Goal: Book appointment/travel/reservation

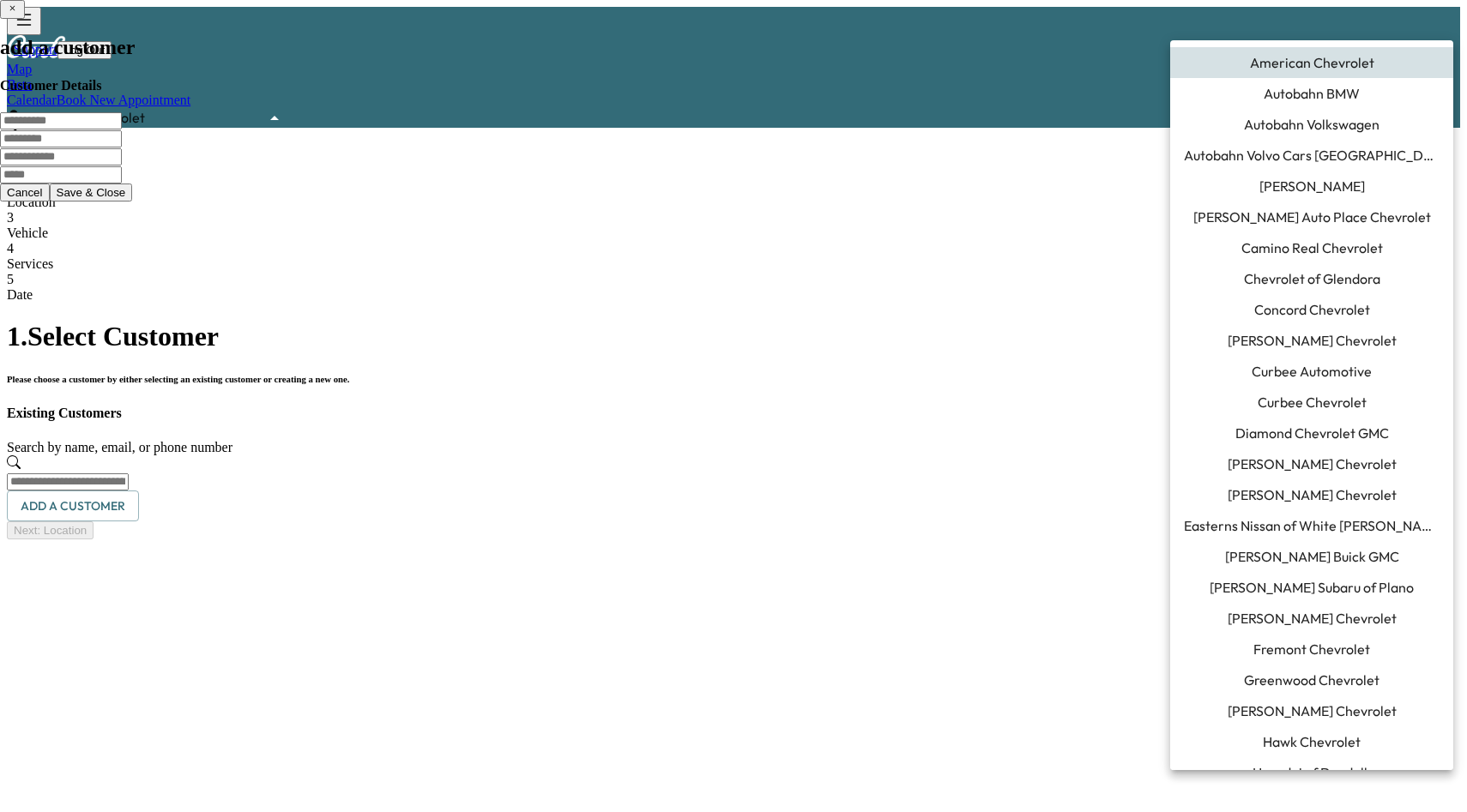
click at [1362, 26] on body "Support Log Out Map Beta Calendar Book New Appointment American Chevrolet *****…" at bounding box center [734, 273] width 1453 height 533
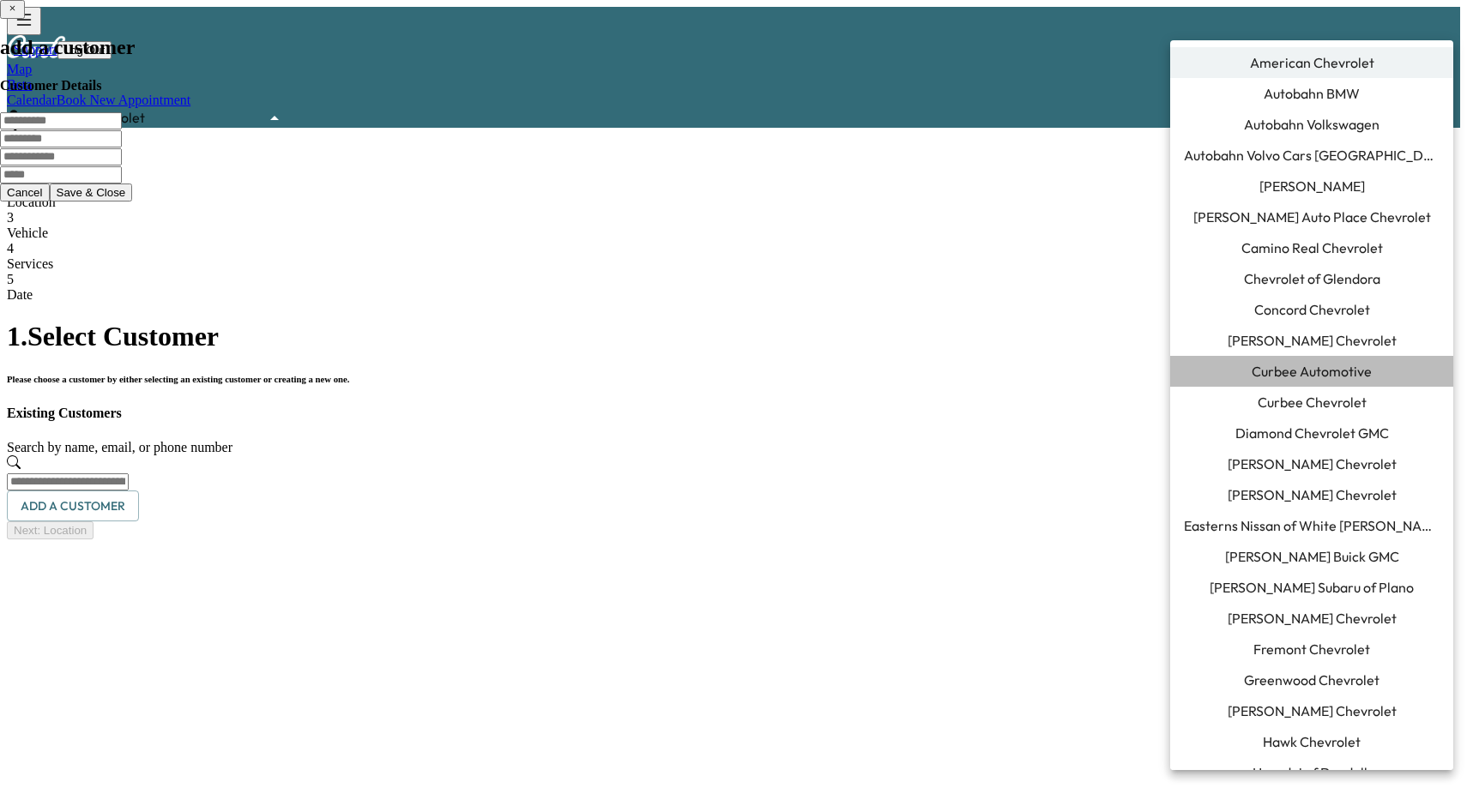
click at [1326, 380] on span "Curbee Automotive" at bounding box center [1312, 371] width 120 height 21
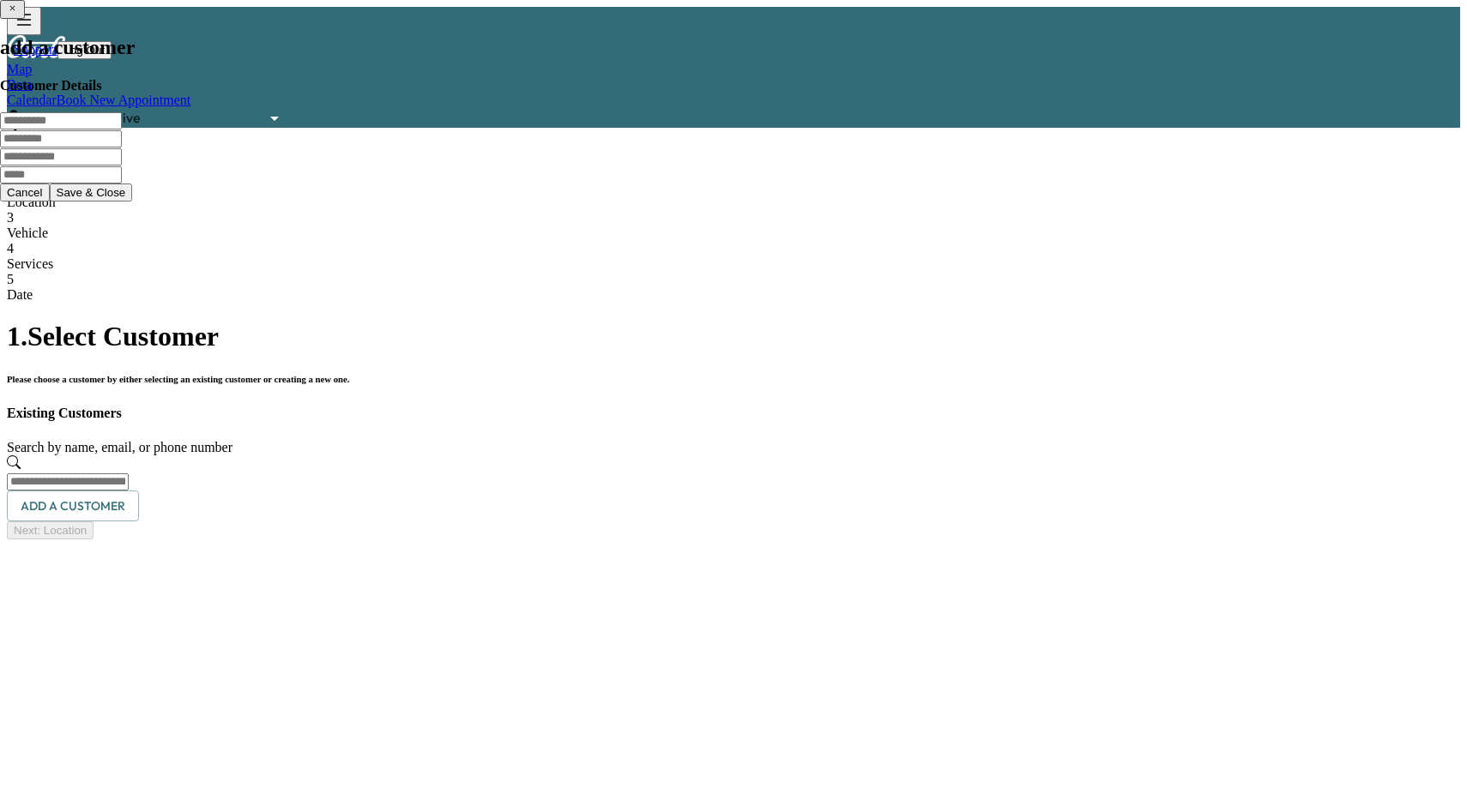
click at [1062, 62] on div "Map Beta Calendar Book New Appointment Curbee Automotive ******** ​" at bounding box center [734, 95] width 1453 height 66
click at [56, 93] on link "Calendar" at bounding box center [32, 100] width 49 height 15
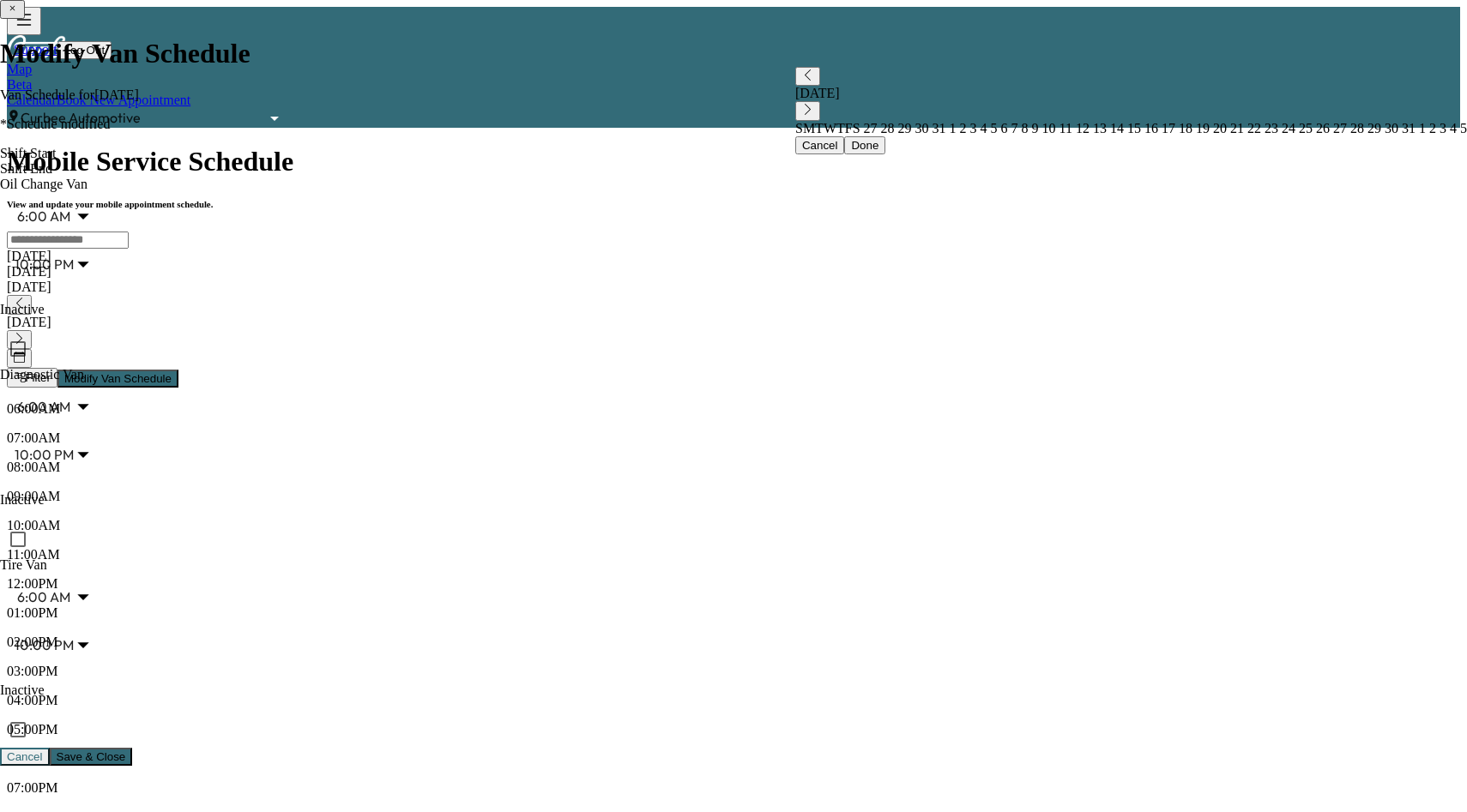
click at [179, 370] on button "Modify Van Schedule" at bounding box center [117, 379] width 121 height 18
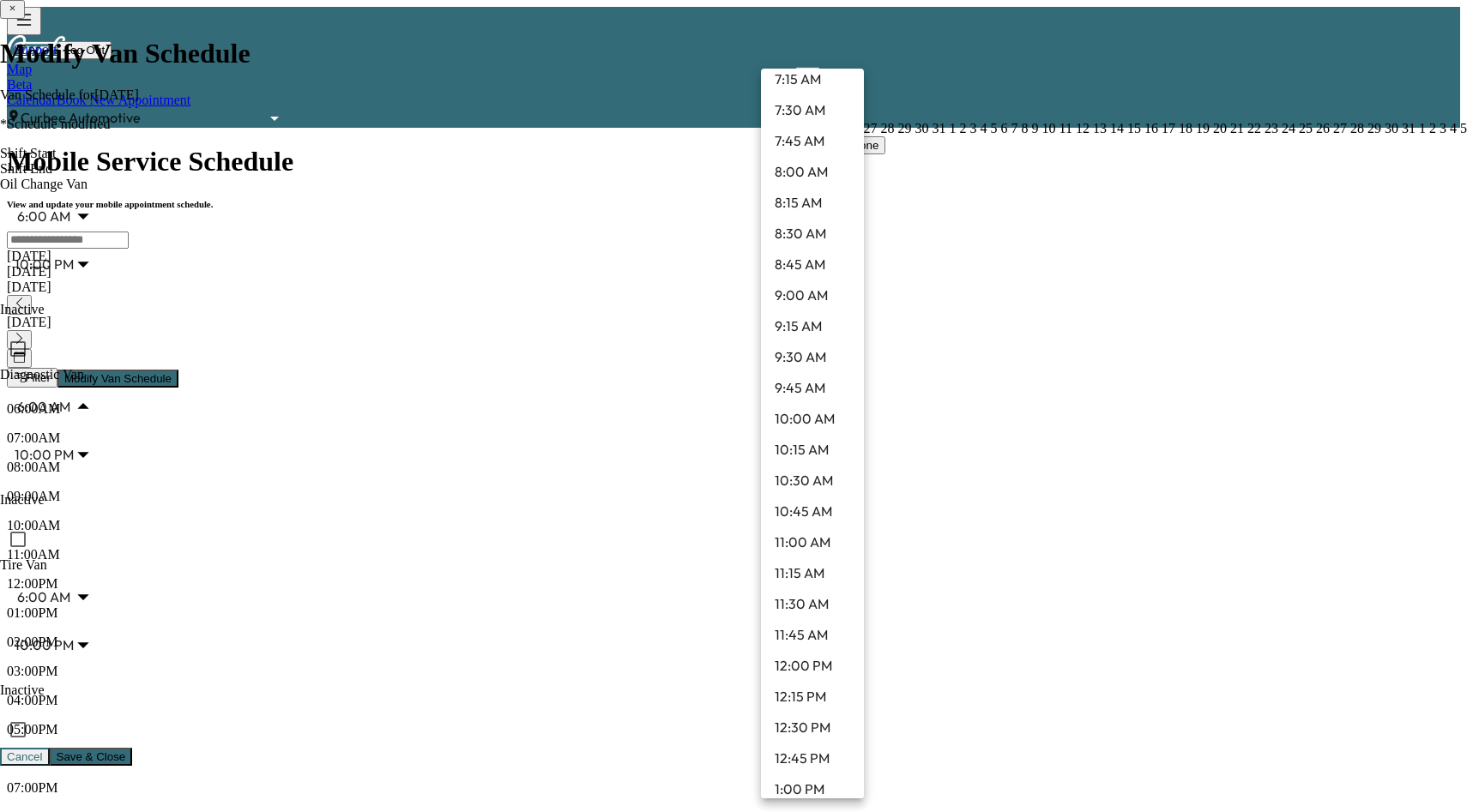
scroll to position [905, 0]
click at [808, 331] on li "9:00 AM" at bounding box center [812, 328] width 103 height 31
type input "*"
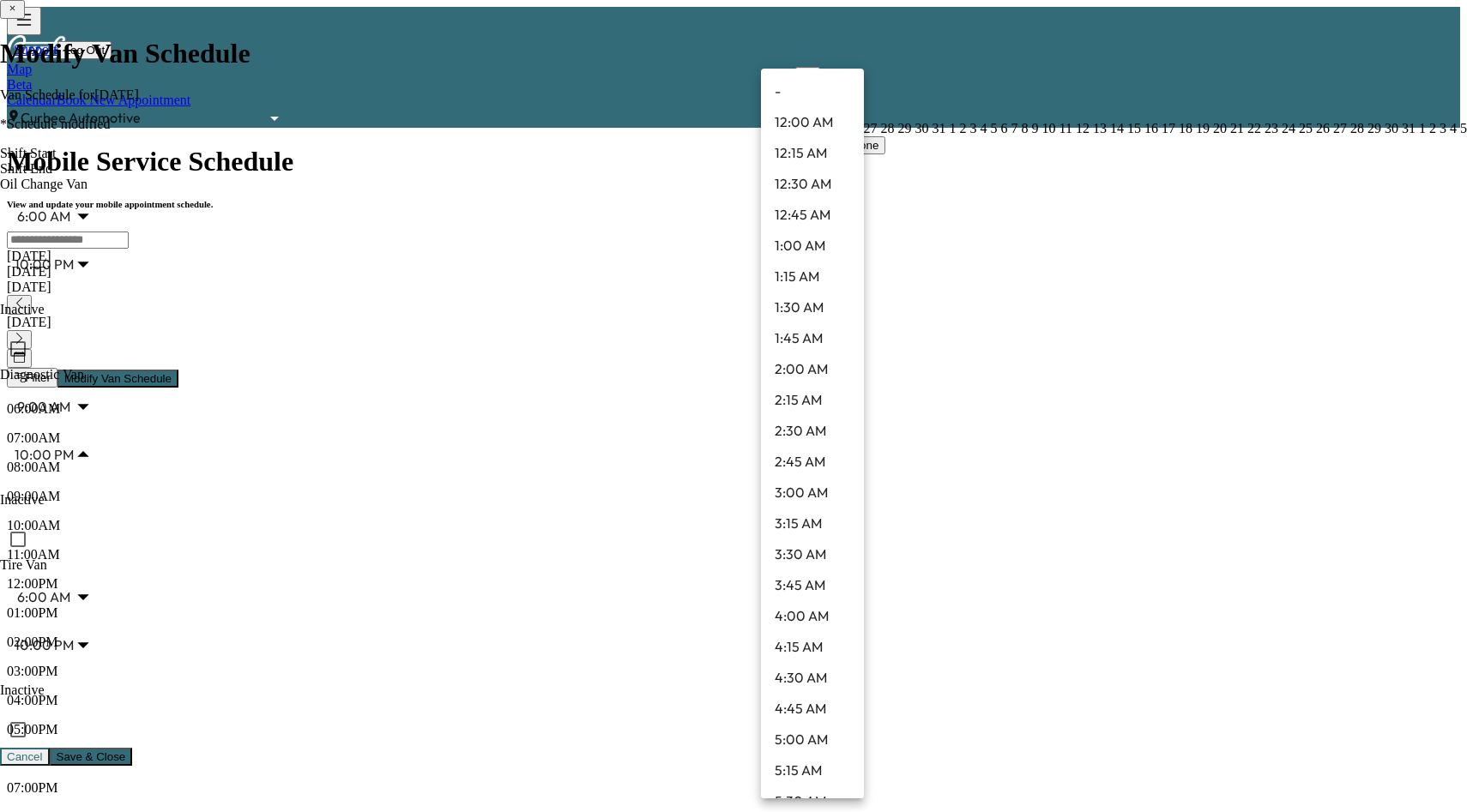
click at [816, 372] on li "6:00 PM" at bounding box center [812, 379] width 103 height 31
type input "**"
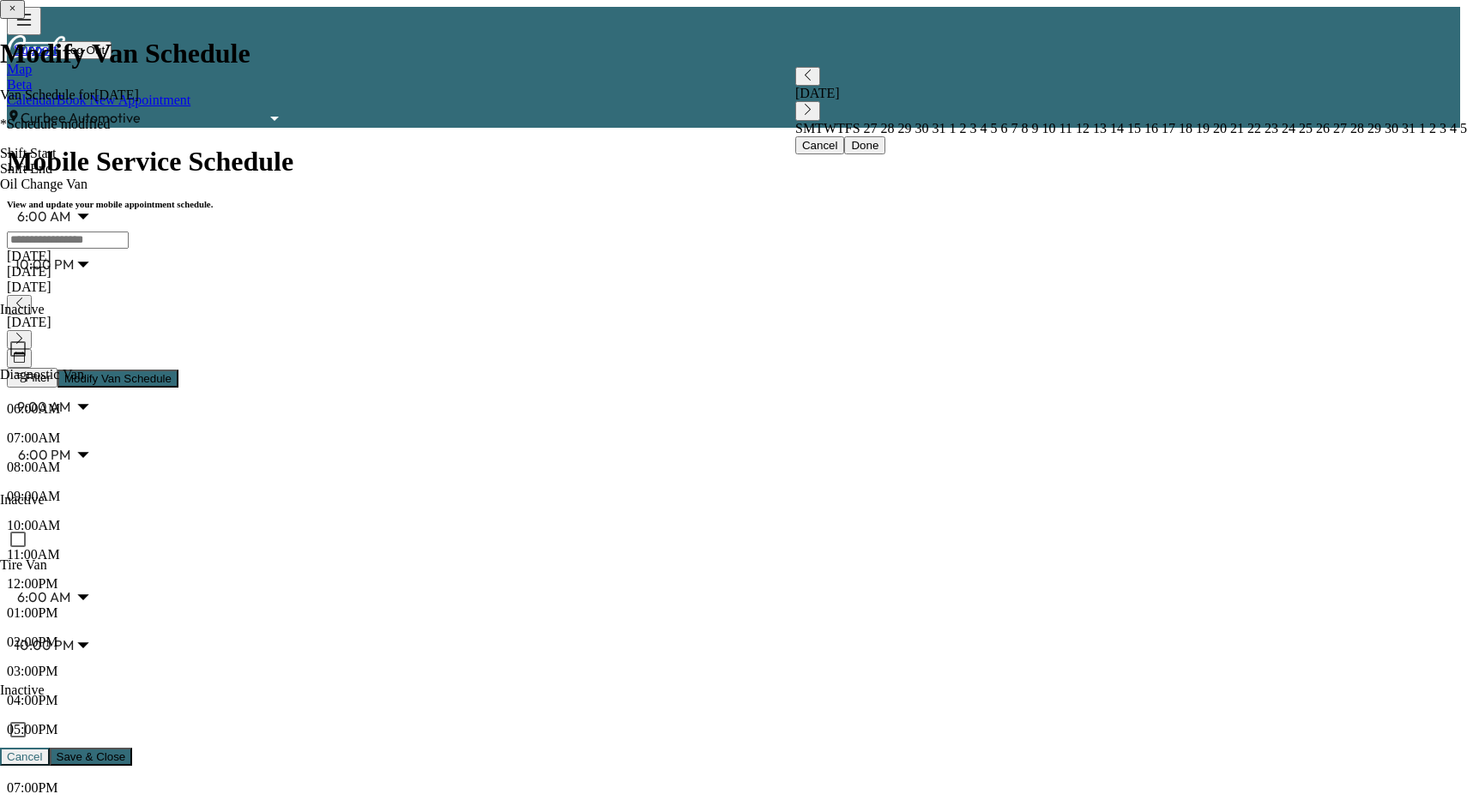
click at [126, 750] on span "Save & Close" at bounding box center [91, 756] width 69 height 13
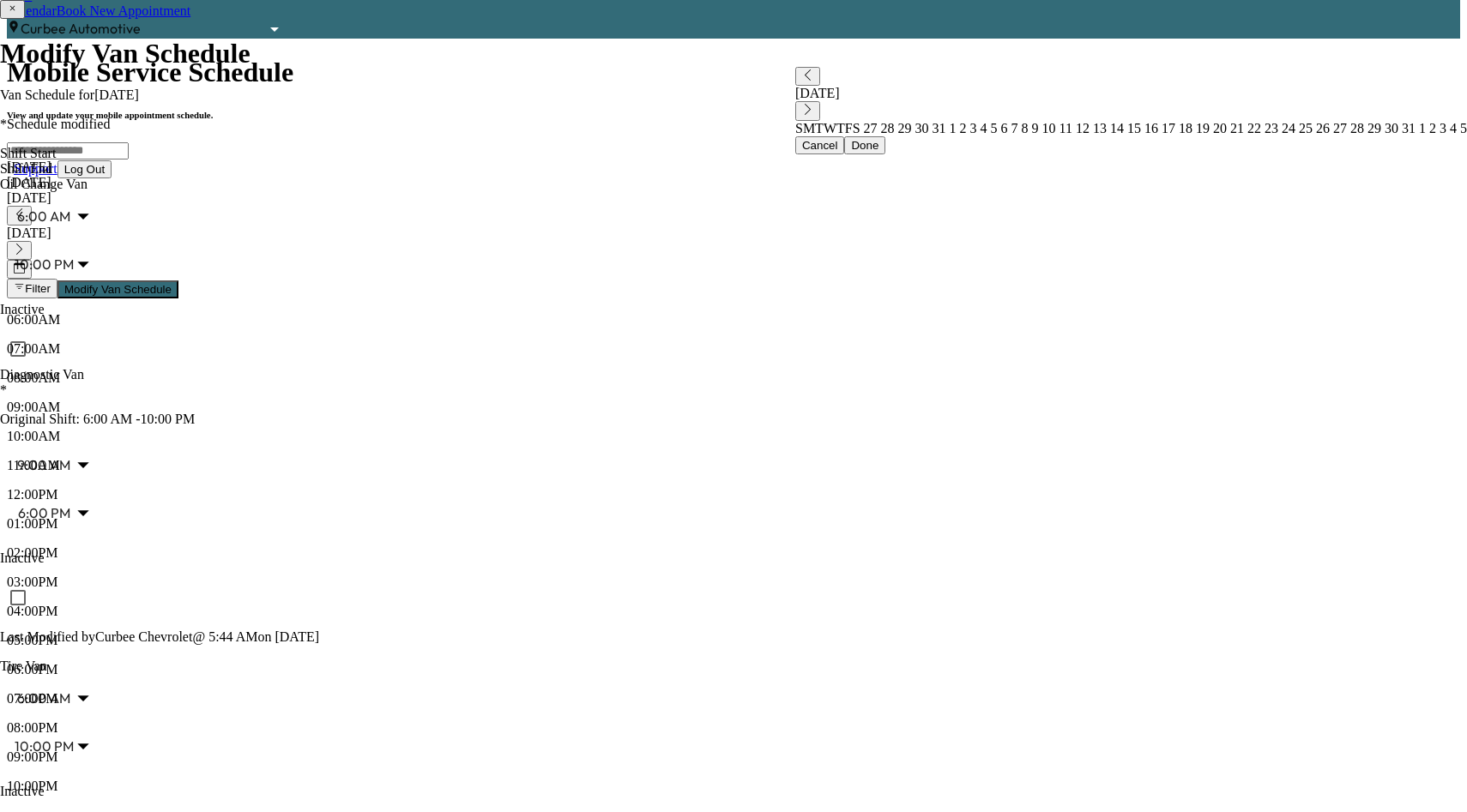
scroll to position [88, 0]
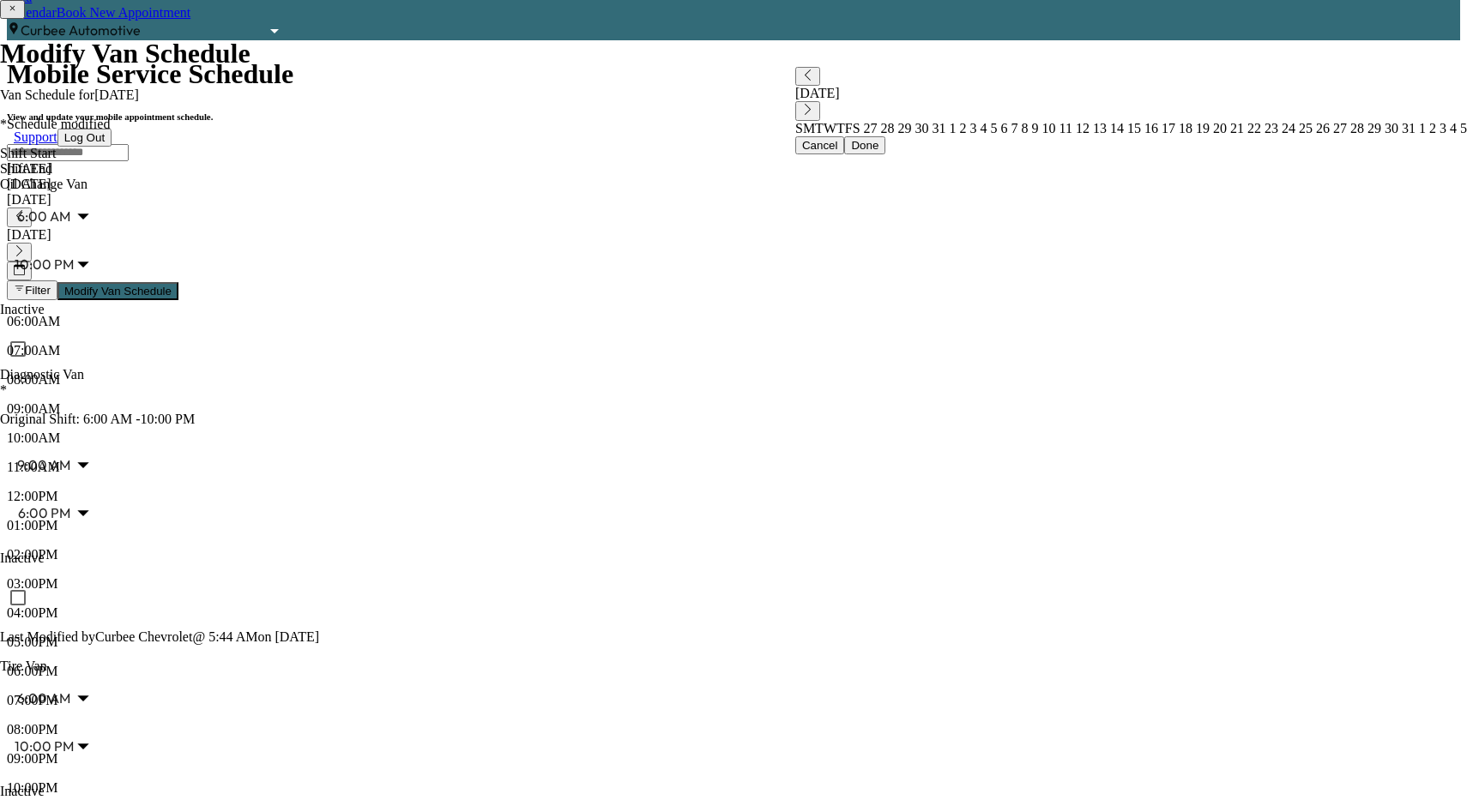
click at [179, 282] on button "Modify Van Schedule" at bounding box center [117, 291] width 121 height 18
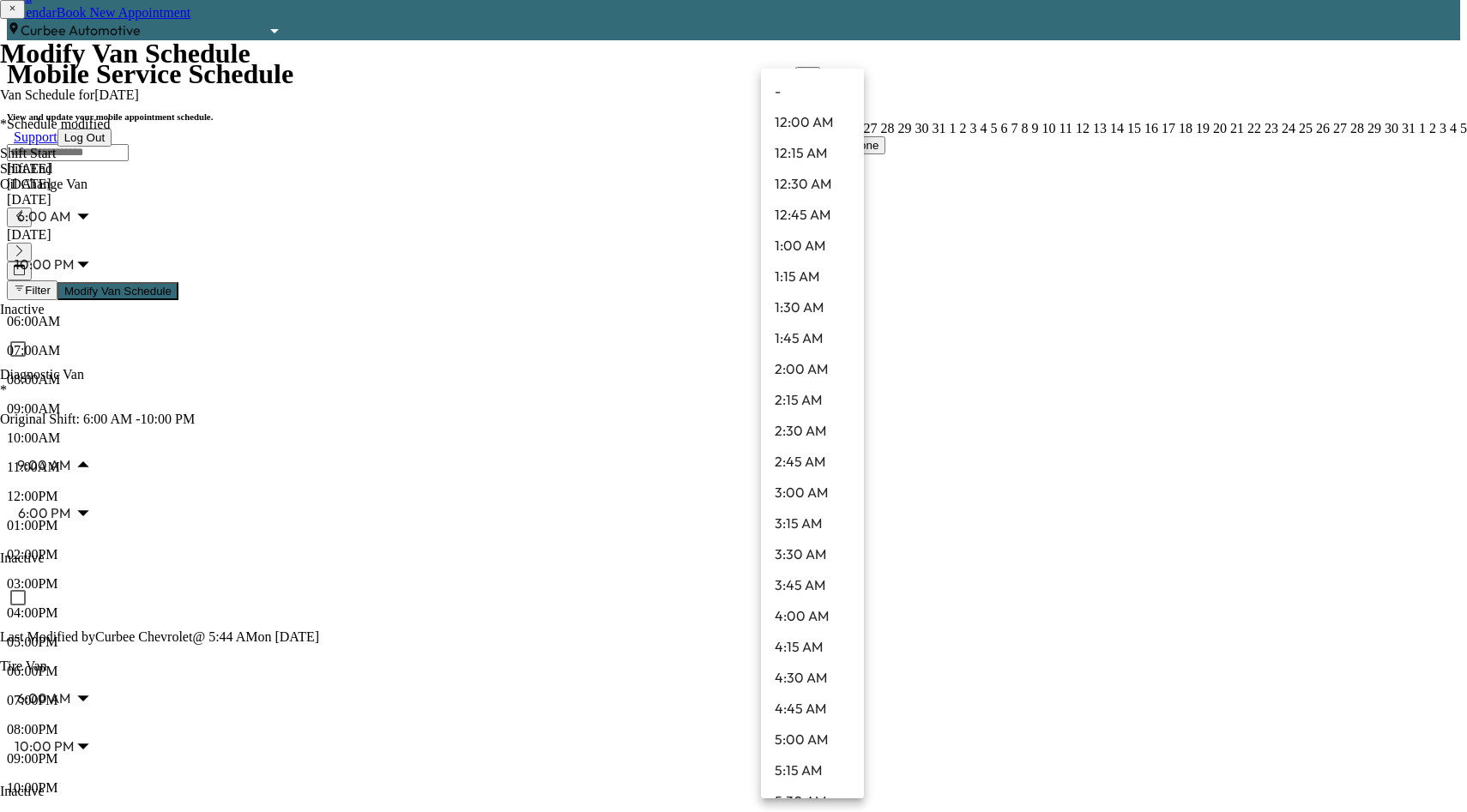
click at [831, 368] on body "Support Log Out Map Beta Calendar Book New Appointment Curbee Automotive ******…" at bounding box center [734, 784] width 1453 height 1732
click at [815, 372] on li "8:30 AM" at bounding box center [812, 372] width 103 height 31
type input "***"
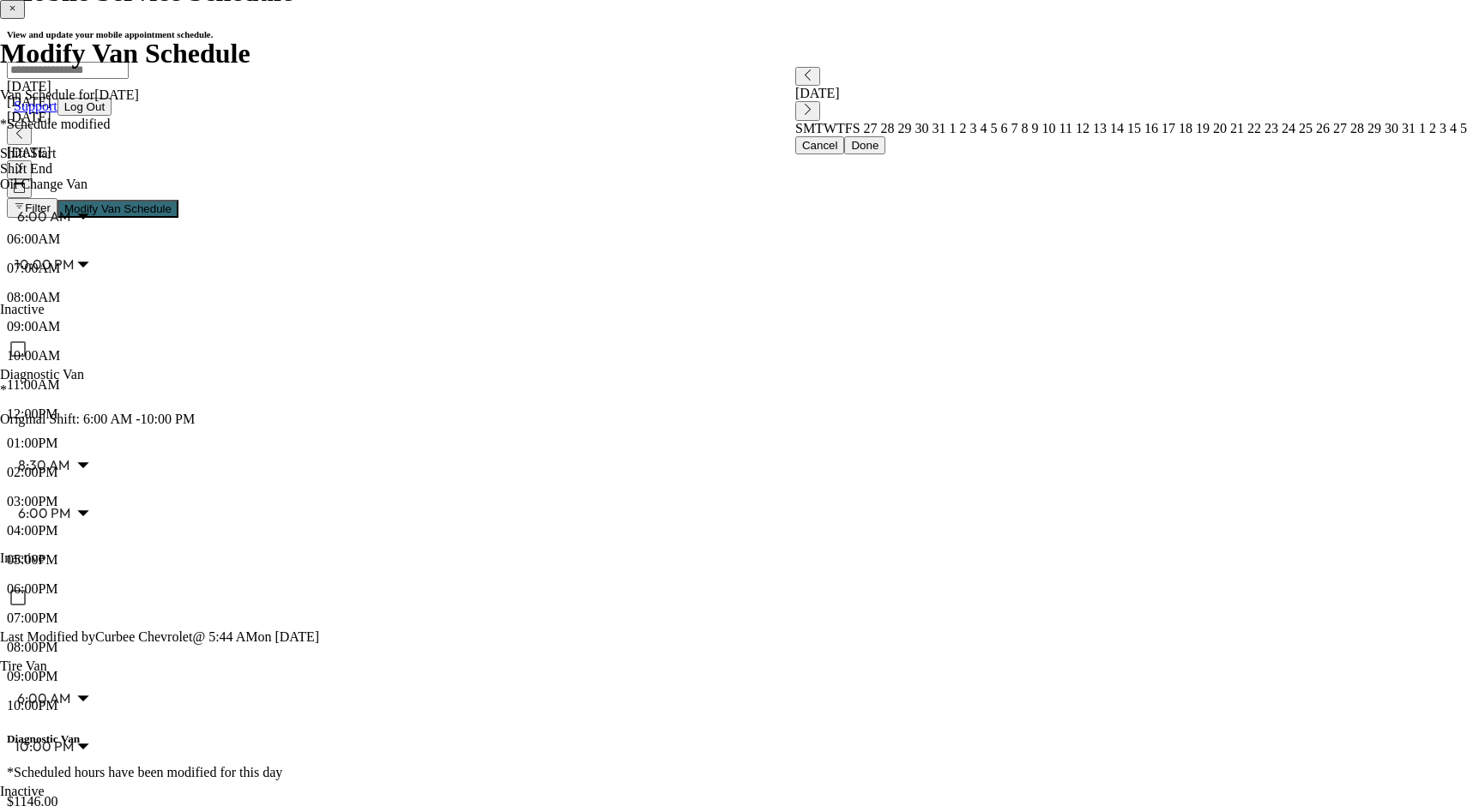
scroll to position [0, 0]
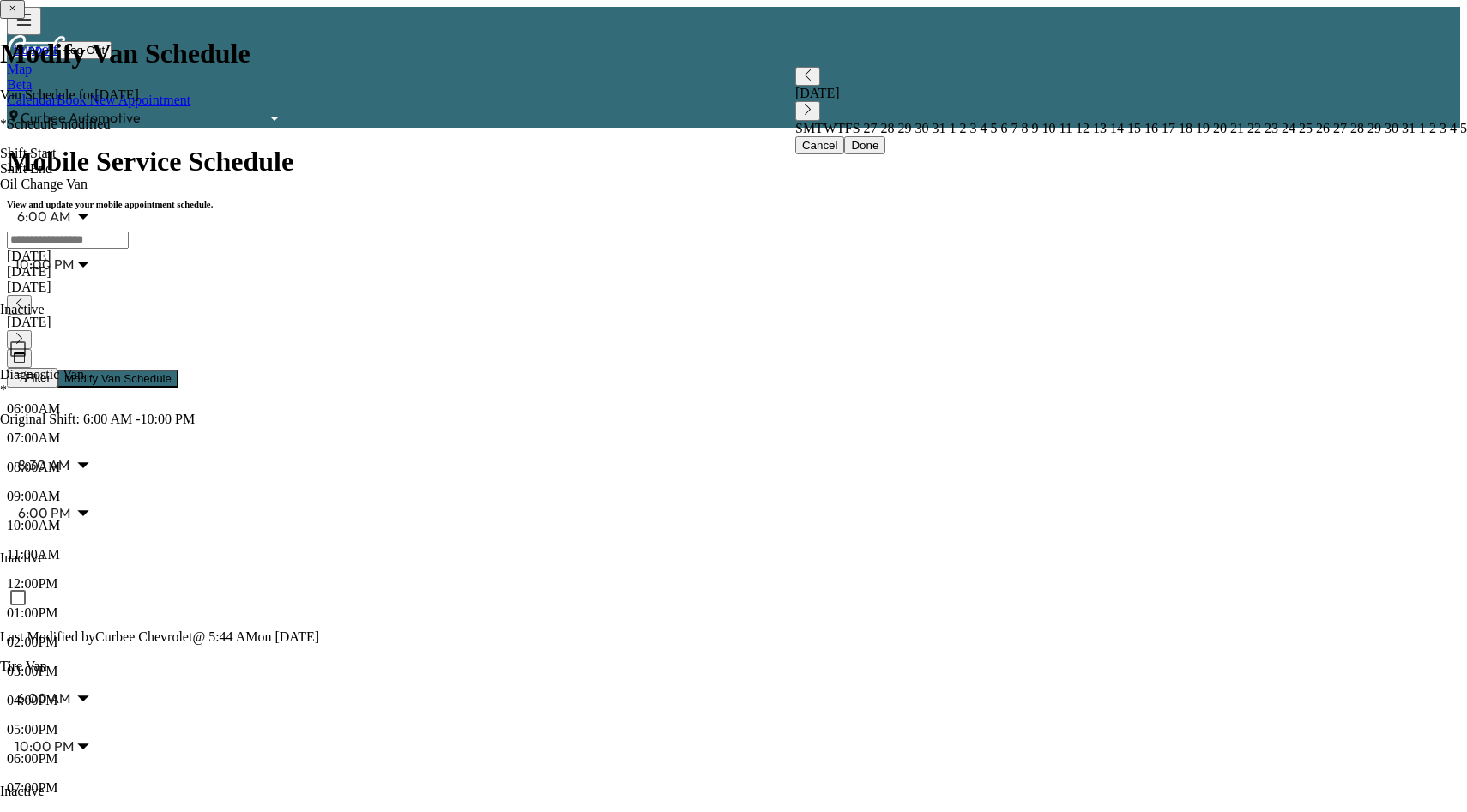
click at [1170, 47] on div "Support Log Out Map Beta Calendar Book New Appointment Curbee Automotive ******…" at bounding box center [734, 67] width 1453 height 121
click at [1163, 62] on div "Map Beta Calendar Book New Appointment Curbee Automotive ******** ​" at bounding box center [734, 95] width 1453 height 66
click at [191, 93] on link "Book New Appointment" at bounding box center [123, 100] width 134 height 15
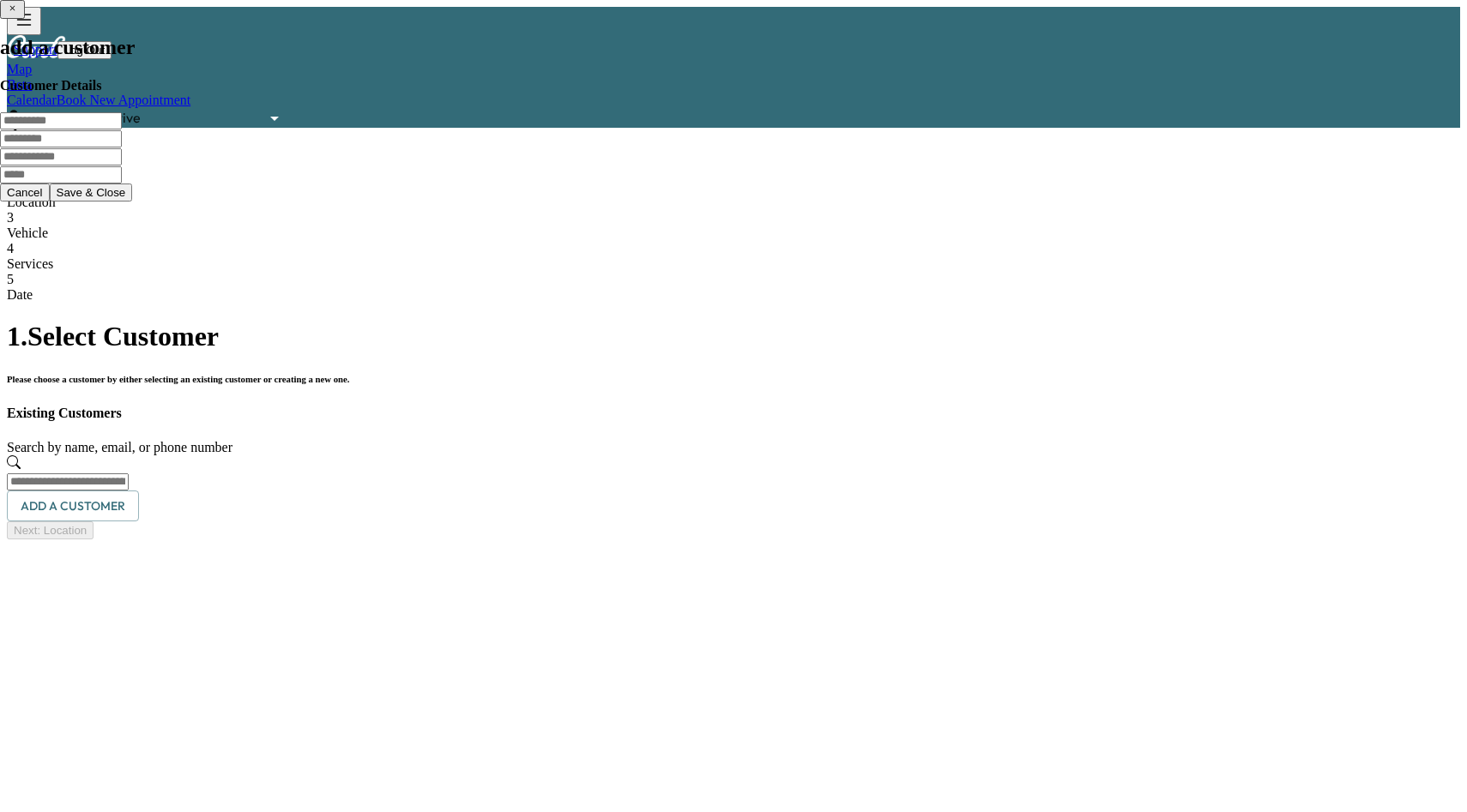
click at [128, 474] on input "text" at bounding box center [67, 481] width 121 height 17
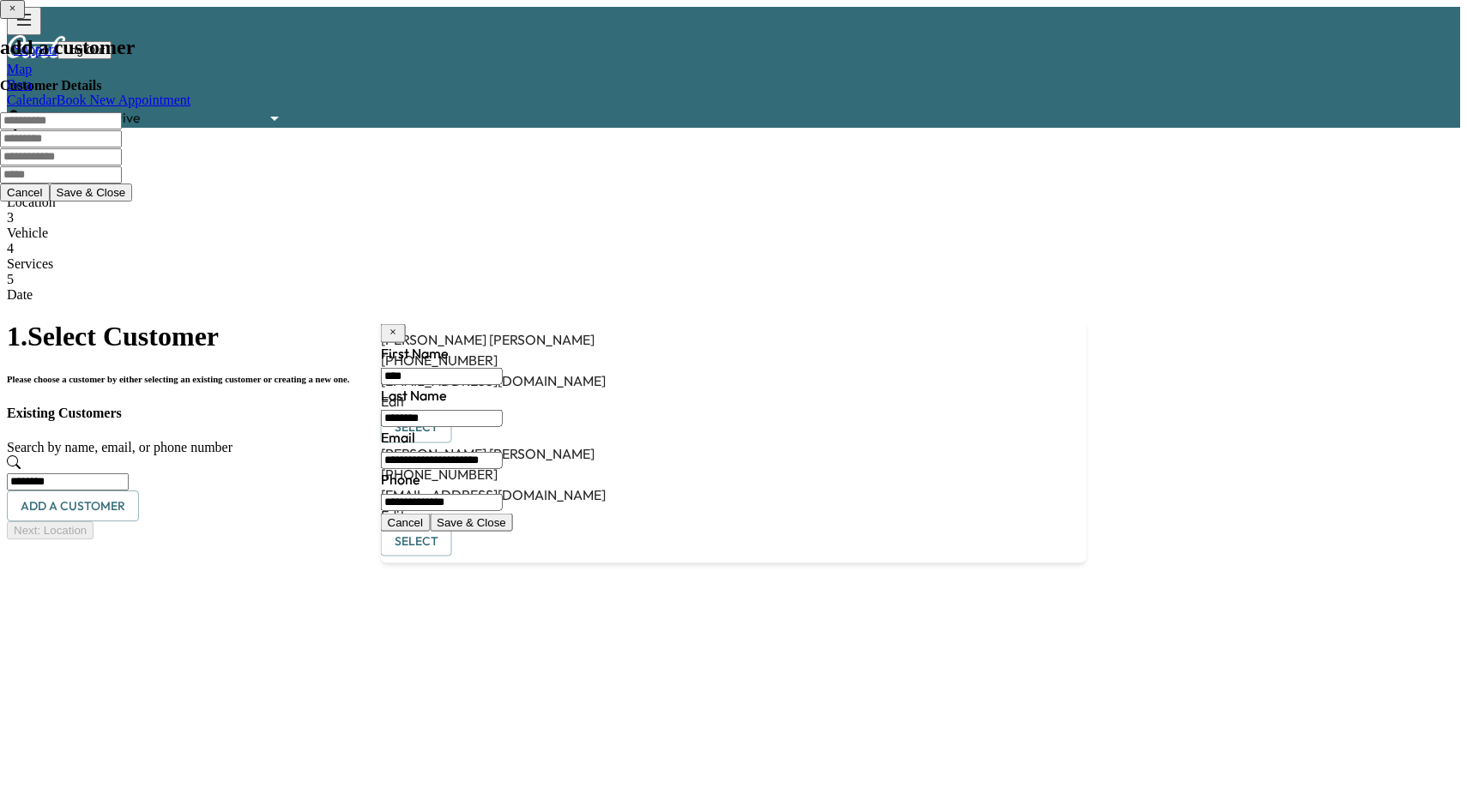
click at [452, 411] on button "Select" at bounding box center [417, 427] width 71 height 32
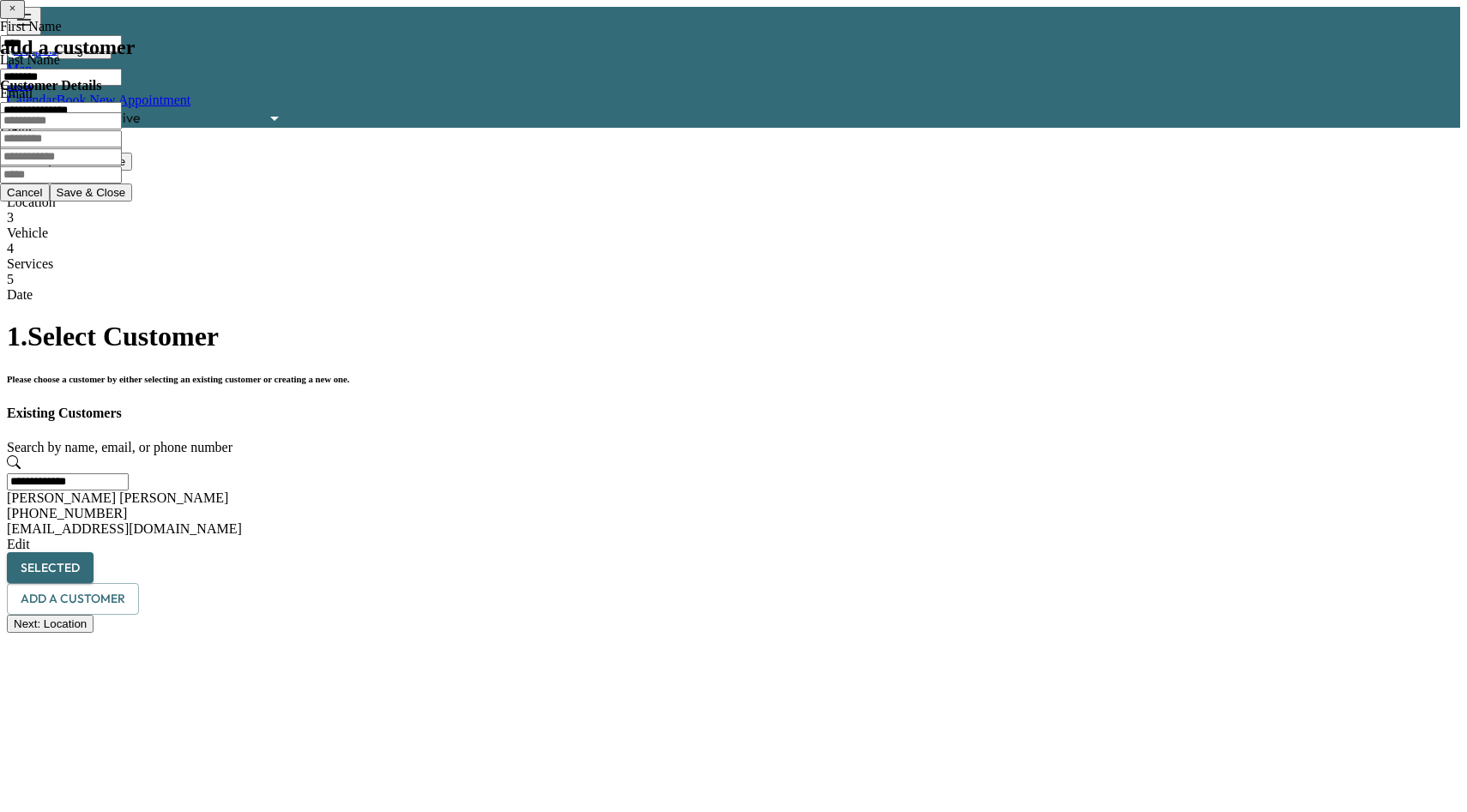
type input "**********"
click at [764, 632] on div "Next: Location" at bounding box center [734, 624] width 1453 height 18
click at [94, 632] on button "Next: Location" at bounding box center [50, 624] width 87 height 18
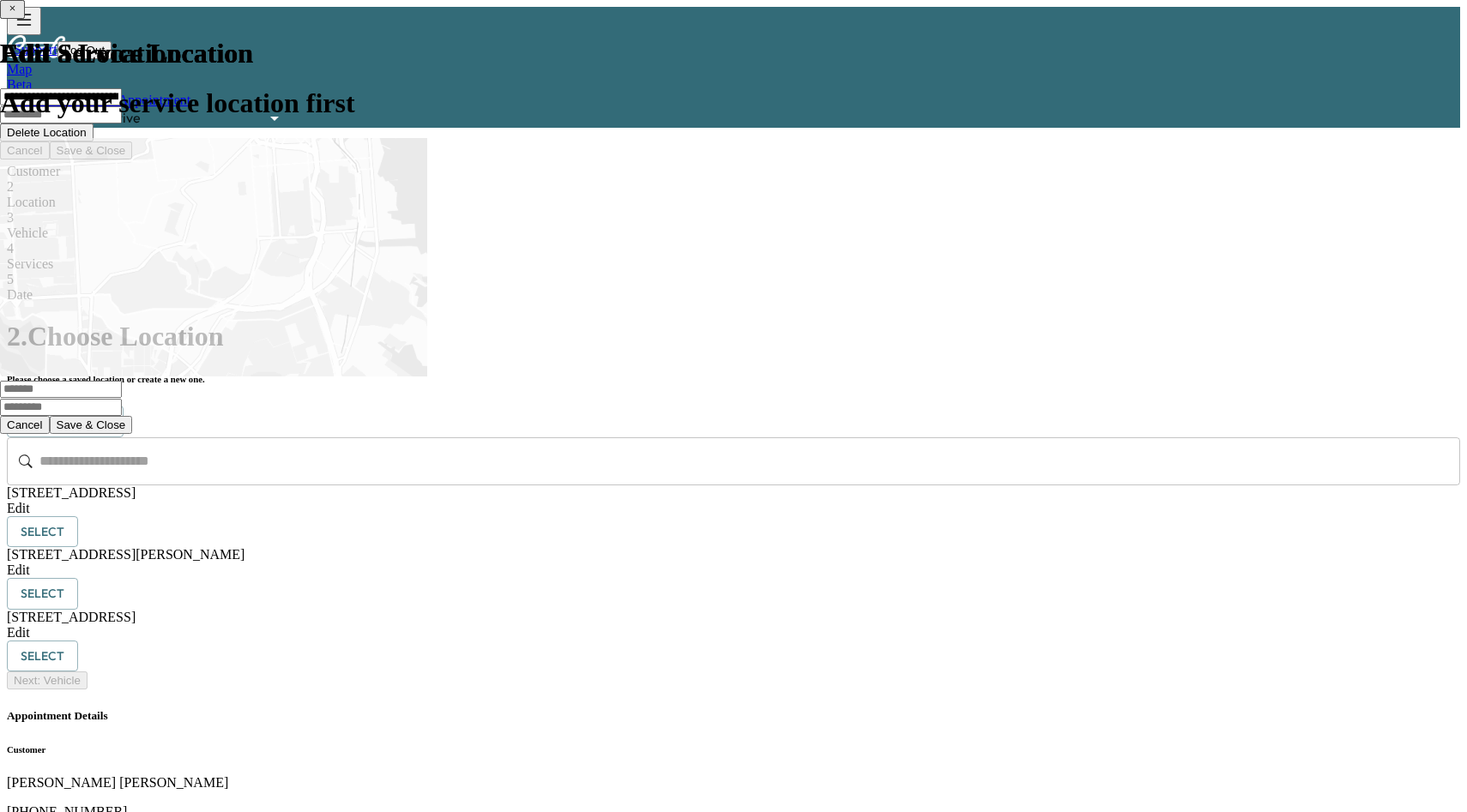
click at [703, 437] on input "text" at bounding box center [749, 461] width 1421 height 48
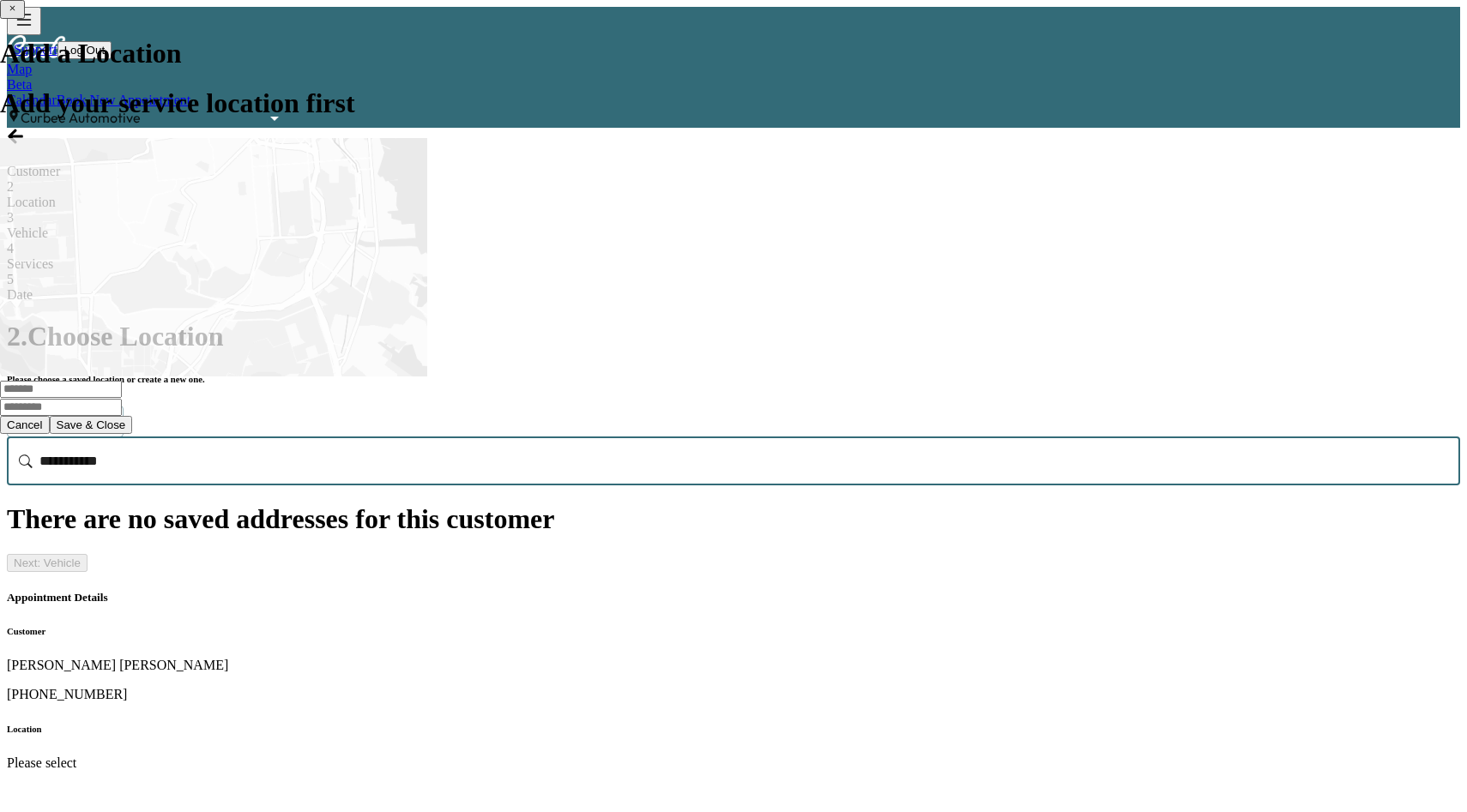
type input "**********"
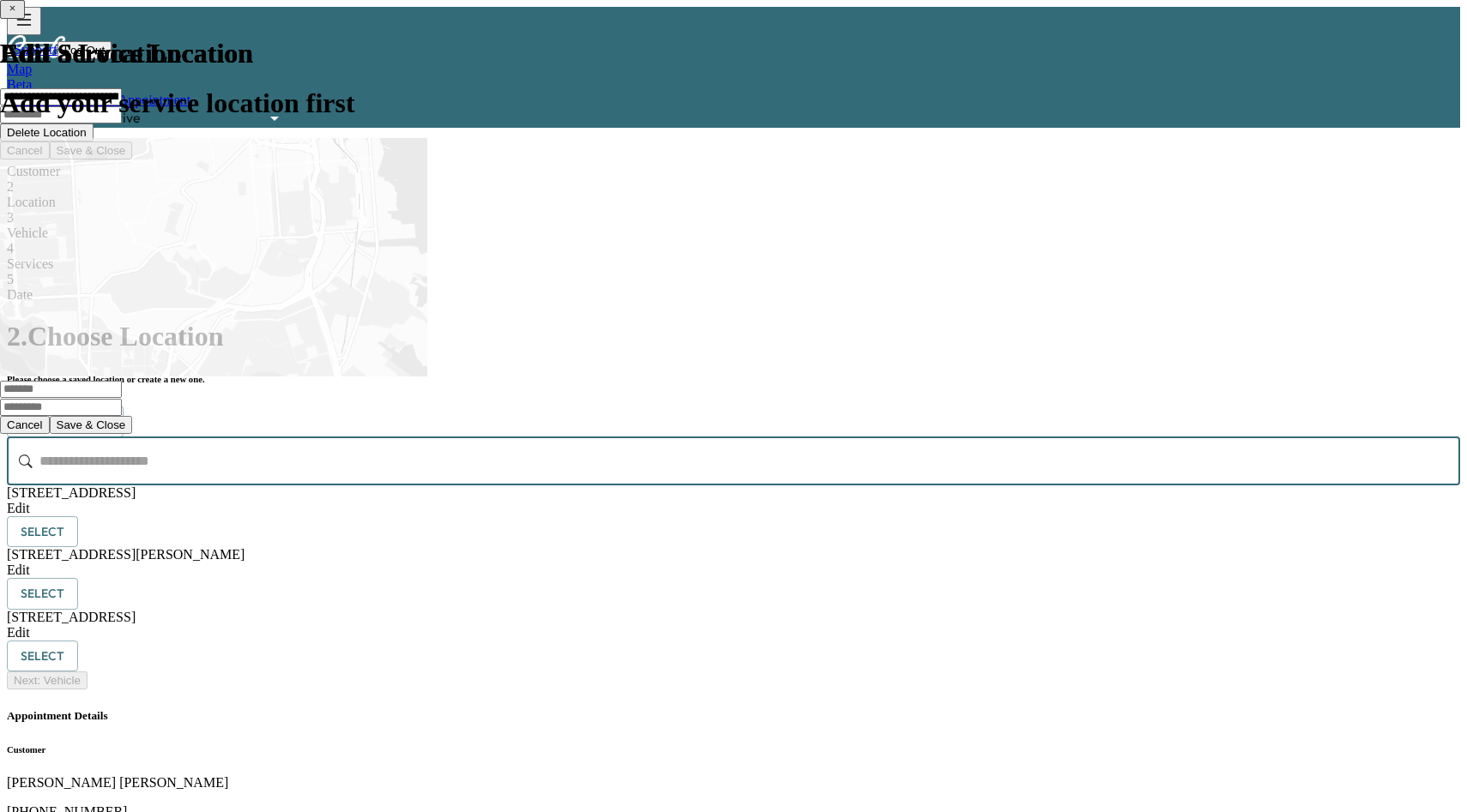
click at [123, 406] on button "Add Location" at bounding box center [65, 421] width 116 height 32
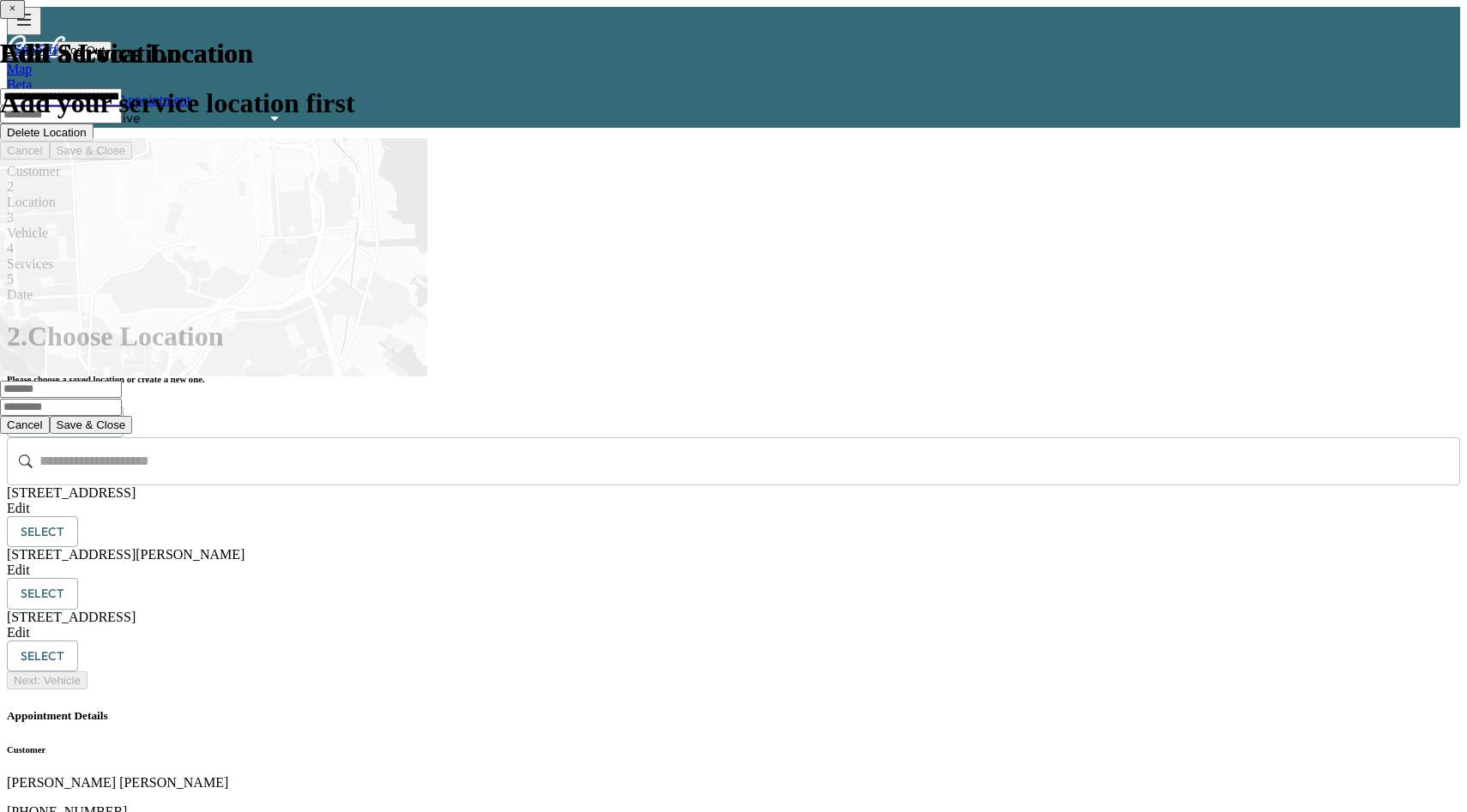
click at [121, 398] on input "text" at bounding box center [60, 389] width 121 height 17
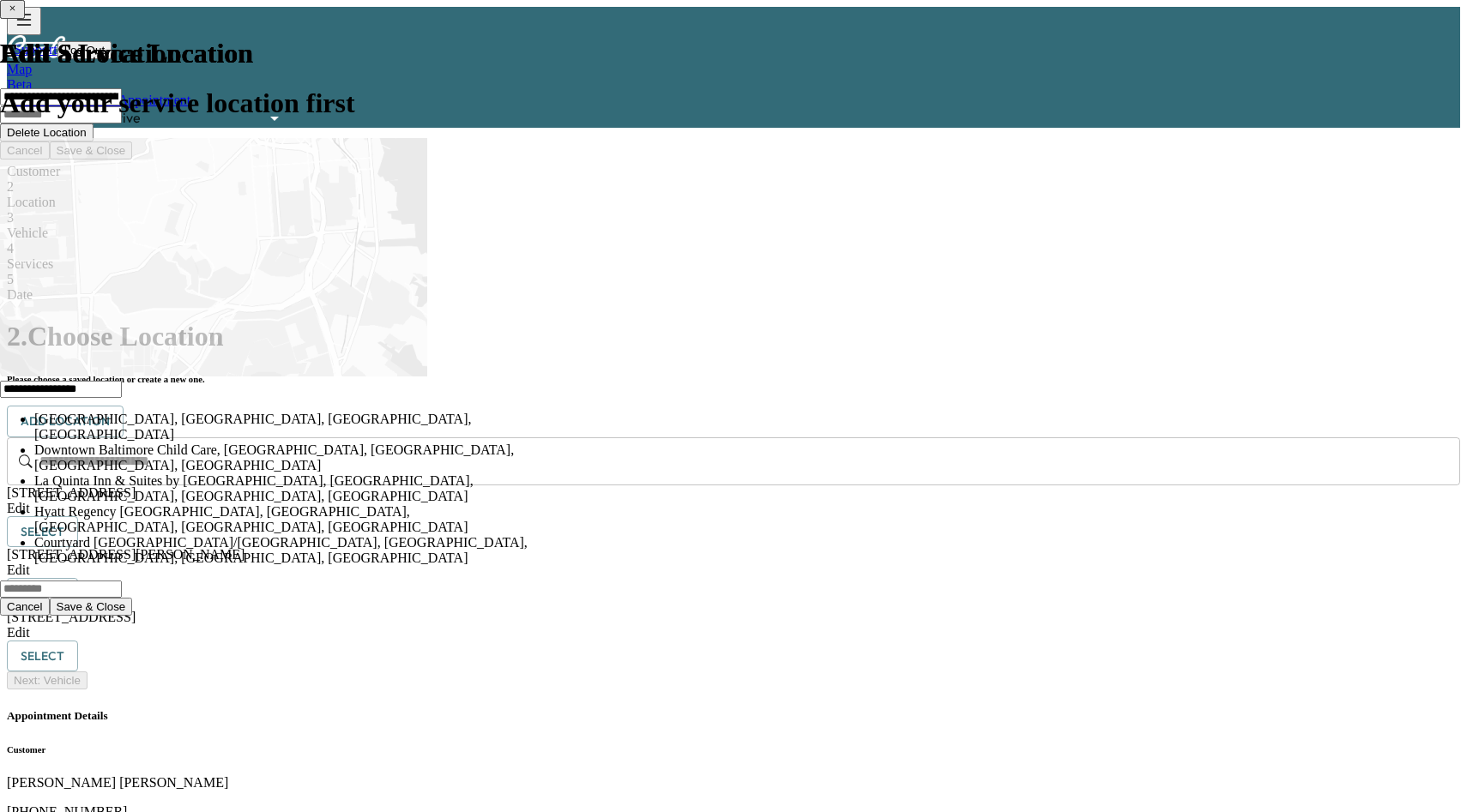
click at [549, 442] on li "Downtown, Baltimore, MD, USA" at bounding box center [291, 426] width 514 height 31
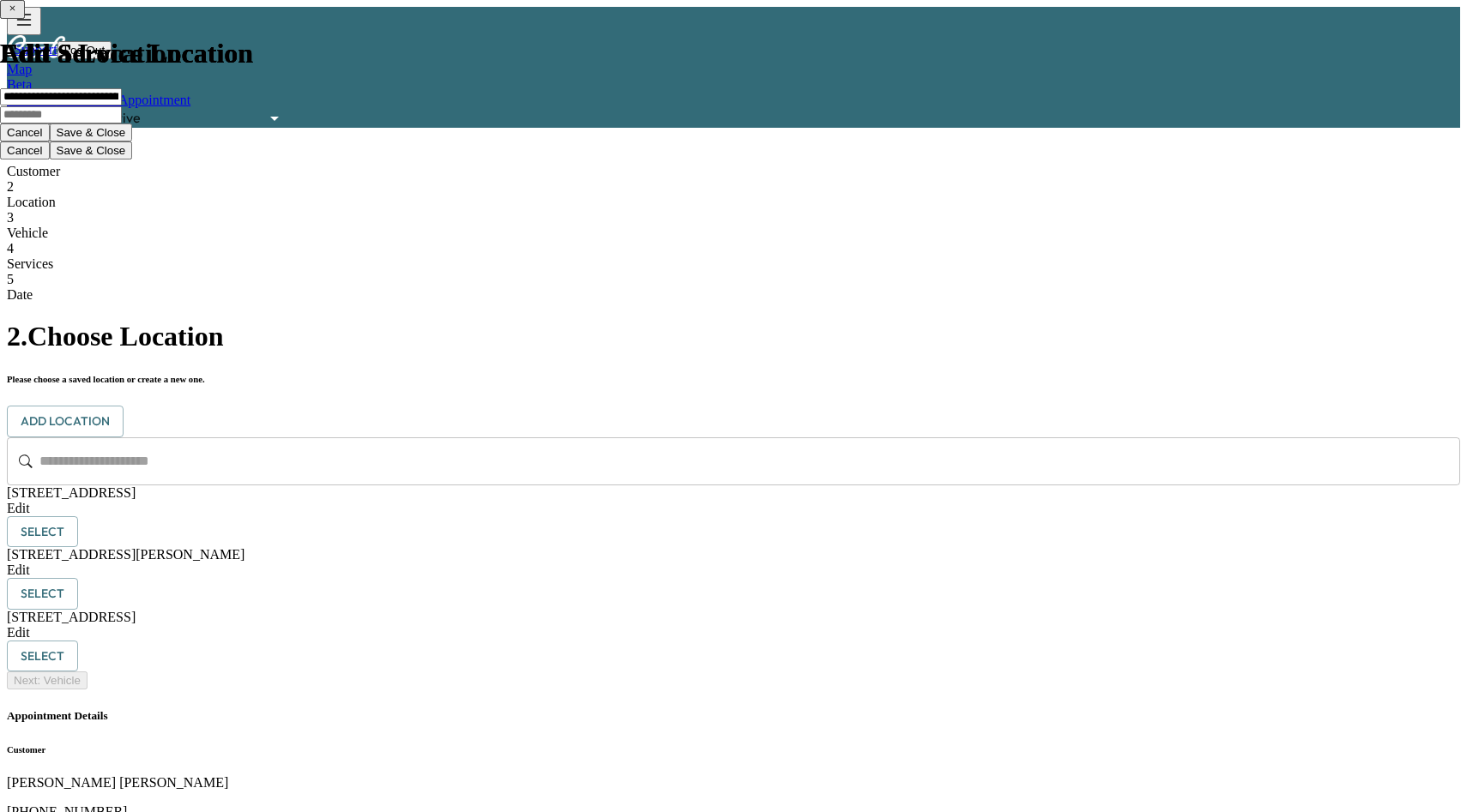
click at [133, 141] on button "Save & Close" at bounding box center [91, 132] width 83 height 18
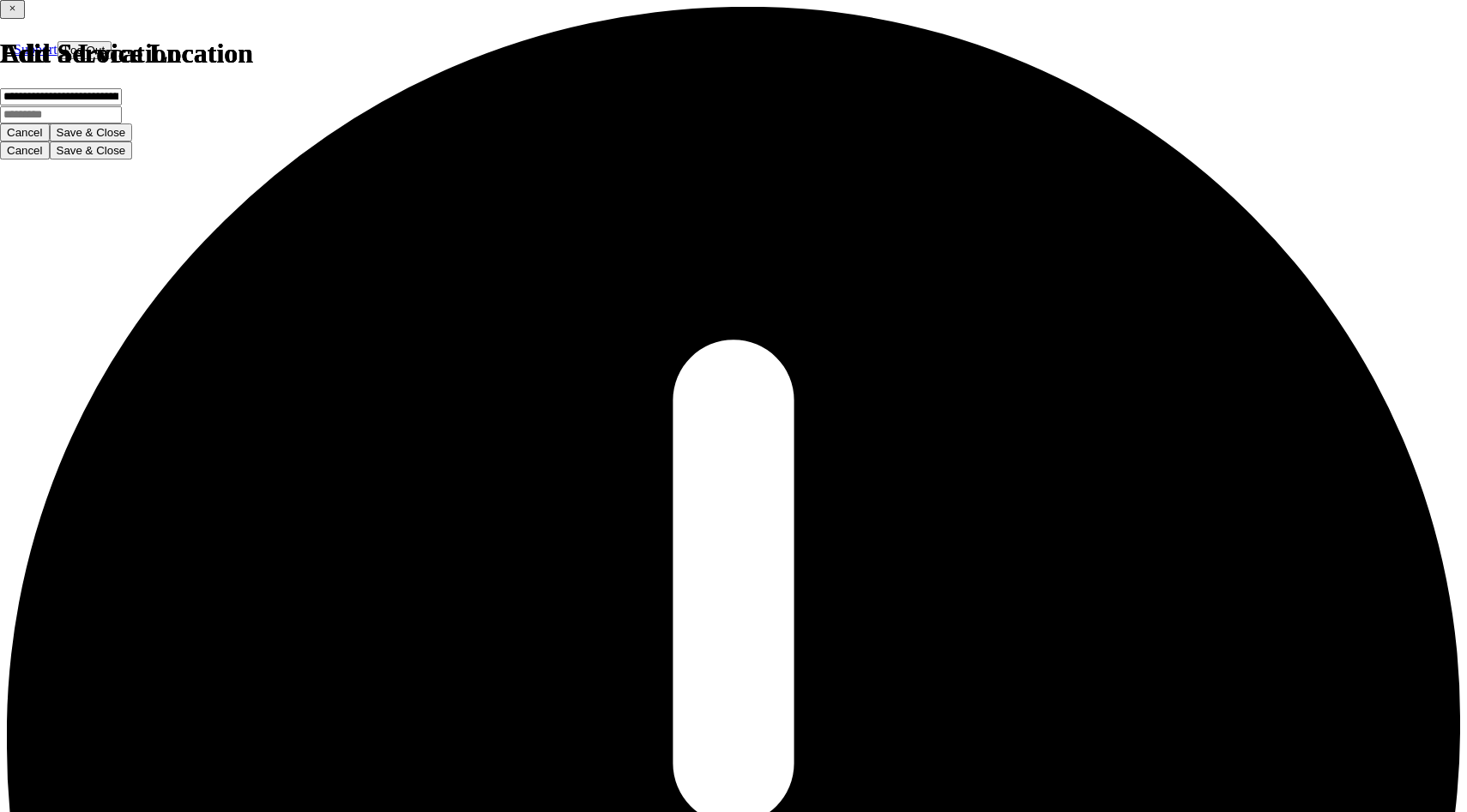
drag, startPoint x: 719, startPoint y: 551, endPoint x: 433, endPoint y: 535, distance: 286.4
click at [433, 141] on div "**********" at bounding box center [274, 70] width 549 height 141
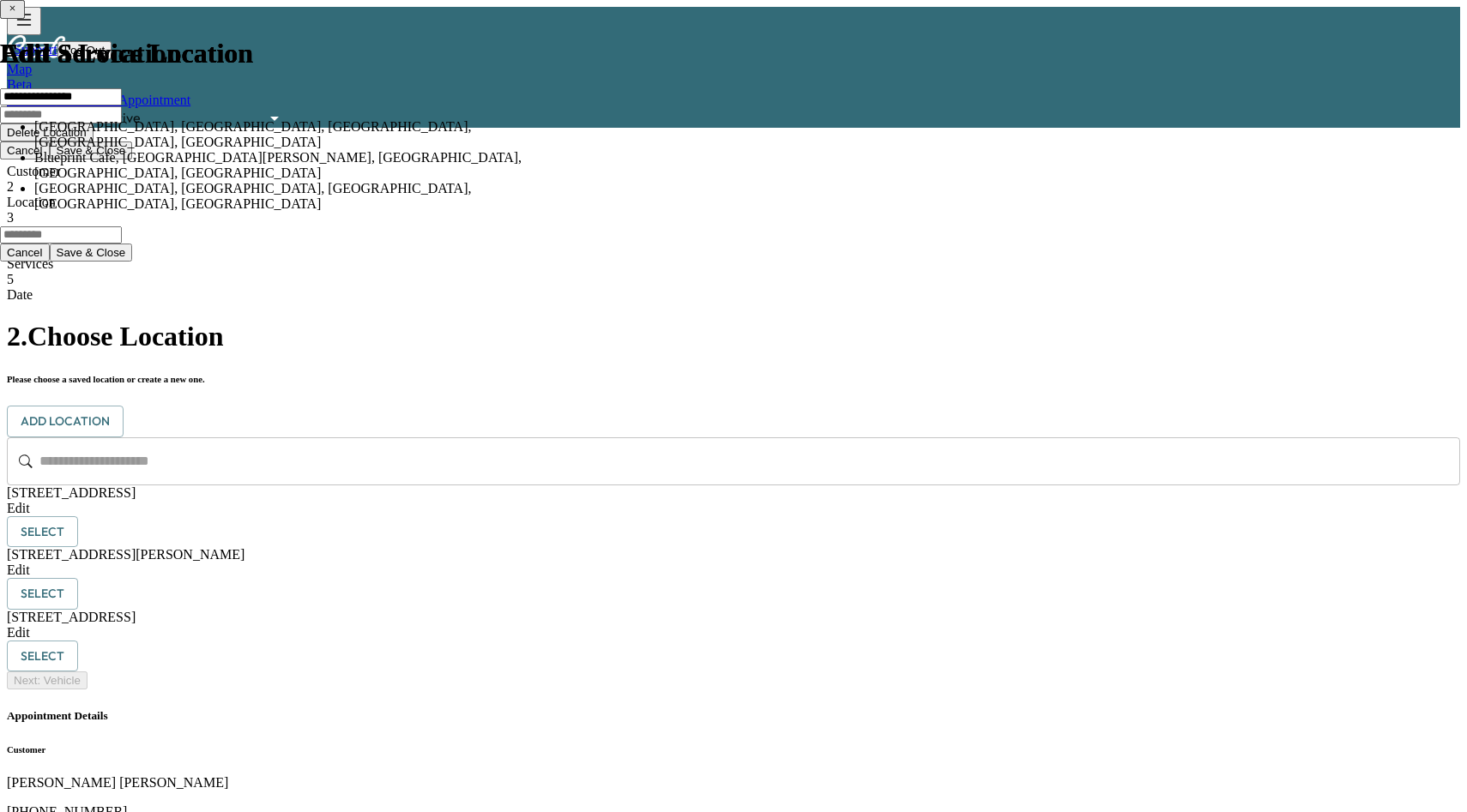
click at [549, 181] on li "Blueprint Cafe, Saint Paul Street, Baltimore, MD, USA" at bounding box center [291, 165] width 514 height 31
type input "**********"
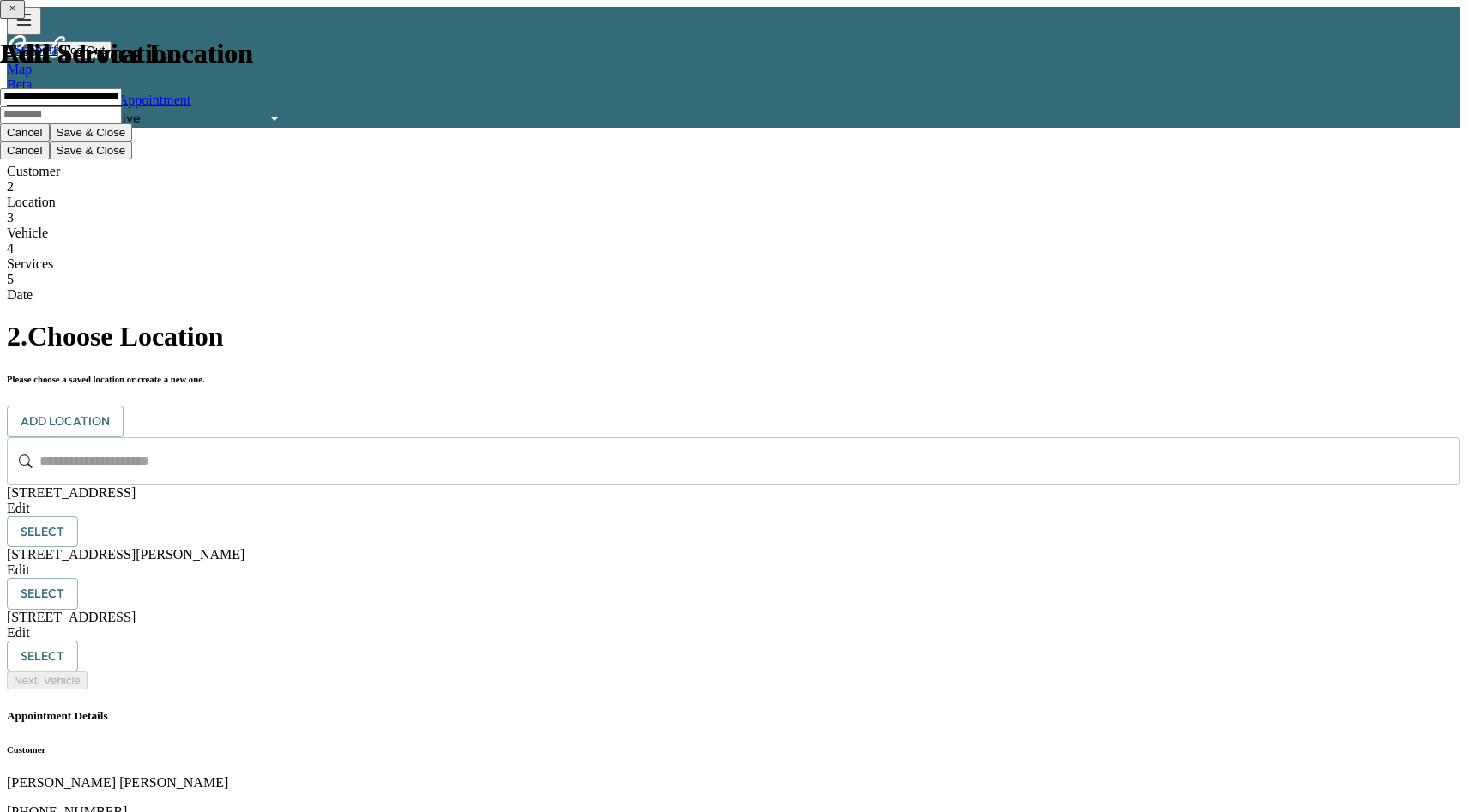
click at [133, 141] on button "Save & Close" at bounding box center [91, 132] width 83 height 18
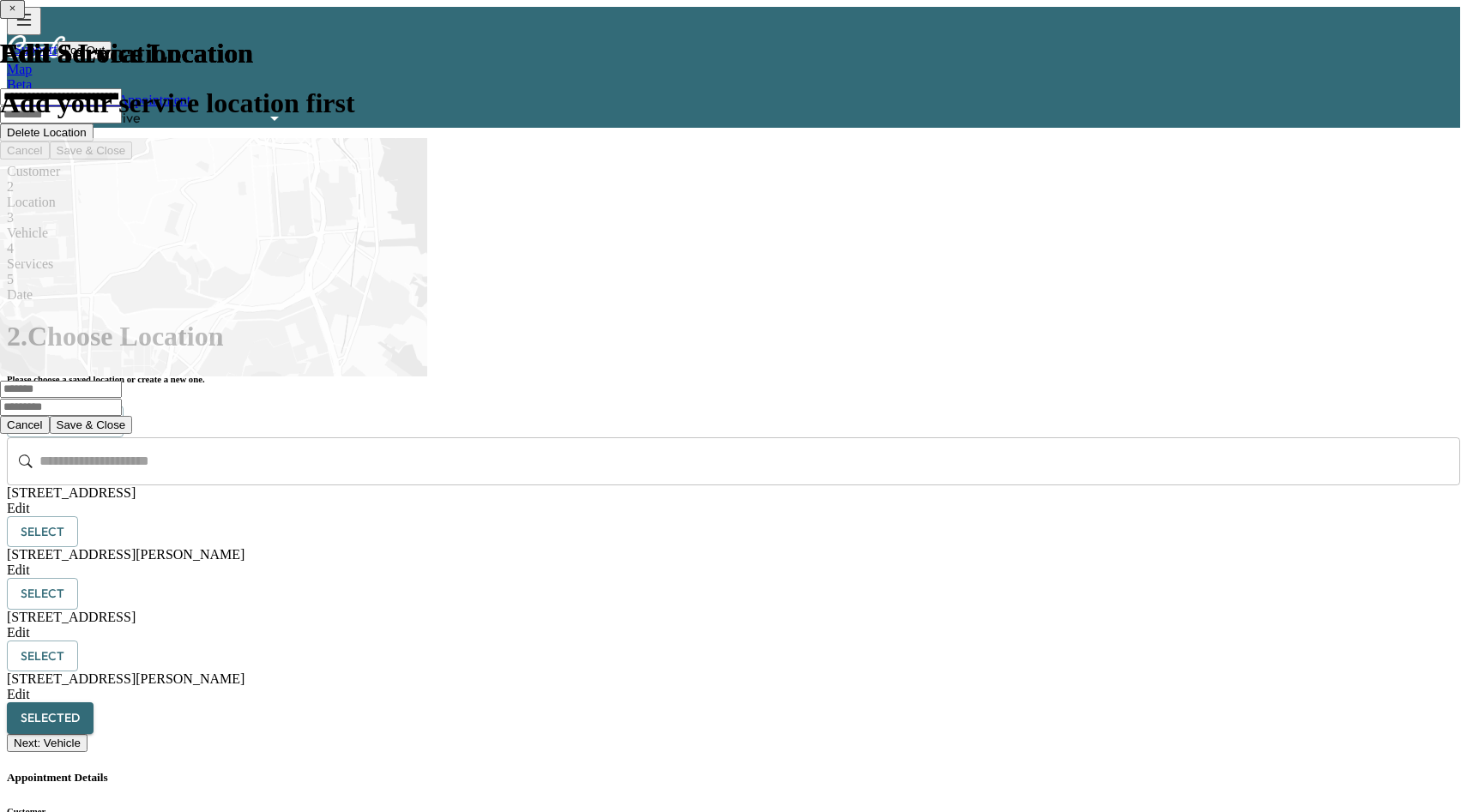
click at [88, 752] on button "Next: Vehicle" at bounding box center [47, 743] width 81 height 18
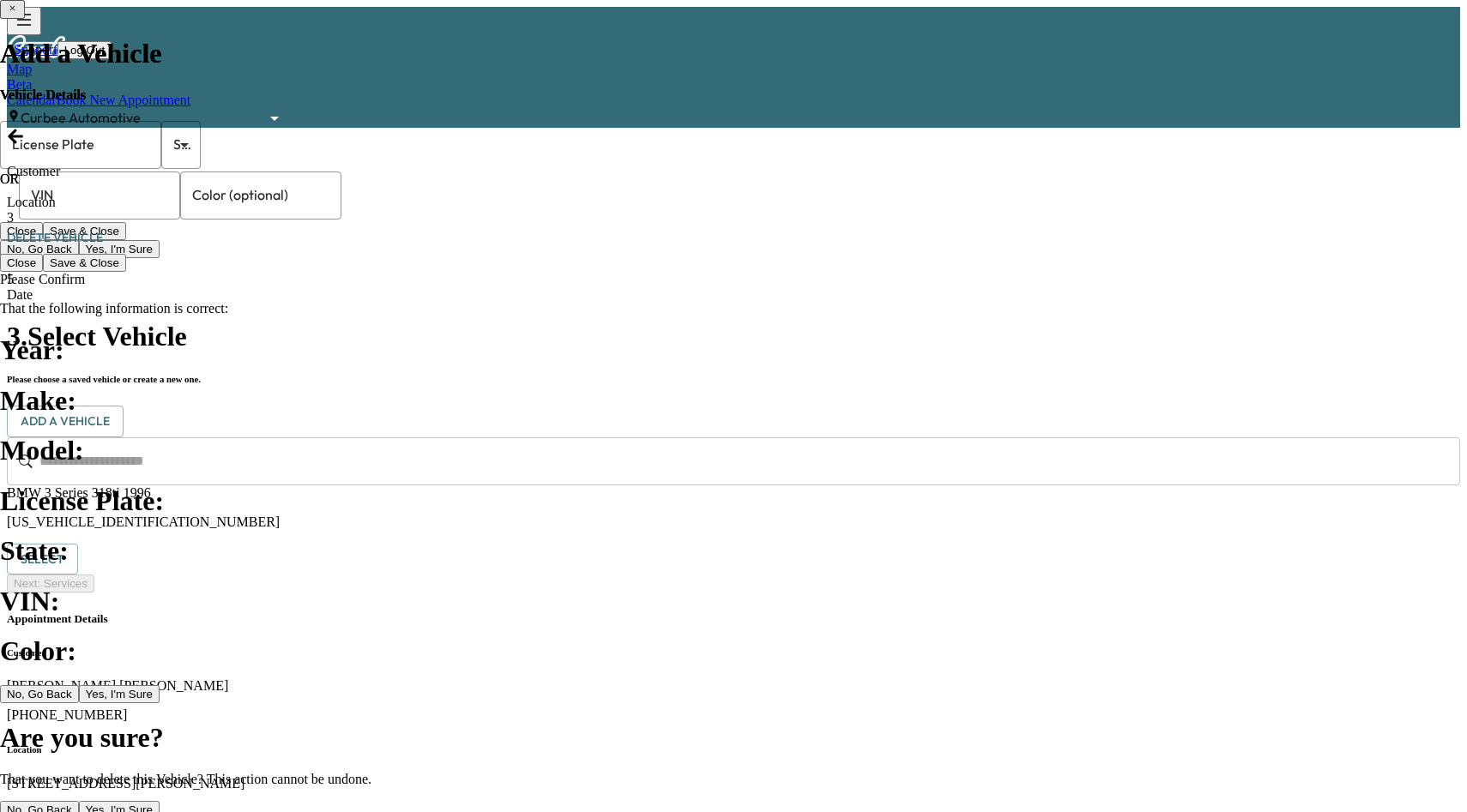
click at [78, 544] on button "Select" at bounding box center [42, 559] width 71 height 32
click at [95, 593] on button "Next: Services" at bounding box center [50, 583] width 88 height 18
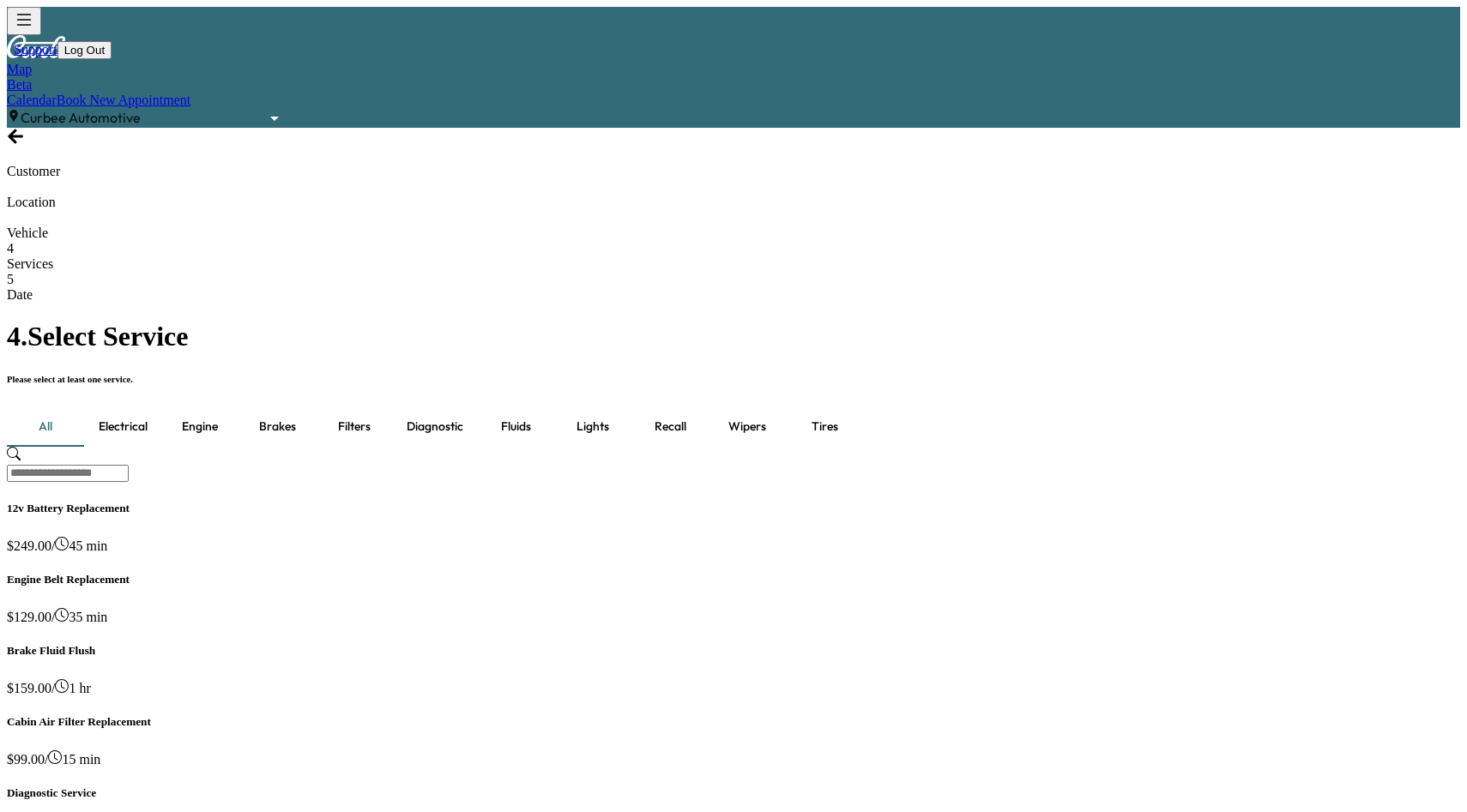
click at [194, 406] on button "Engine" at bounding box center [199, 426] width 77 height 41
click at [501, 406] on button "Fluids" at bounding box center [515, 426] width 77 height 41
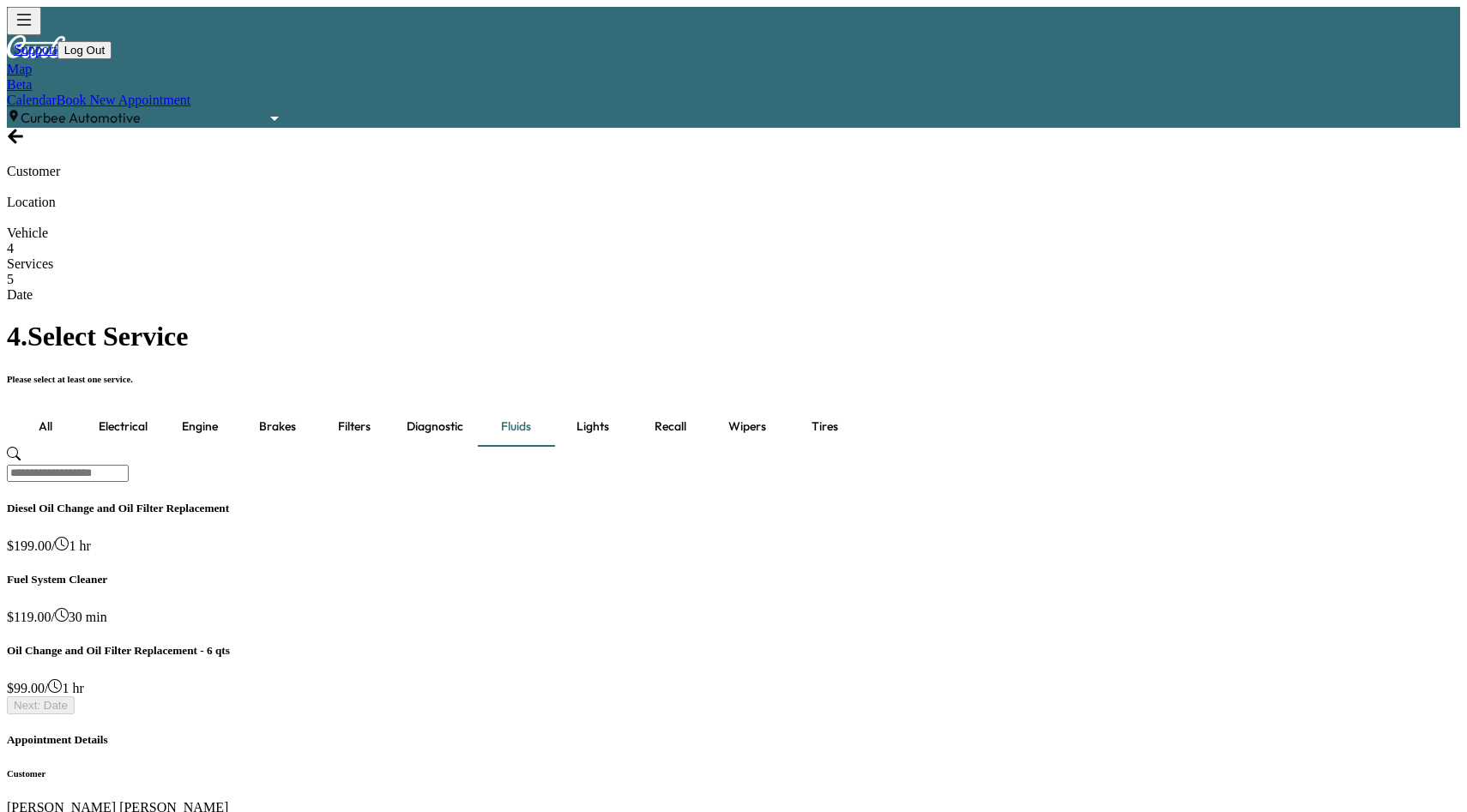
click at [569, 644] on h5 "Oil Change and Oil Filter Replacement - 6 qts" at bounding box center [734, 651] width 1453 height 14
click at [75, 714] on button "Next: Date" at bounding box center [40, 705] width 68 height 18
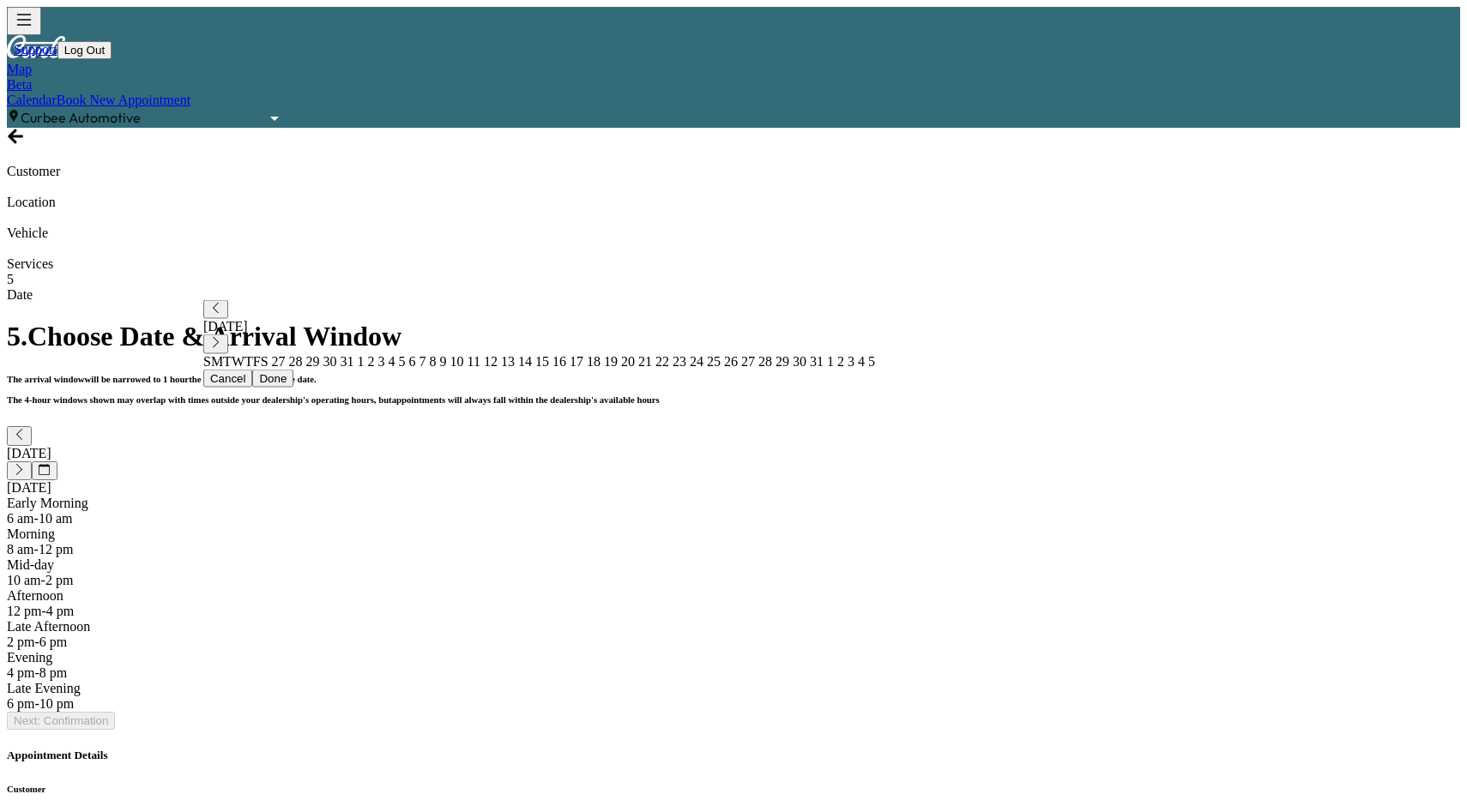
click at [777, 619] on div "Late Afternoon" at bounding box center [734, 627] width 1453 height 16
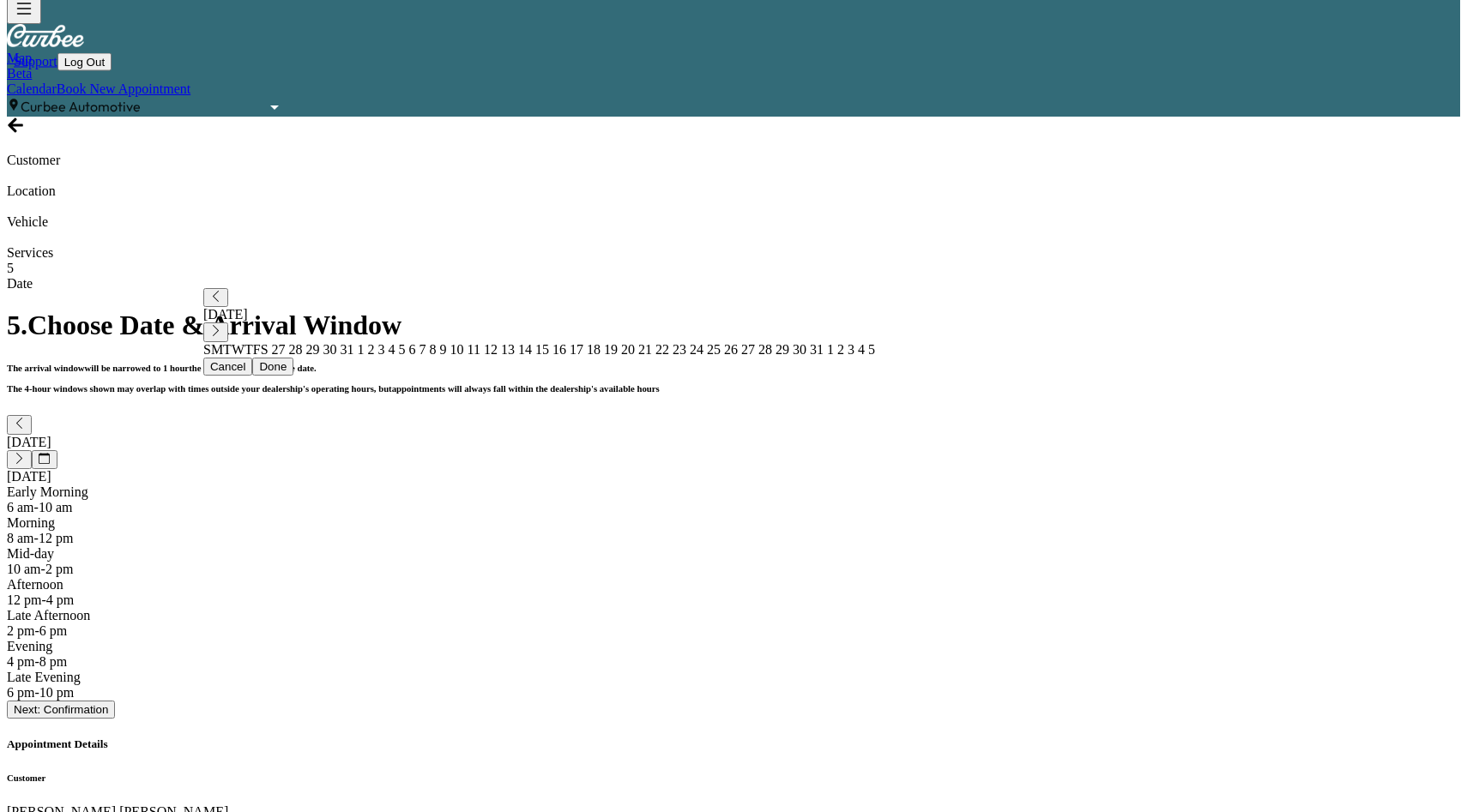
click at [25, 417] on icon "button" at bounding box center [19, 422] width 11 height 11
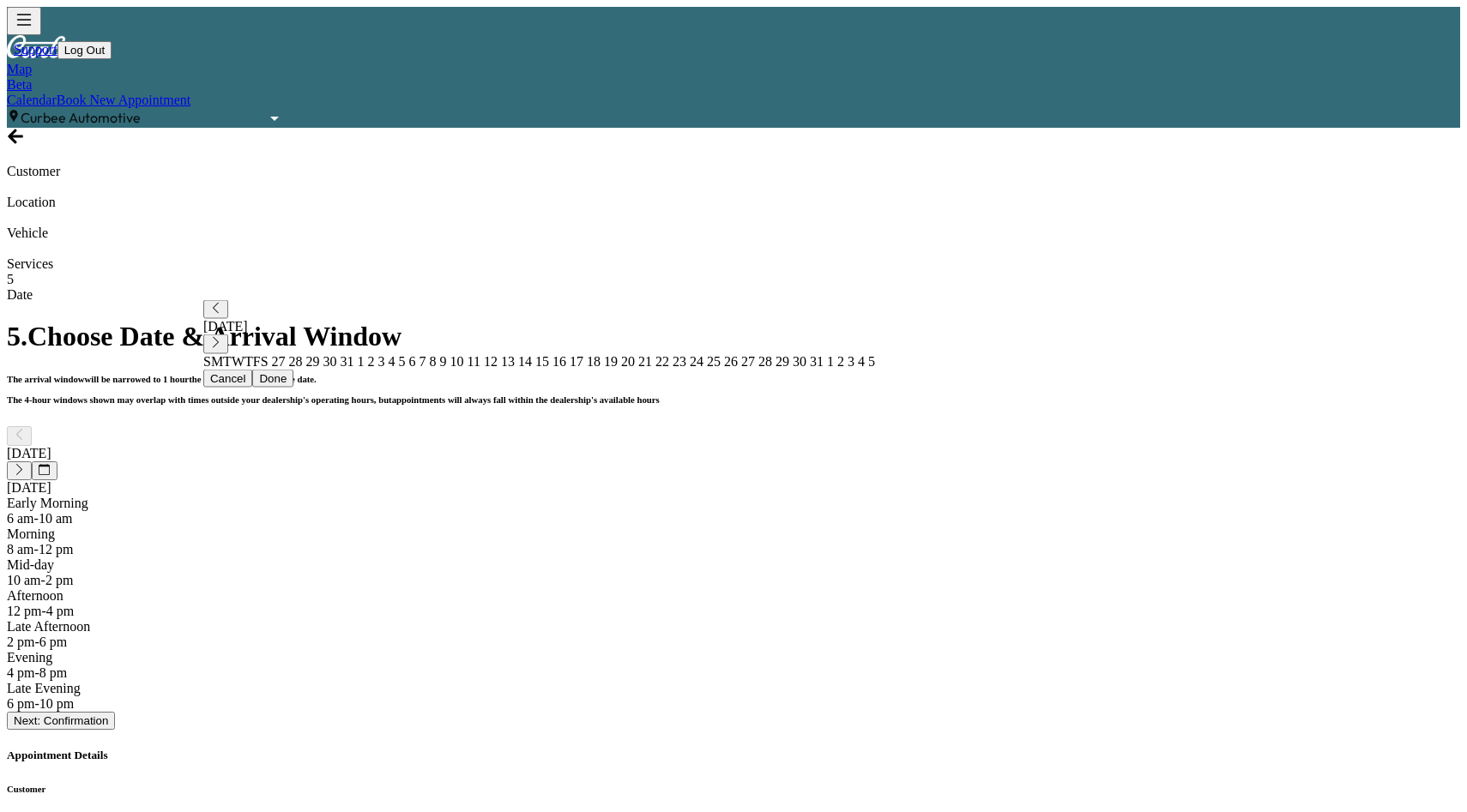
click at [722, 634] on div "2 pm - 6 pm" at bounding box center [734, 642] width 1453 height 16
click at [719, 588] on div "Afternoon" at bounding box center [734, 596] width 1453 height 16
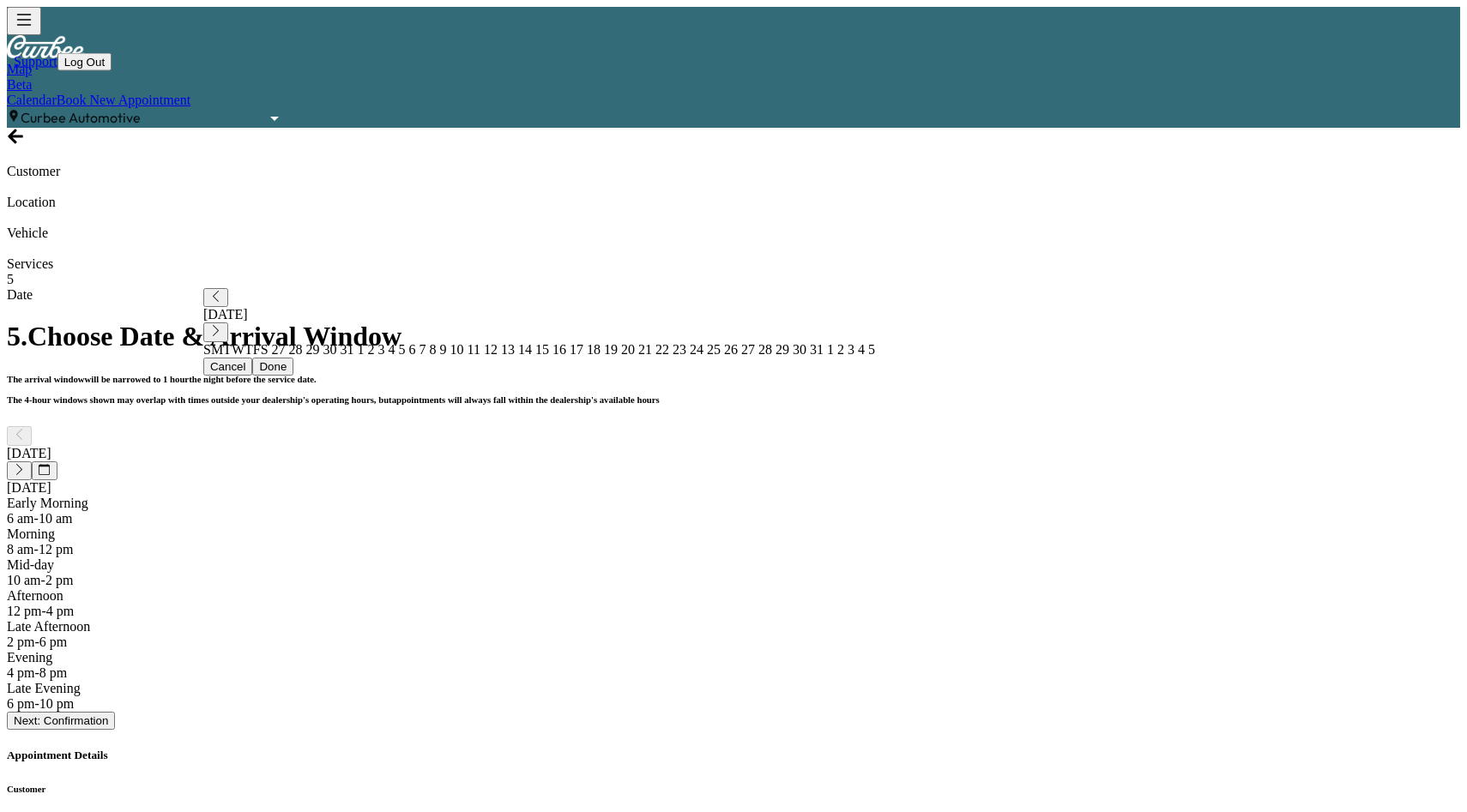
scroll to position [11, 0]
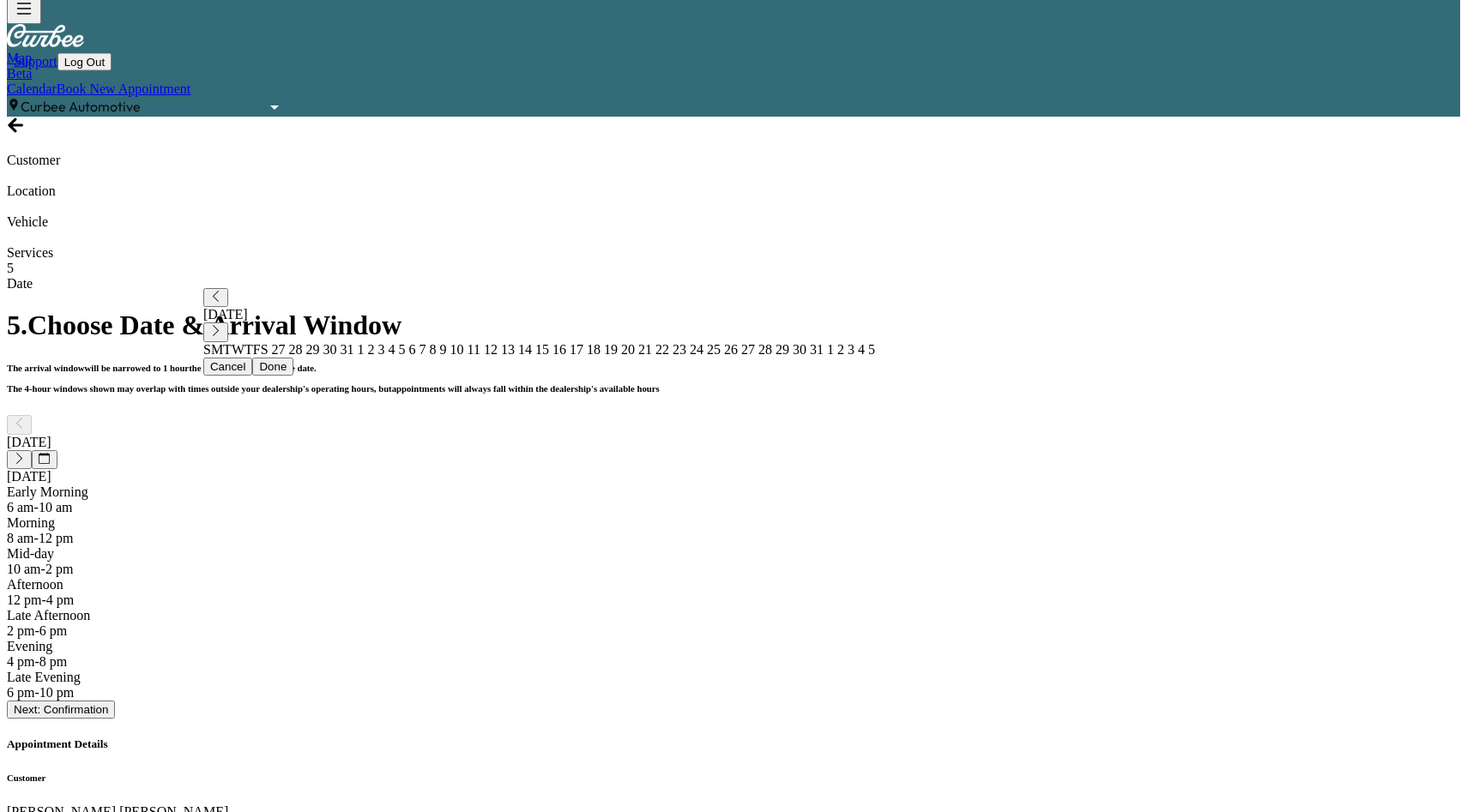
click at [115, 718] on button "Next: Confirmation" at bounding box center [61, 709] width 109 height 18
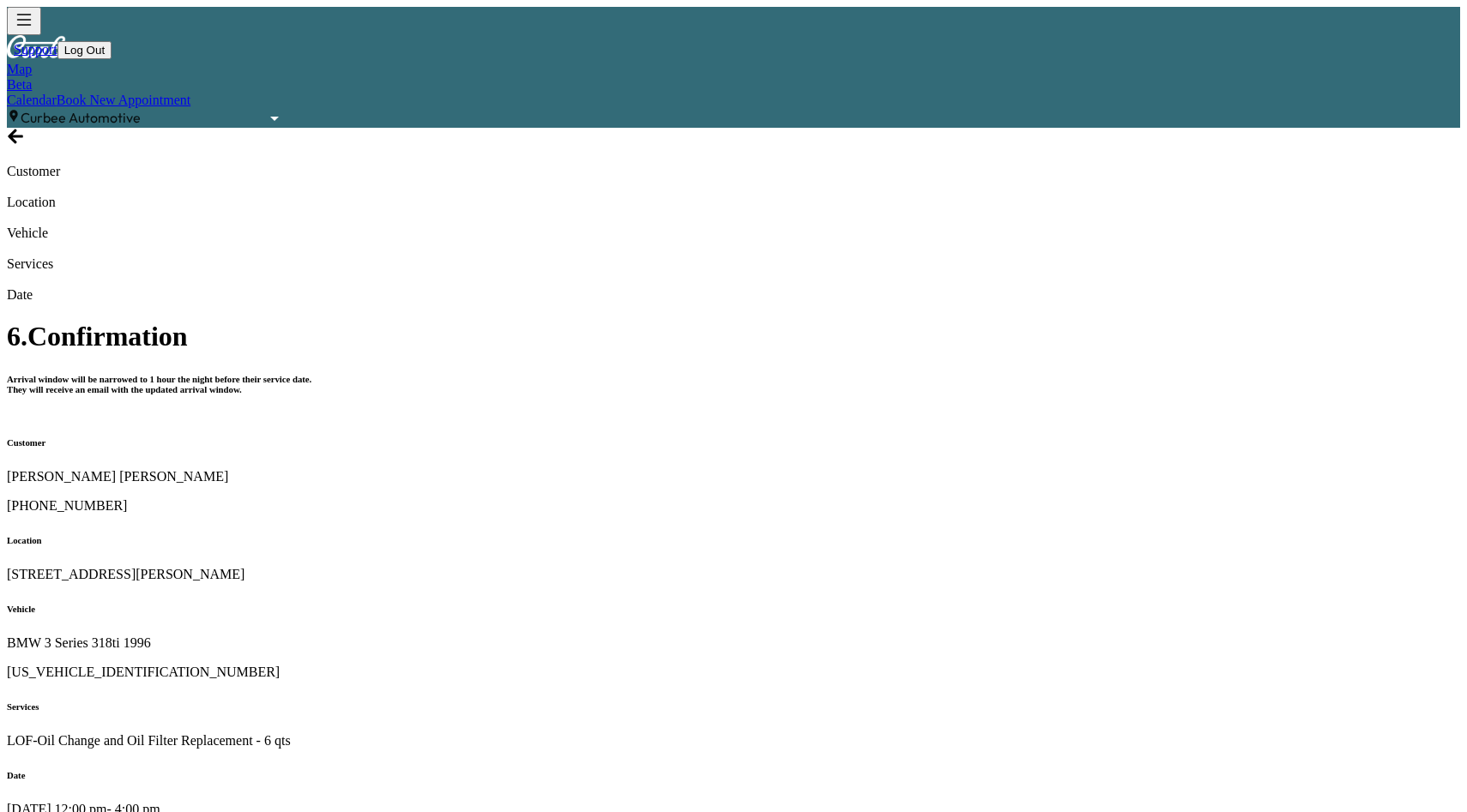
type textarea "**********"
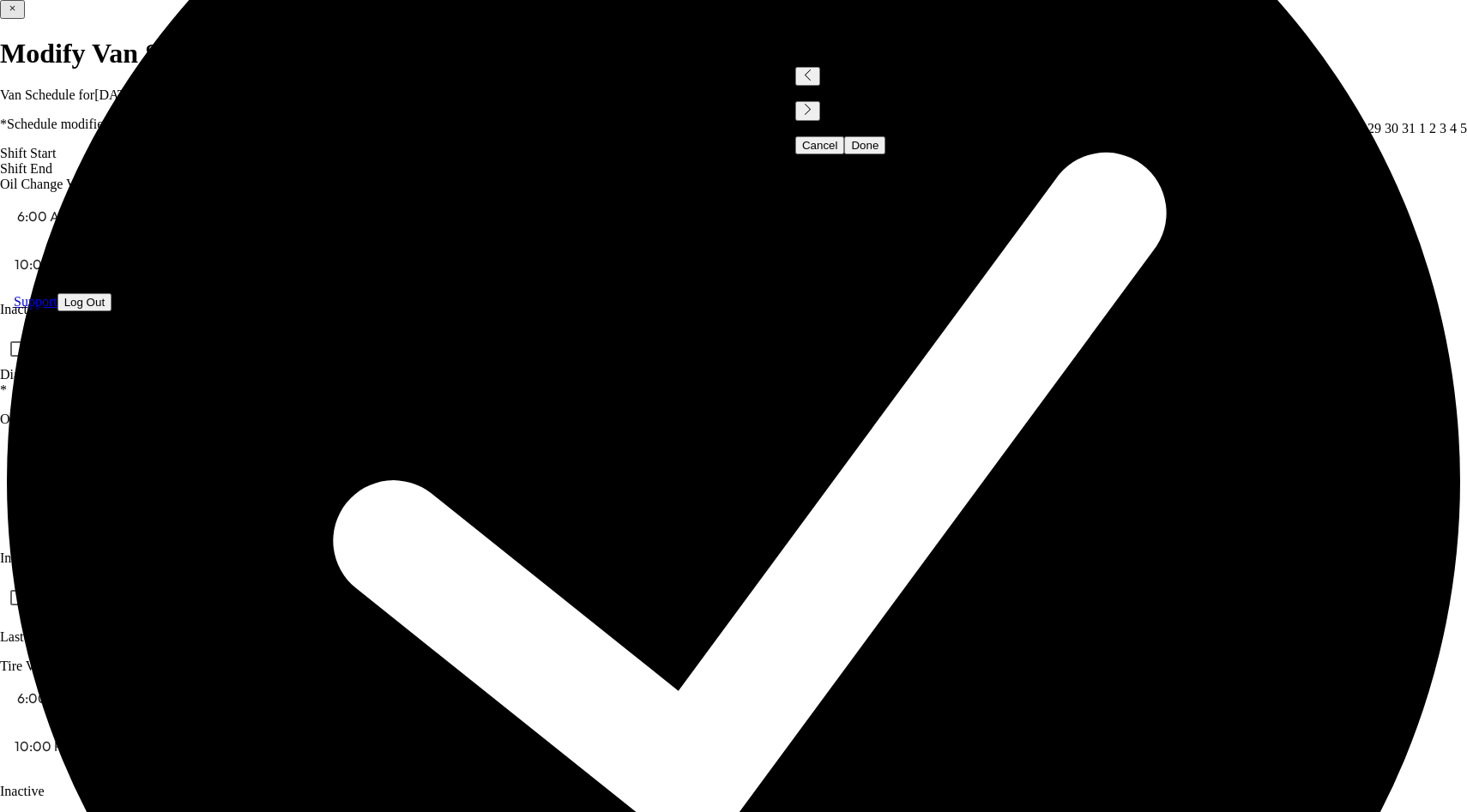
scroll to position [275, 0]
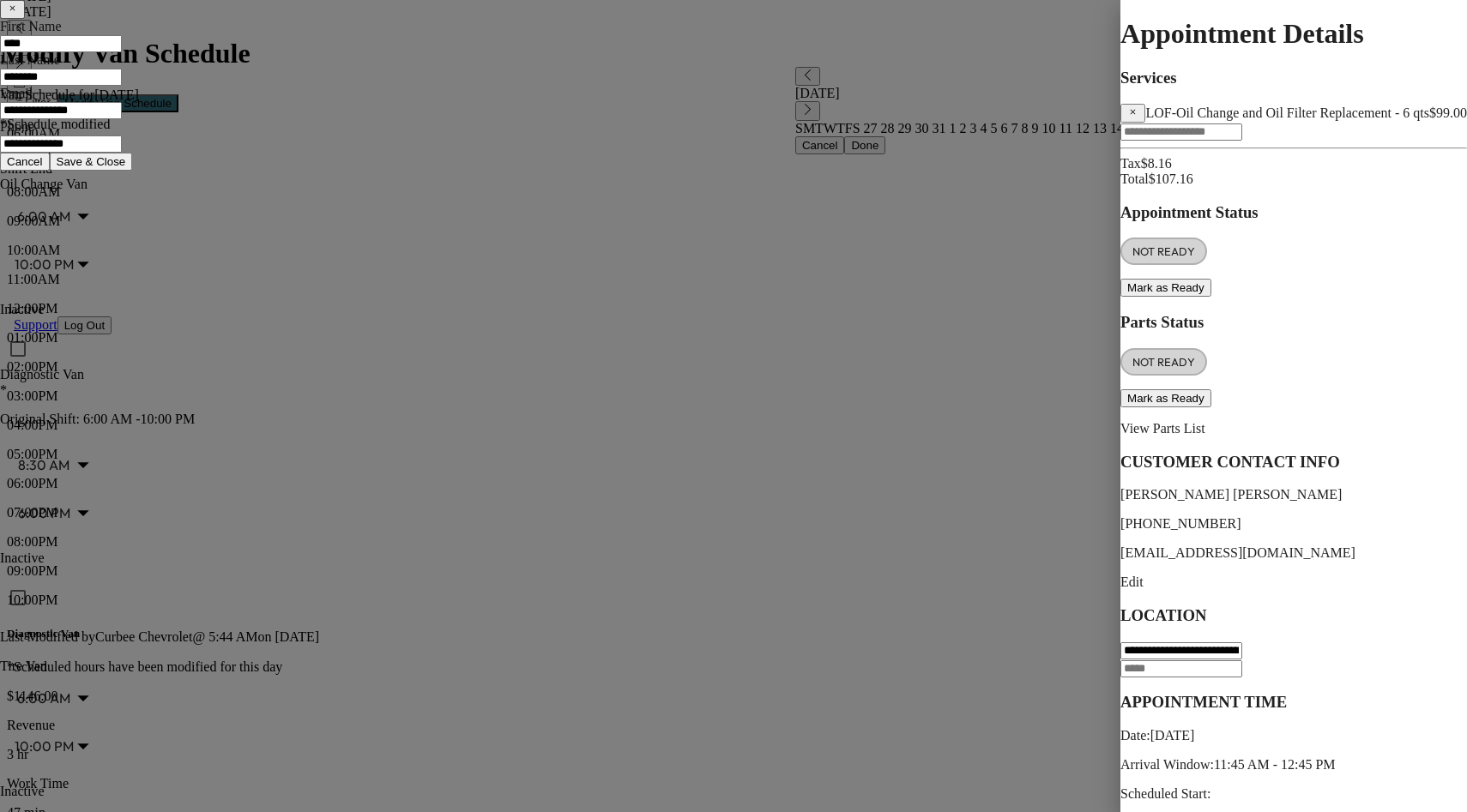
click at [1120, 141] on input "text" at bounding box center [1181, 131] width 121 height 17
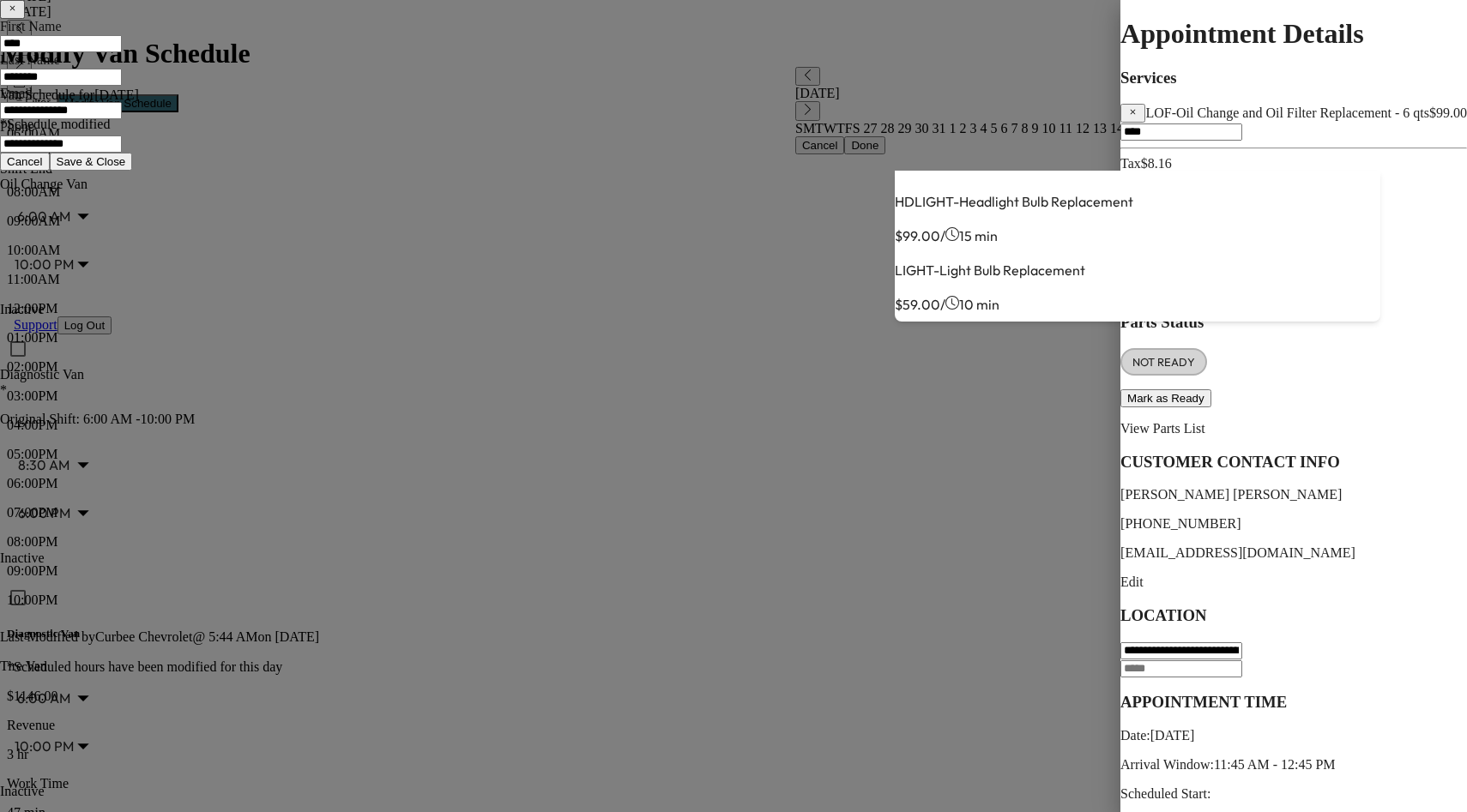
type input "****"
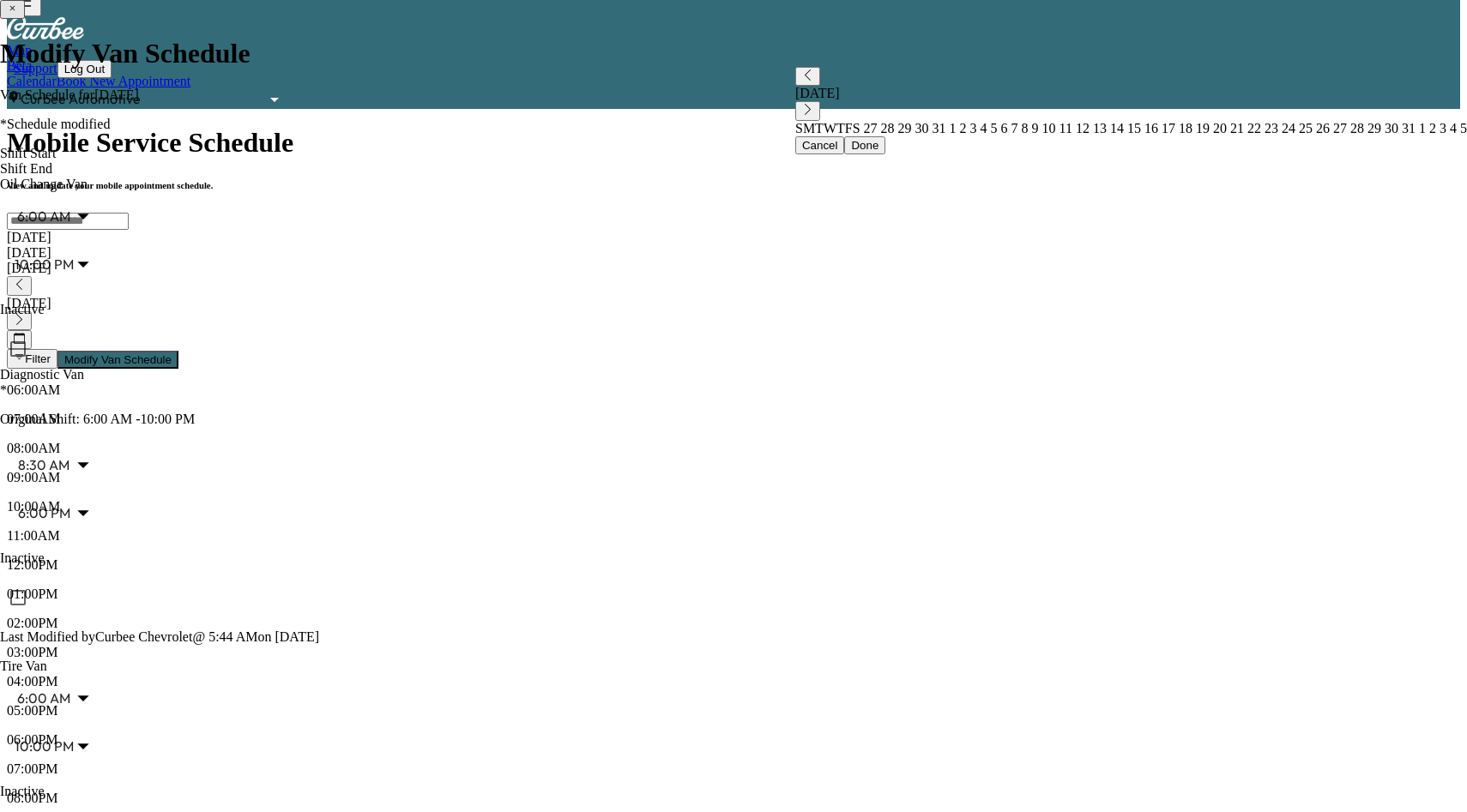
scroll to position [10, 0]
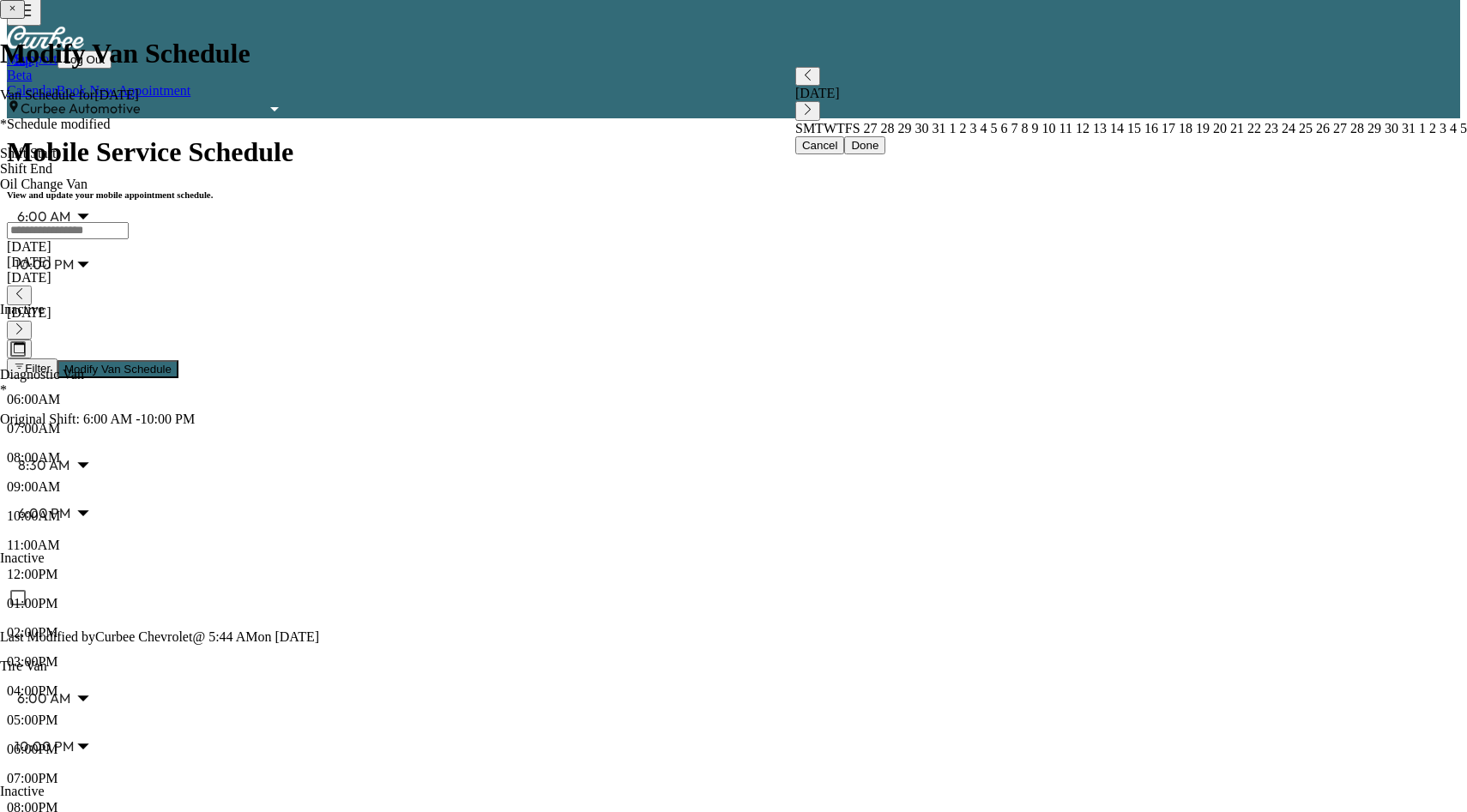
click at [25, 324] on icon "button" at bounding box center [19, 329] width 11 height 11
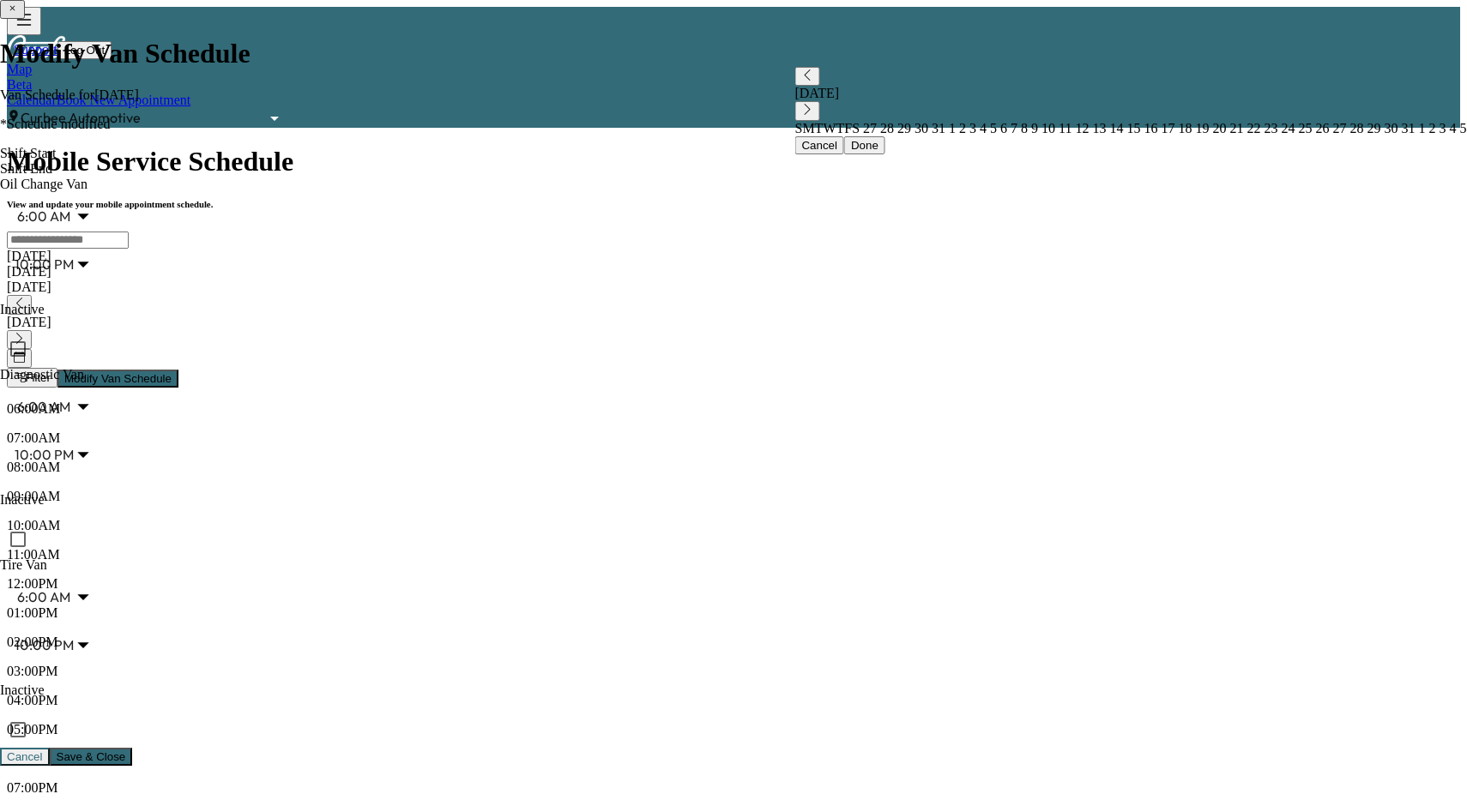
click at [23, 298] on icon "button" at bounding box center [20, 303] width 6 height 11
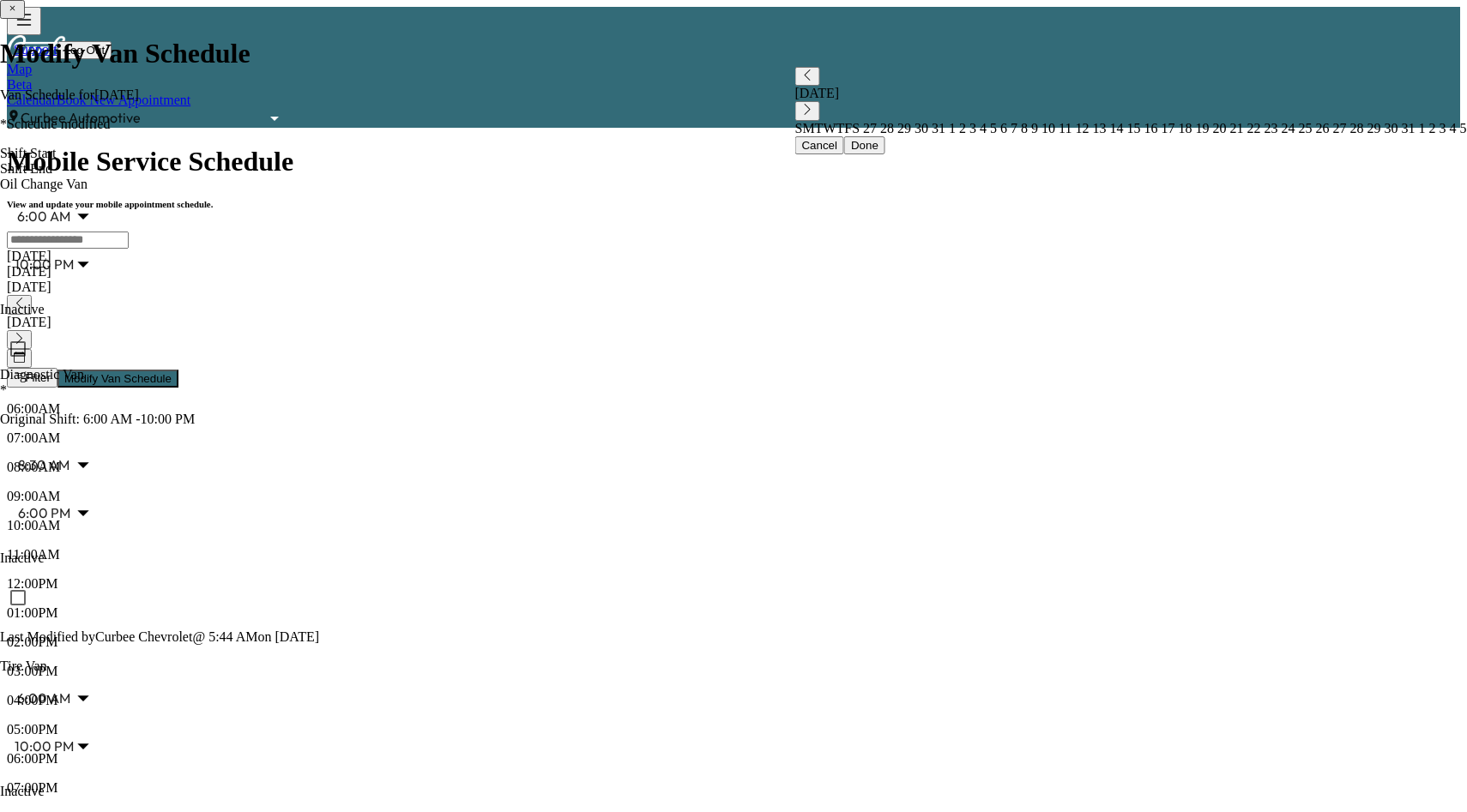
click at [23, 332] on icon "button" at bounding box center [20, 337] width 6 height 11
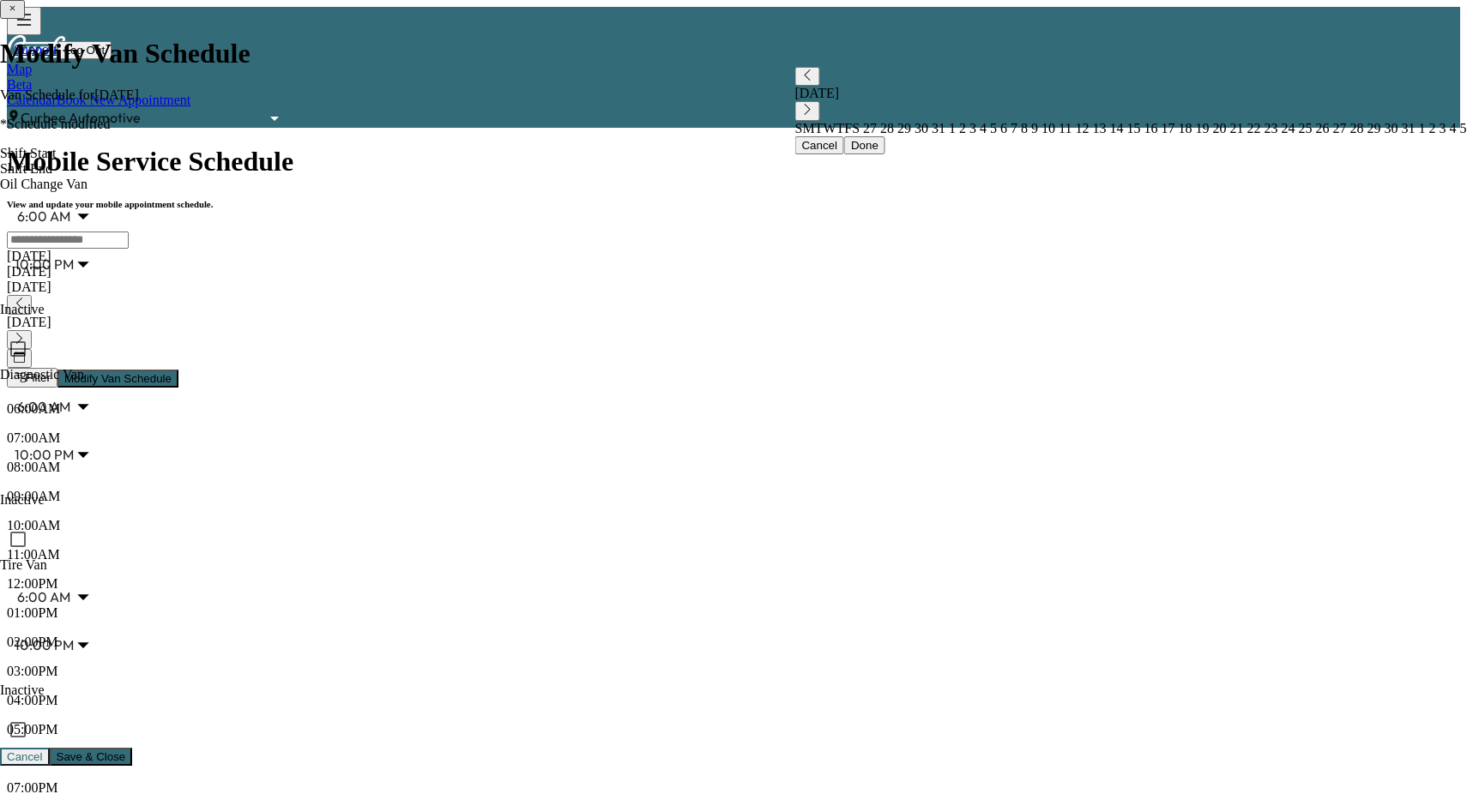
click at [35, 30] on icon "button" at bounding box center [24, 20] width 21 height 21
click at [191, 93] on link "Book New Appointment" at bounding box center [123, 100] width 134 height 15
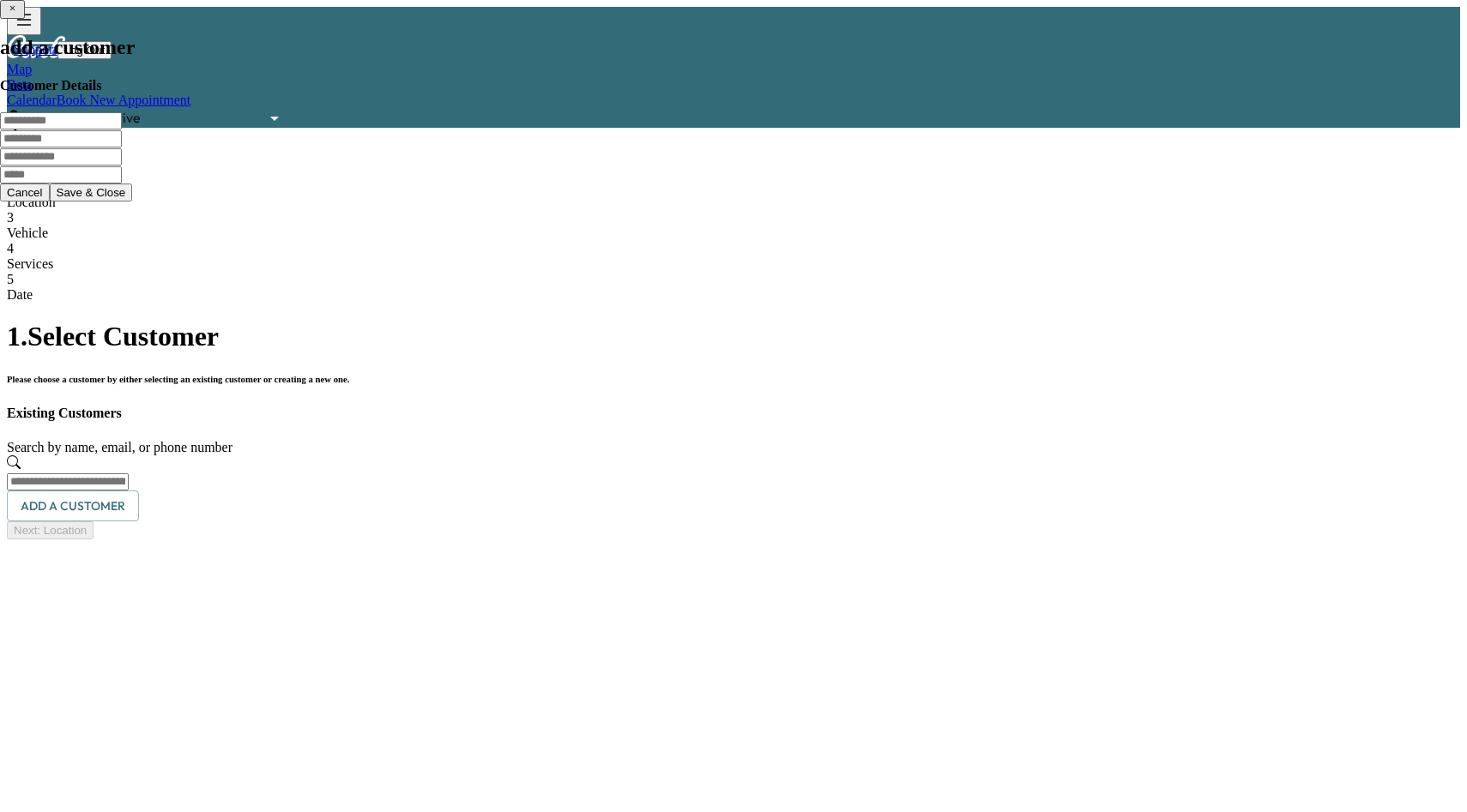
click at [128, 474] on input "text" at bounding box center [67, 481] width 121 height 17
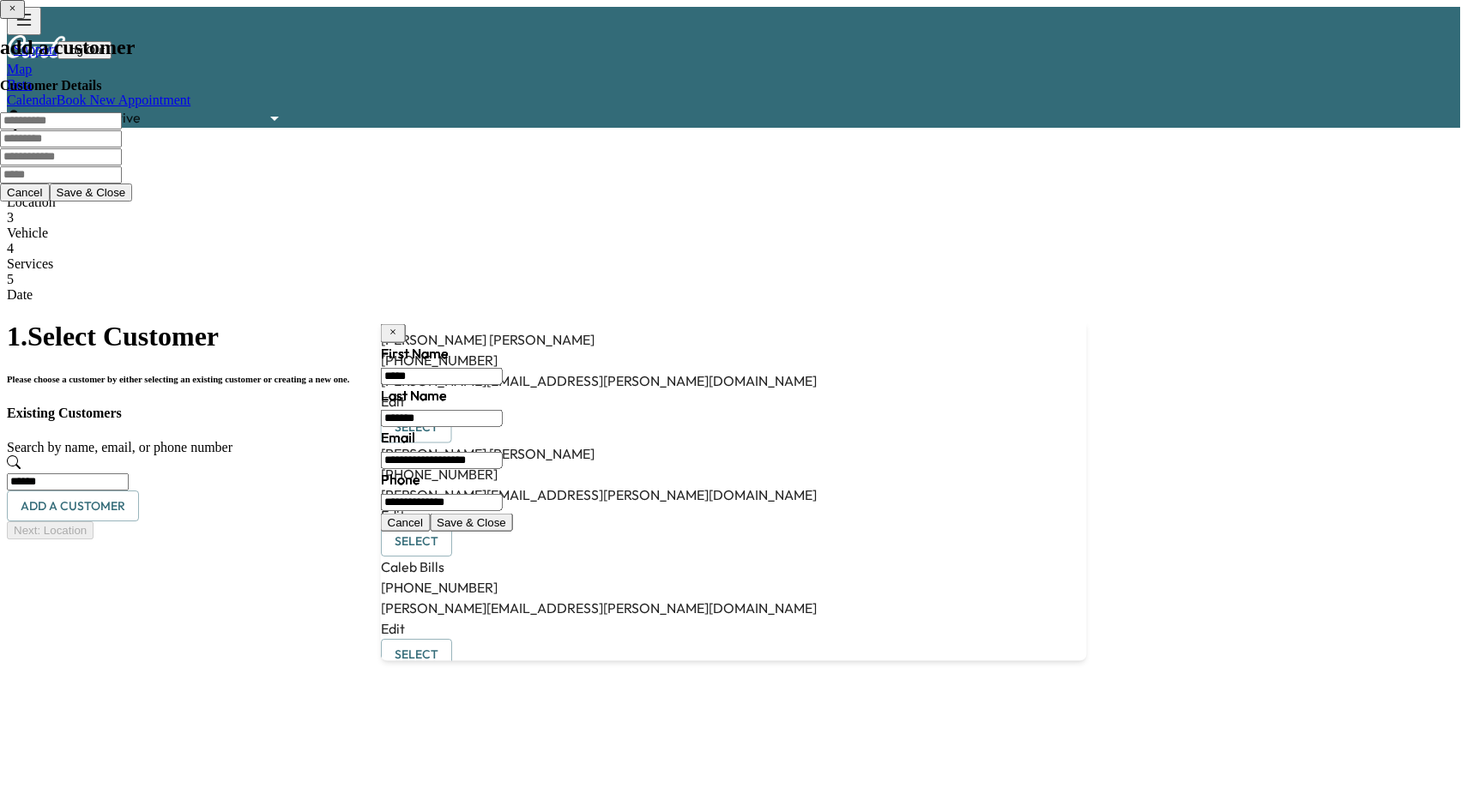
click at [452, 411] on button "Select" at bounding box center [417, 427] width 71 height 32
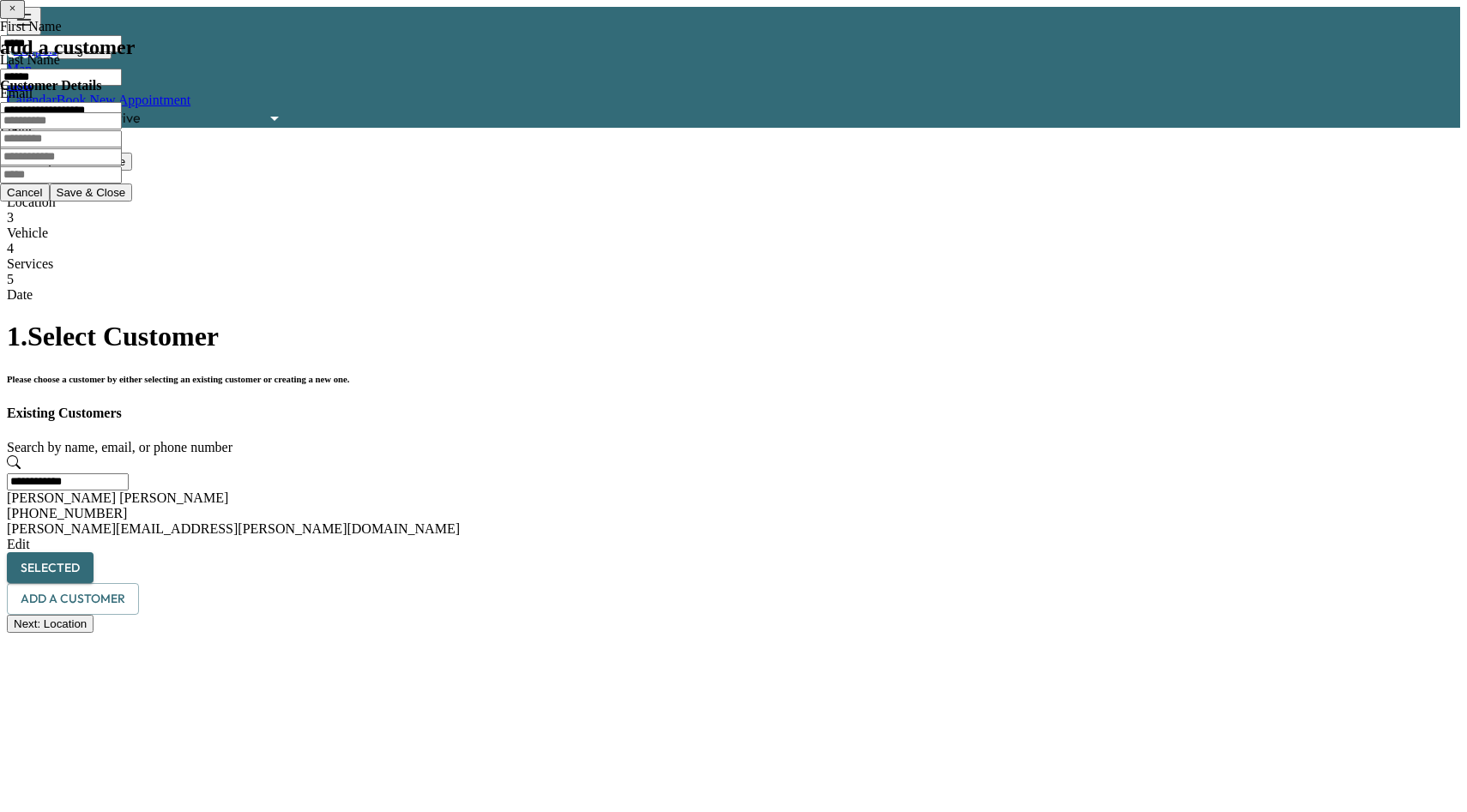
type input "**********"
click at [94, 632] on button "Next: Location" at bounding box center [50, 624] width 87 height 18
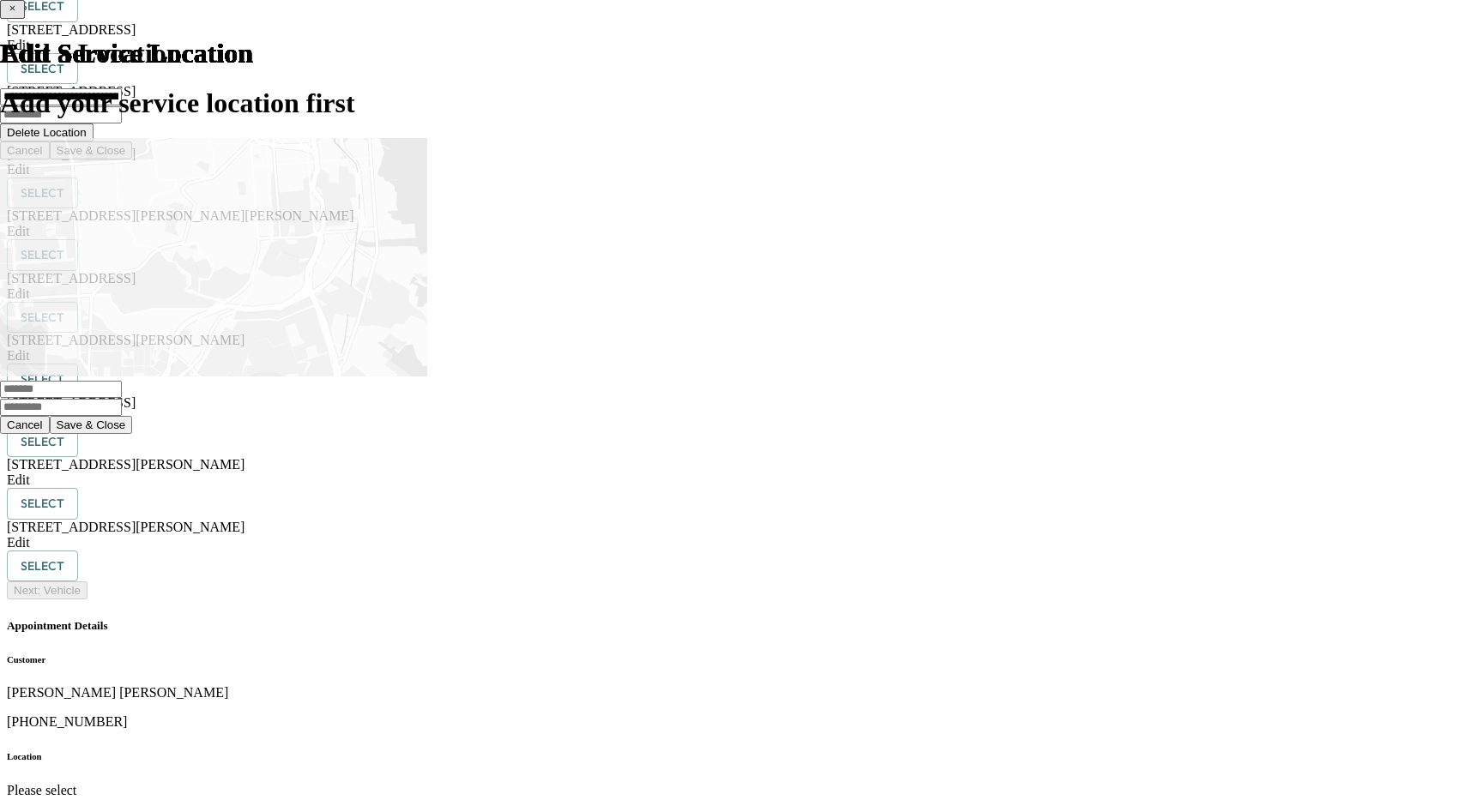
scroll to position [862, 0]
click at [78, 520] on button "Select" at bounding box center [42, 504] width 71 height 32
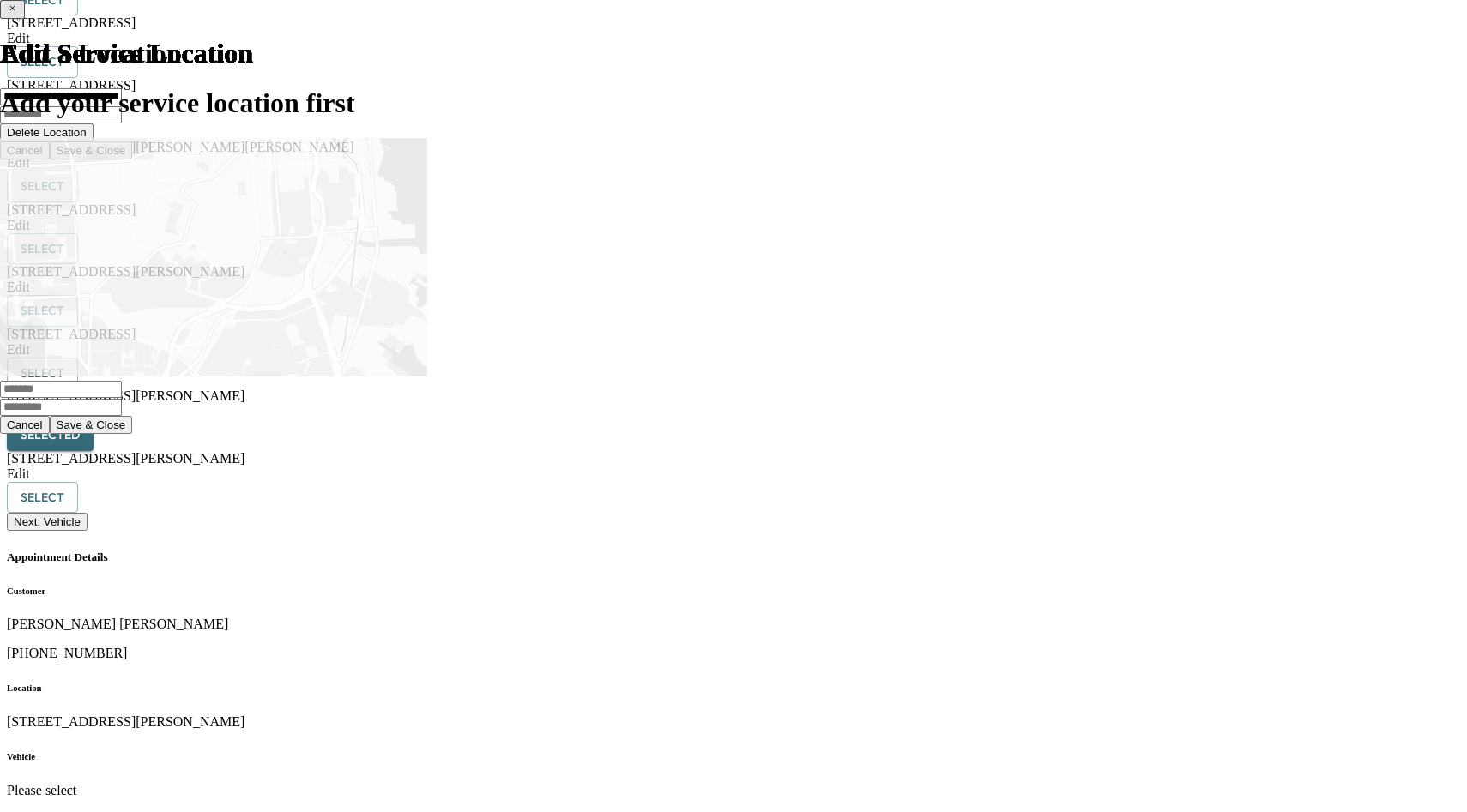
click at [88, 531] on button "Next: Vehicle" at bounding box center [47, 522] width 81 height 18
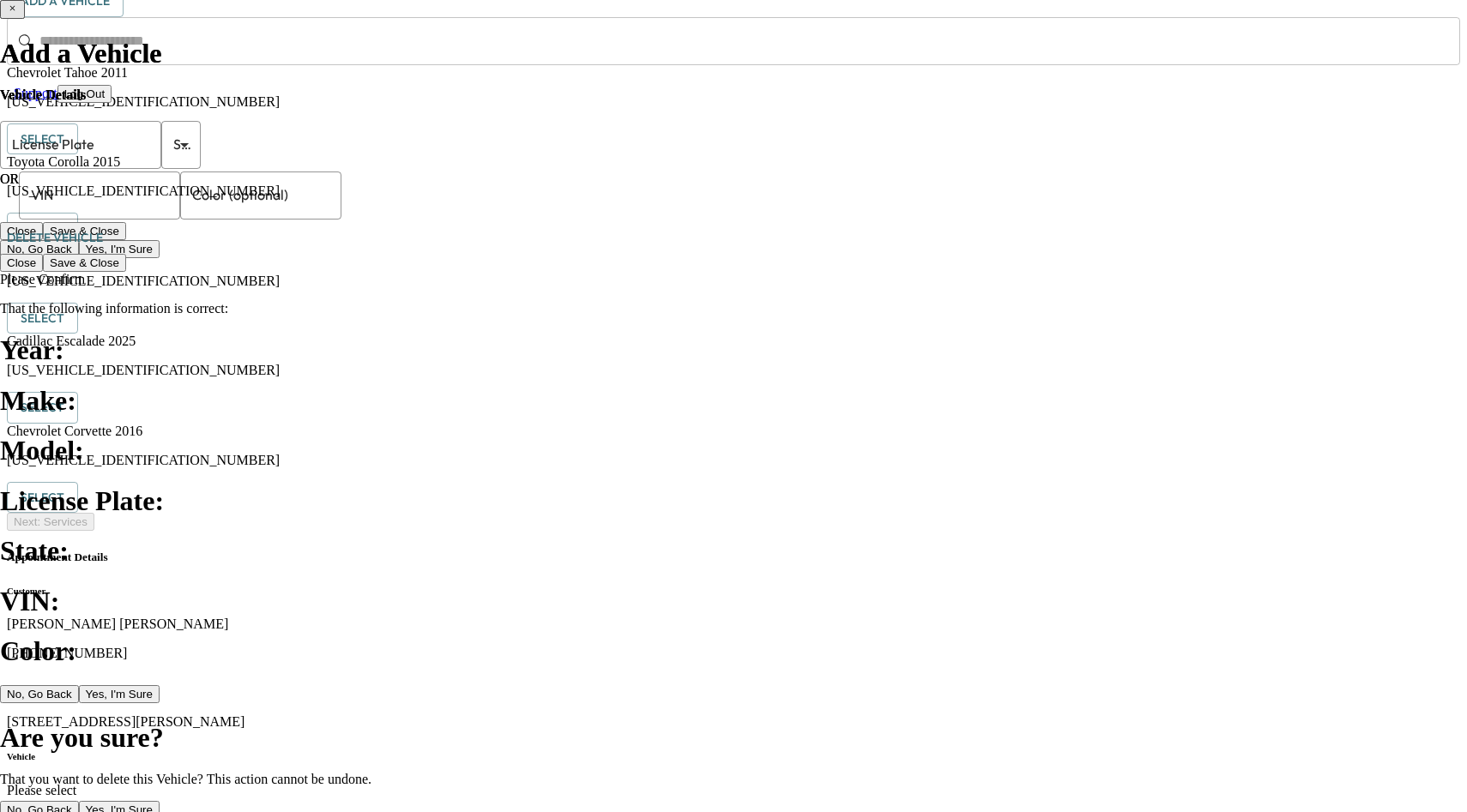
scroll to position [43, 0]
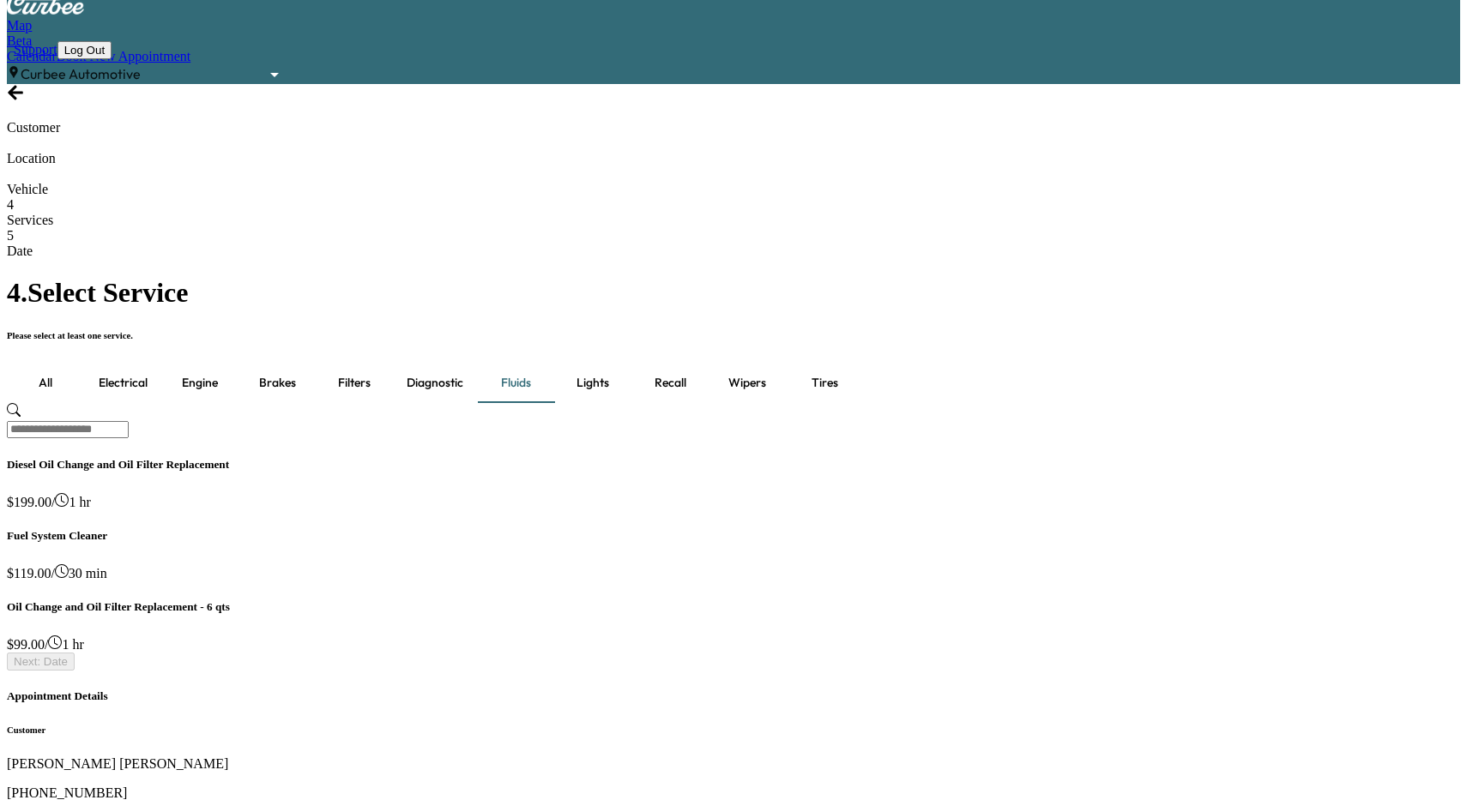
scroll to position [0, 0]
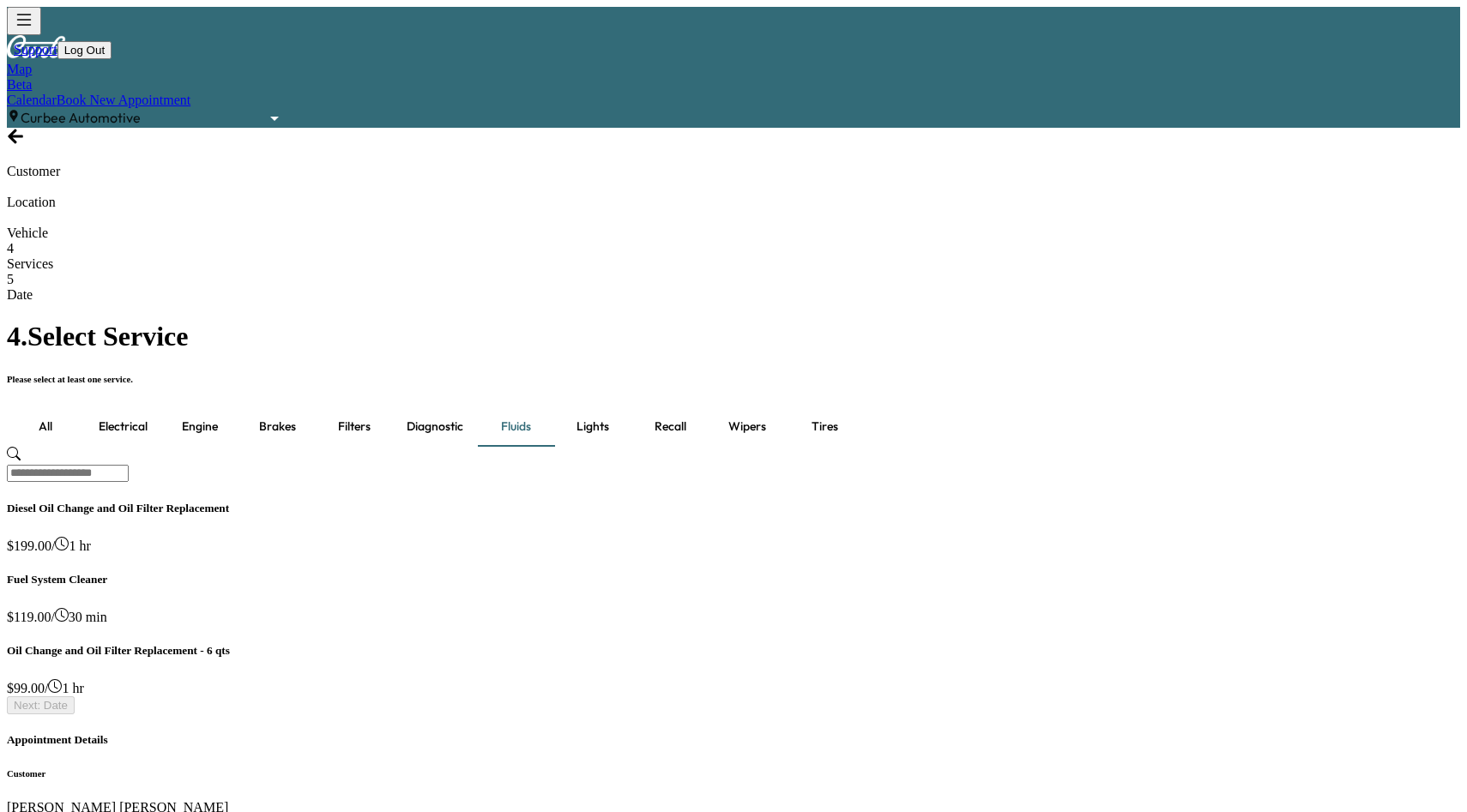
click at [223, 501] on div "Diesel Oil Change and Oil Filter Replacement $ 199.00 / 1 hr" at bounding box center [734, 527] width 1453 height 52
click at [451, 406] on button "Diagnostic" at bounding box center [434, 426] width 84 height 41
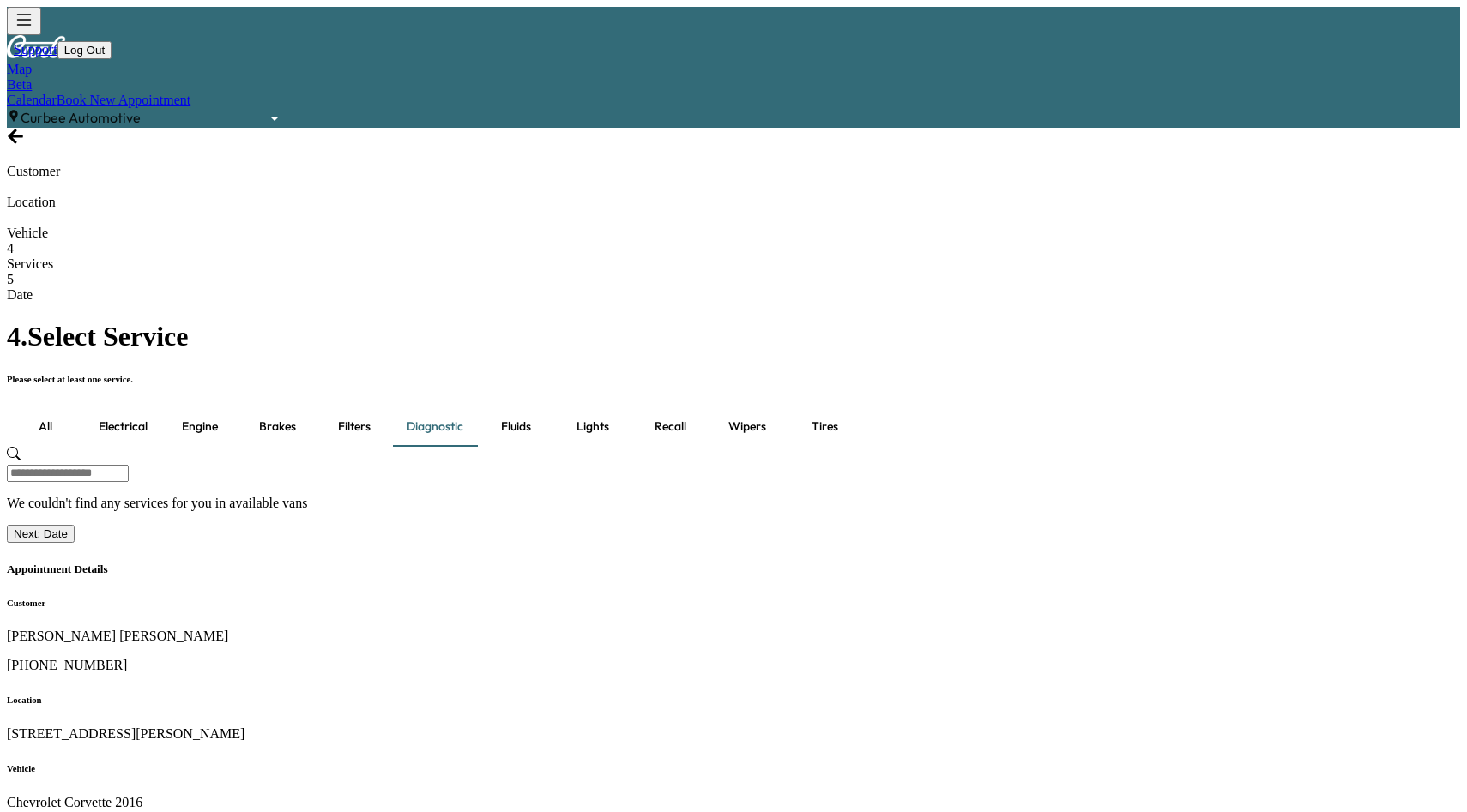
click at [370, 406] on button "Filters" at bounding box center [354, 426] width 77 height 41
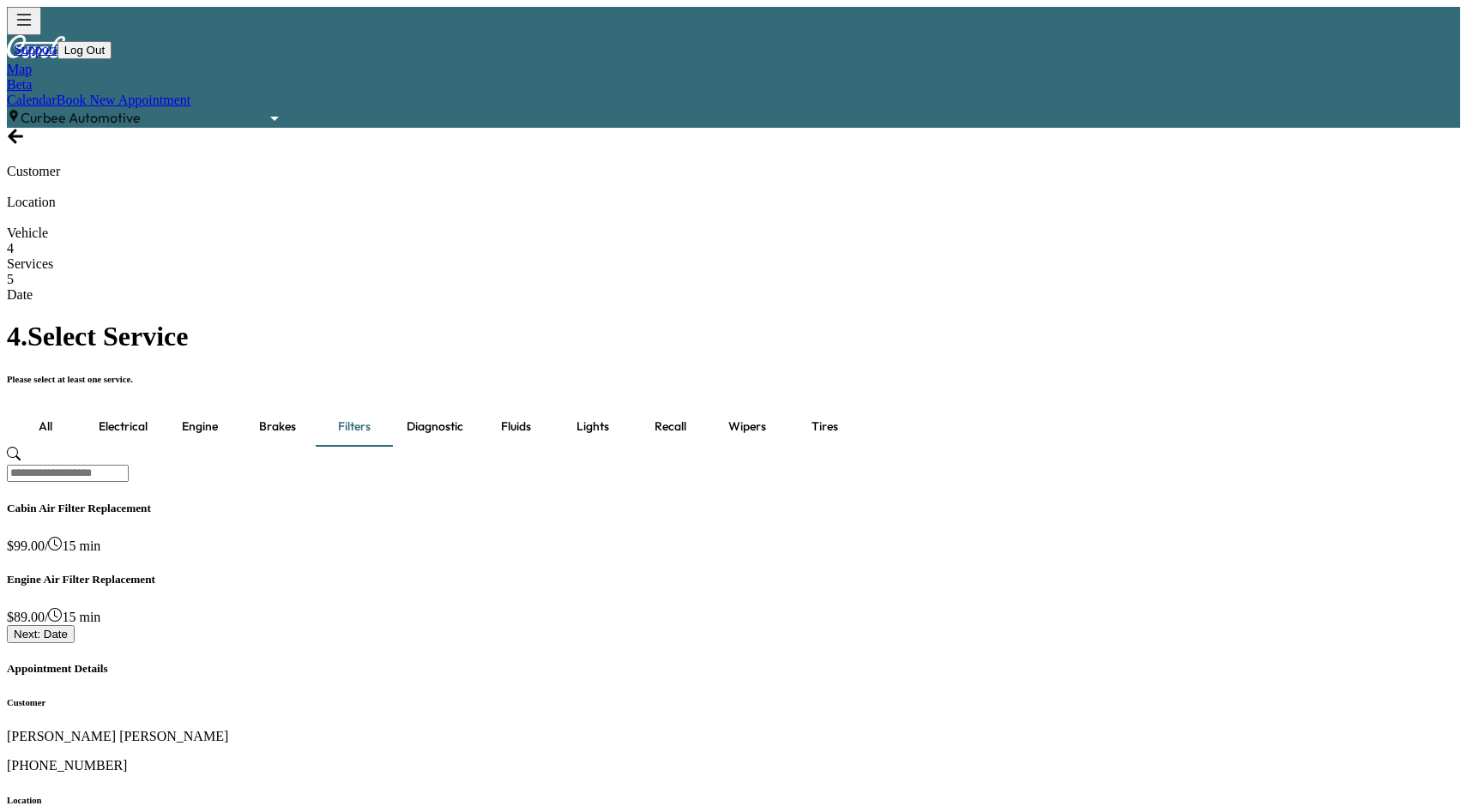
click at [193, 501] on div "Cabin Air Filter Replacement $ 99.00 / 15 min" at bounding box center [734, 527] width 1453 height 52
click at [522, 406] on button "Fluids" at bounding box center [515, 426] width 77 height 41
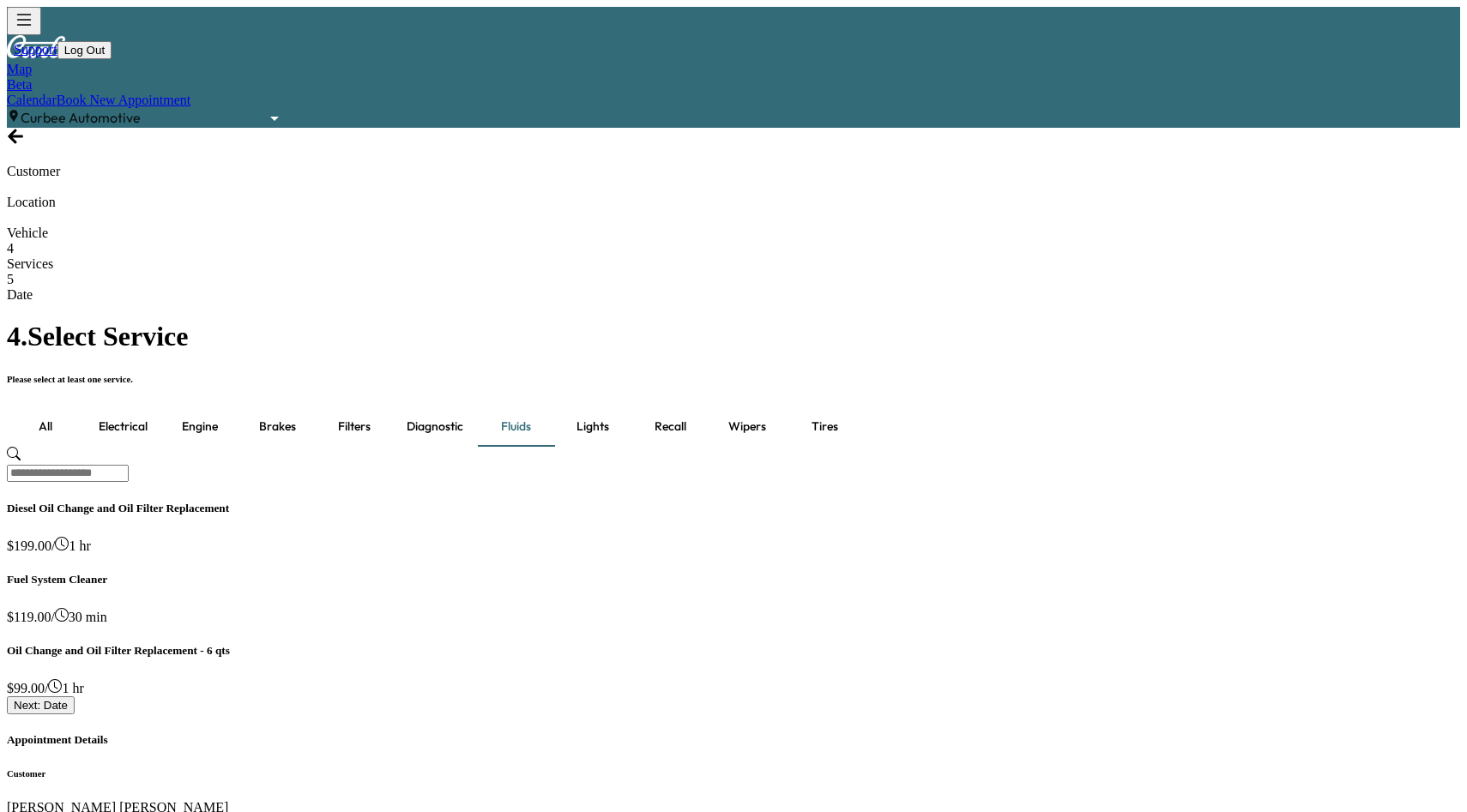
click at [197, 501] on div "Diesel Oil Change and Oil Filter Replacement $ 199.00 / 1 hr" at bounding box center [734, 527] width 1453 height 52
click at [44, 681] on span "$ 99.00" at bounding box center [26, 688] width 38 height 15
click at [353, 406] on button "Filters" at bounding box center [354, 426] width 77 height 41
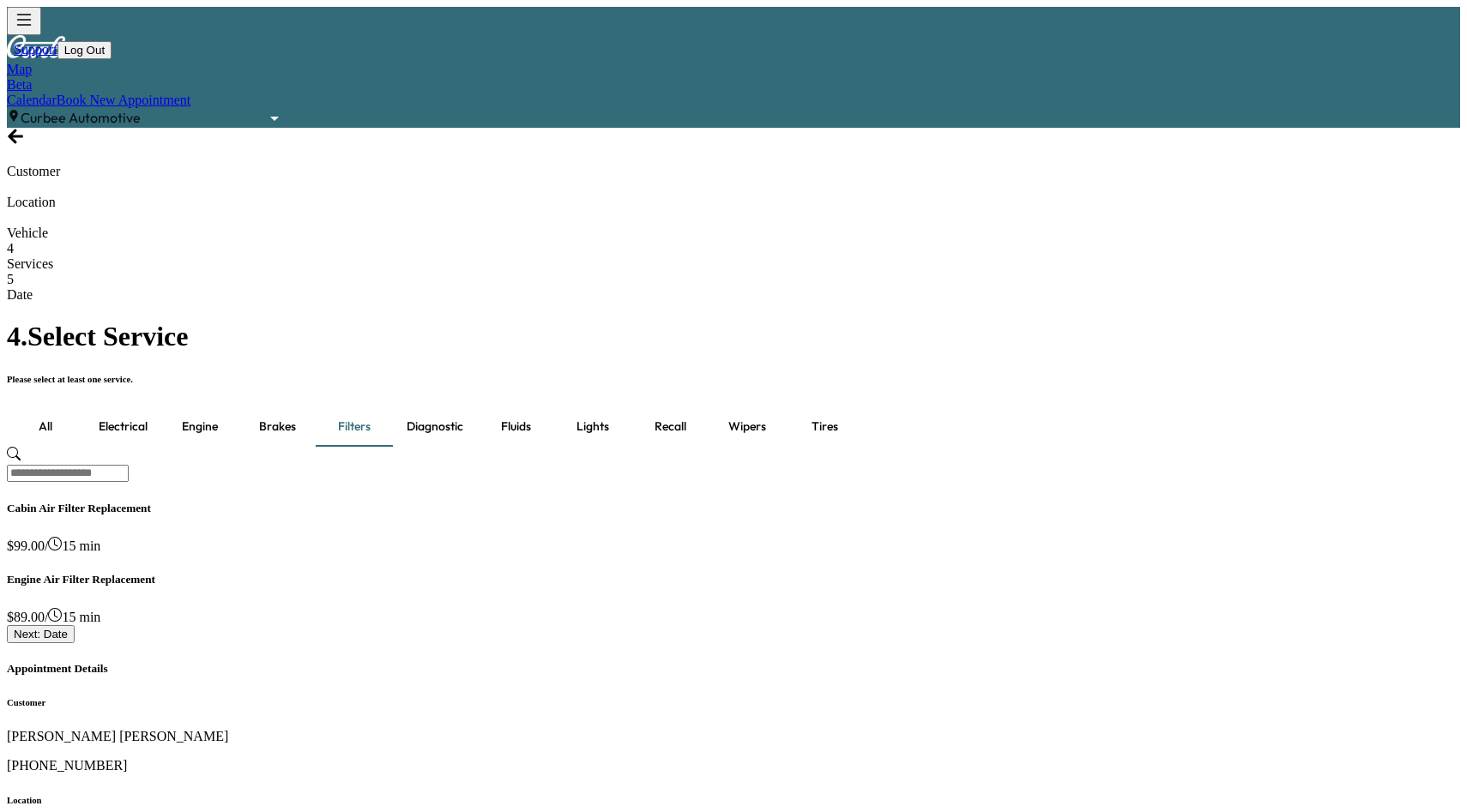
click at [75, 643] on button "Next: Date" at bounding box center [40, 634] width 68 height 18
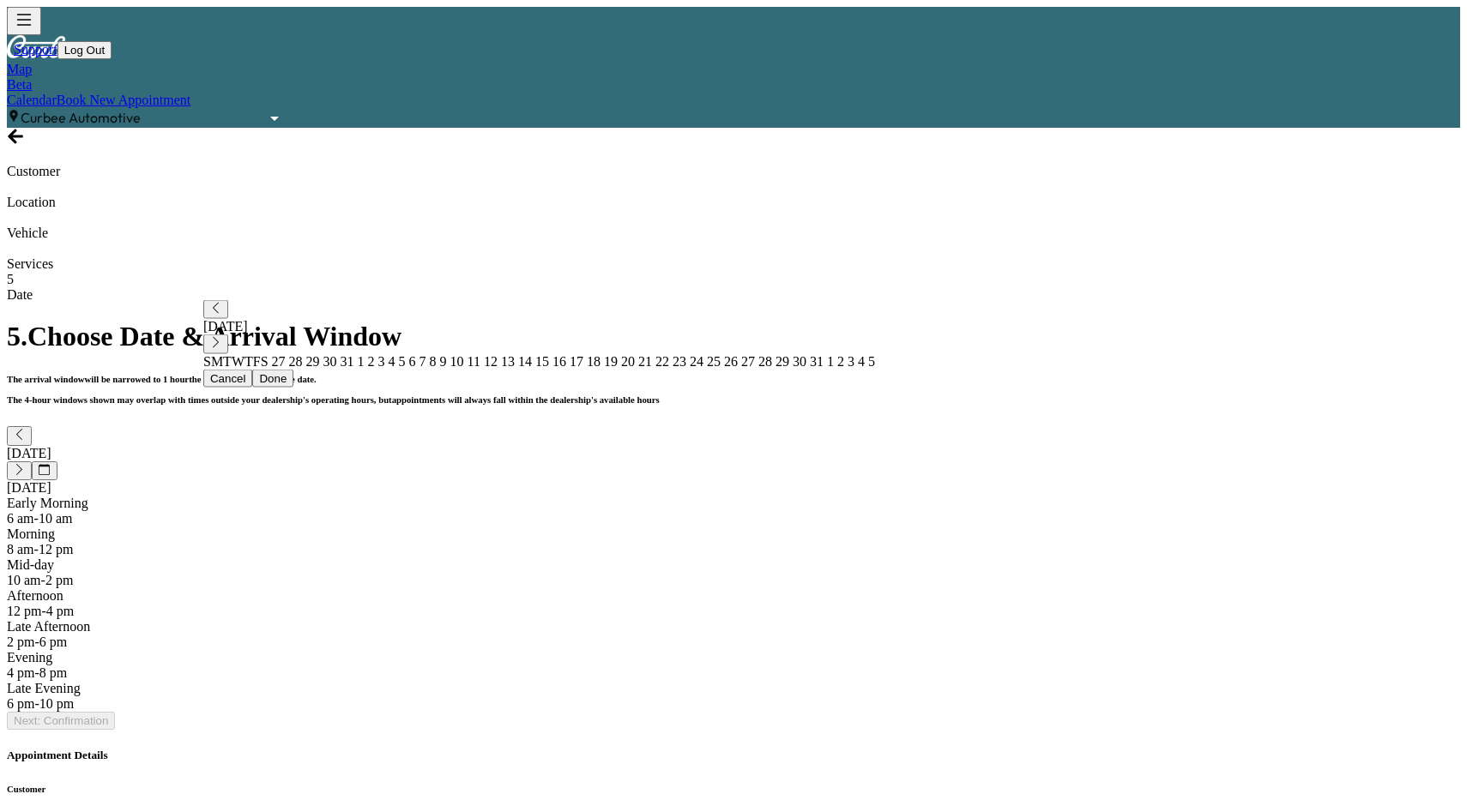
click at [809, 588] on div "Afternoon 12 pm - 4 pm" at bounding box center [734, 603] width 1453 height 31
click at [780, 527] on div "Morning 8 am - 12 pm" at bounding box center [734, 542] width 1453 height 31
click at [115, 730] on button "Next: Confirmation" at bounding box center [61, 720] width 109 height 18
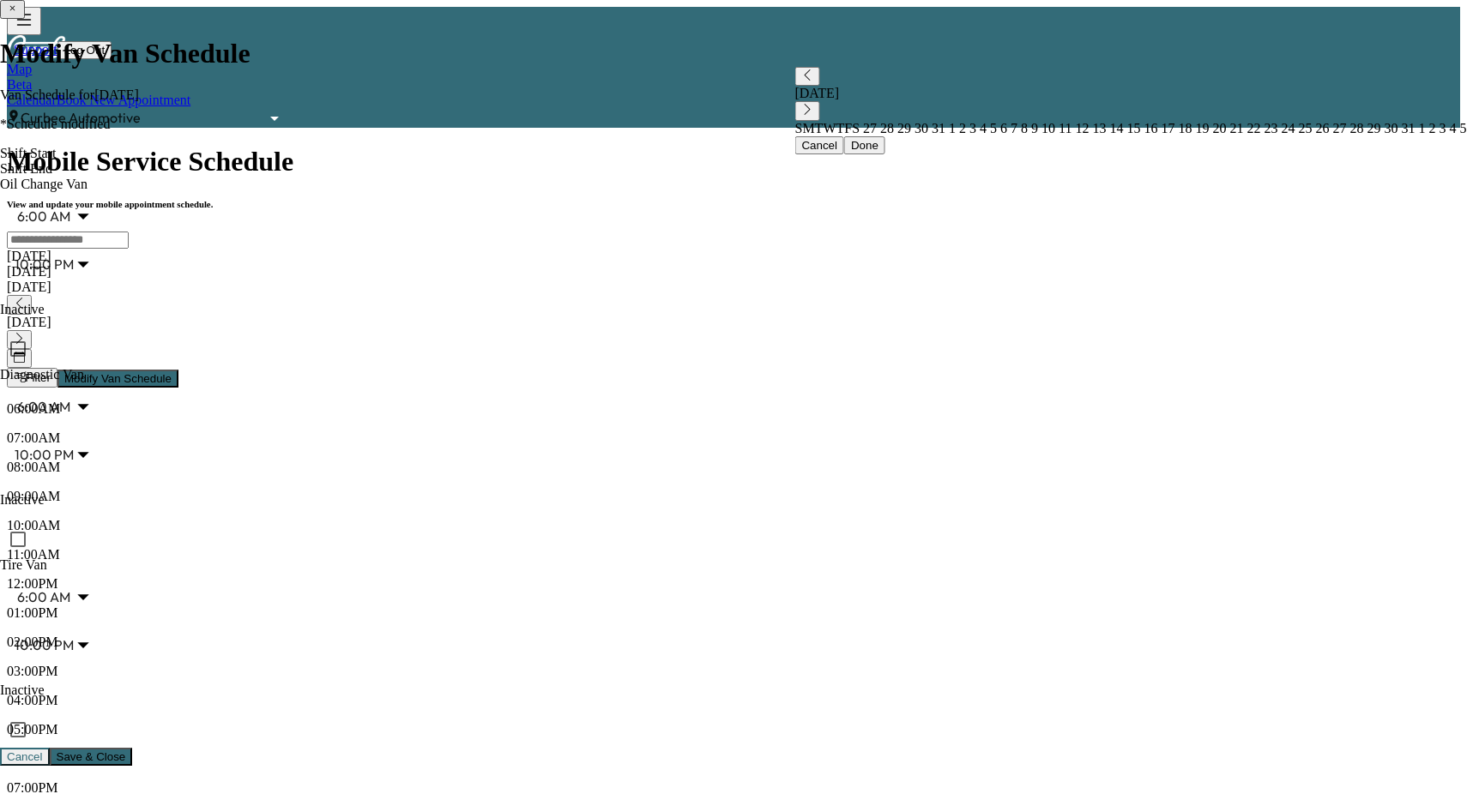
click at [179, 370] on button "Modify Van Schedule" at bounding box center [117, 379] width 121 height 18
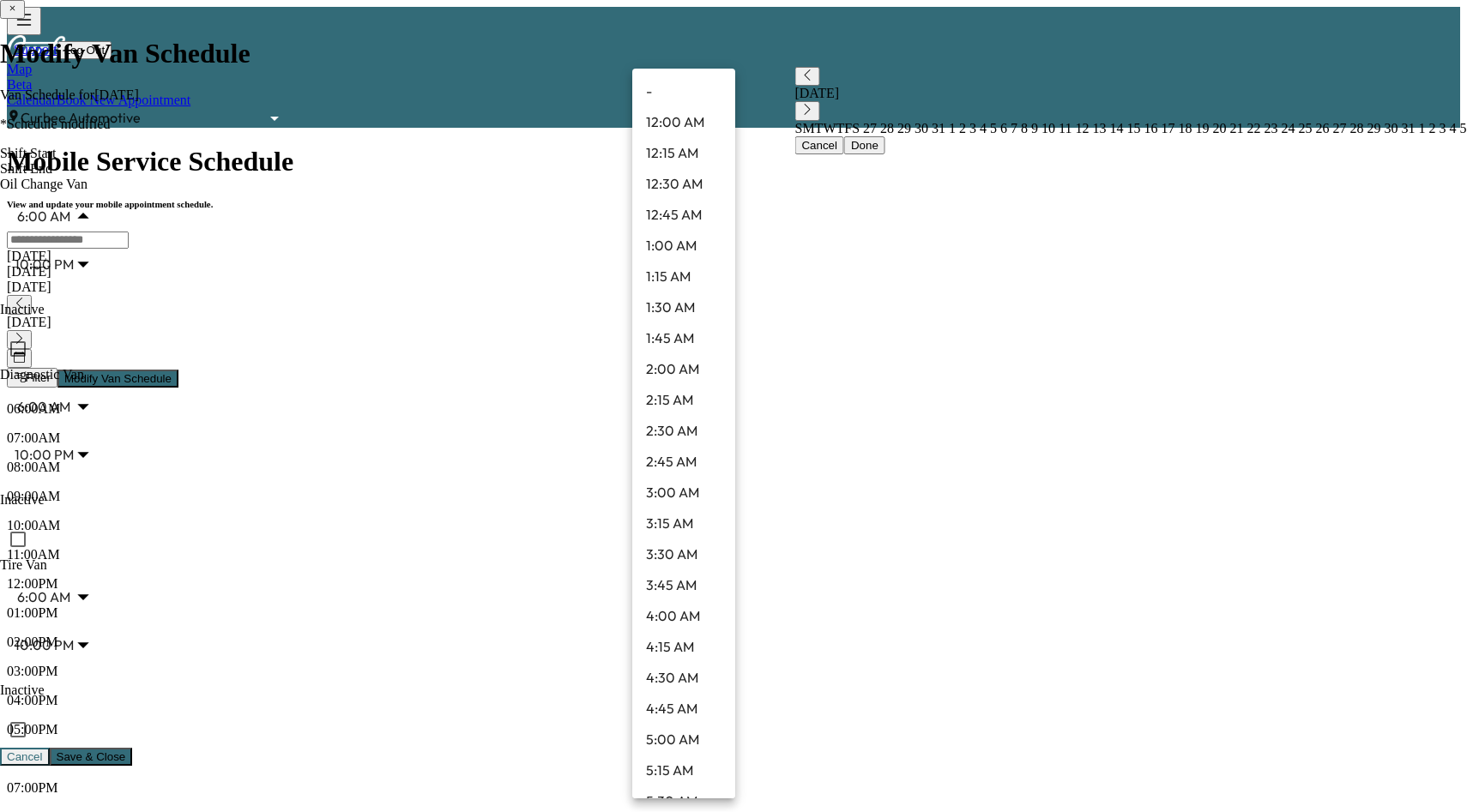
click at [705, 380] on body "Support Log Out Map Beta Calendar Book New Appointment Curbee Automotive ******…" at bounding box center [734, 780] width 1453 height 1548
click at [1029, 239] on div at bounding box center [734, 406] width 1467 height 812
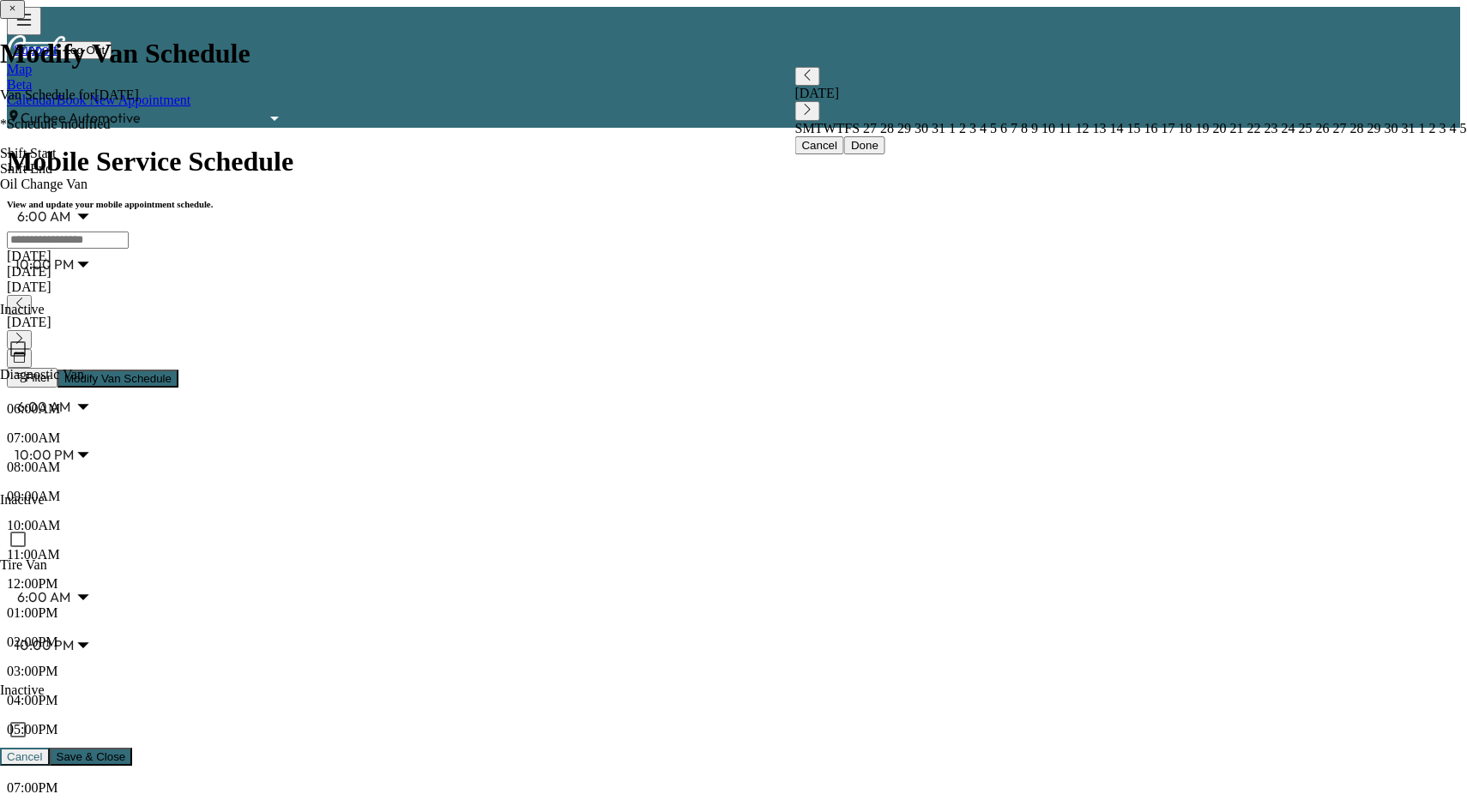
click at [18, 14] on icon "button" at bounding box center [12, 8] width 11 height 11
click at [32, 295] on button "button" at bounding box center [19, 304] width 25 height 19
type input "***"
type input "**"
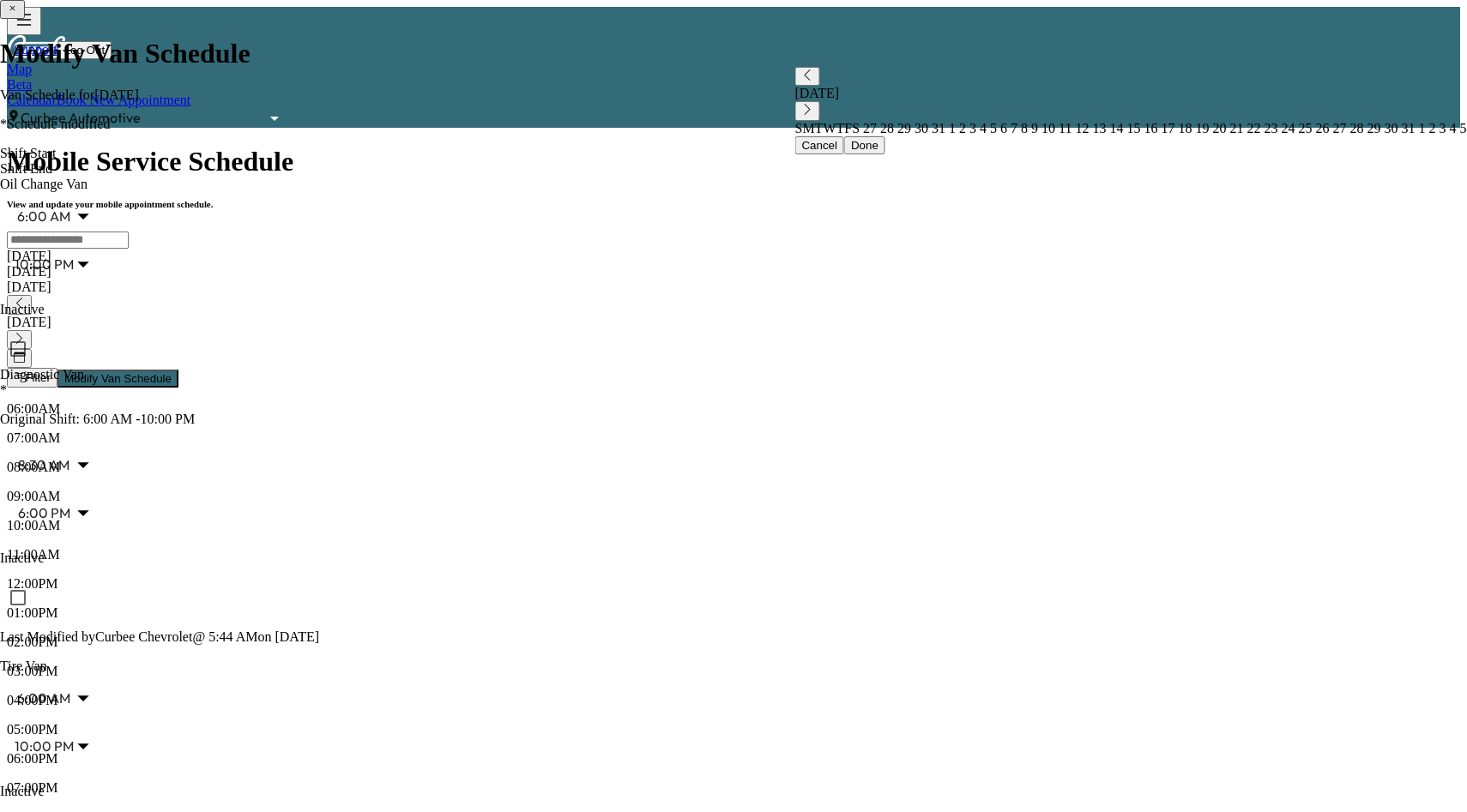
click at [179, 370] on button "Modify Van Schedule" at bounding box center [117, 379] width 121 height 18
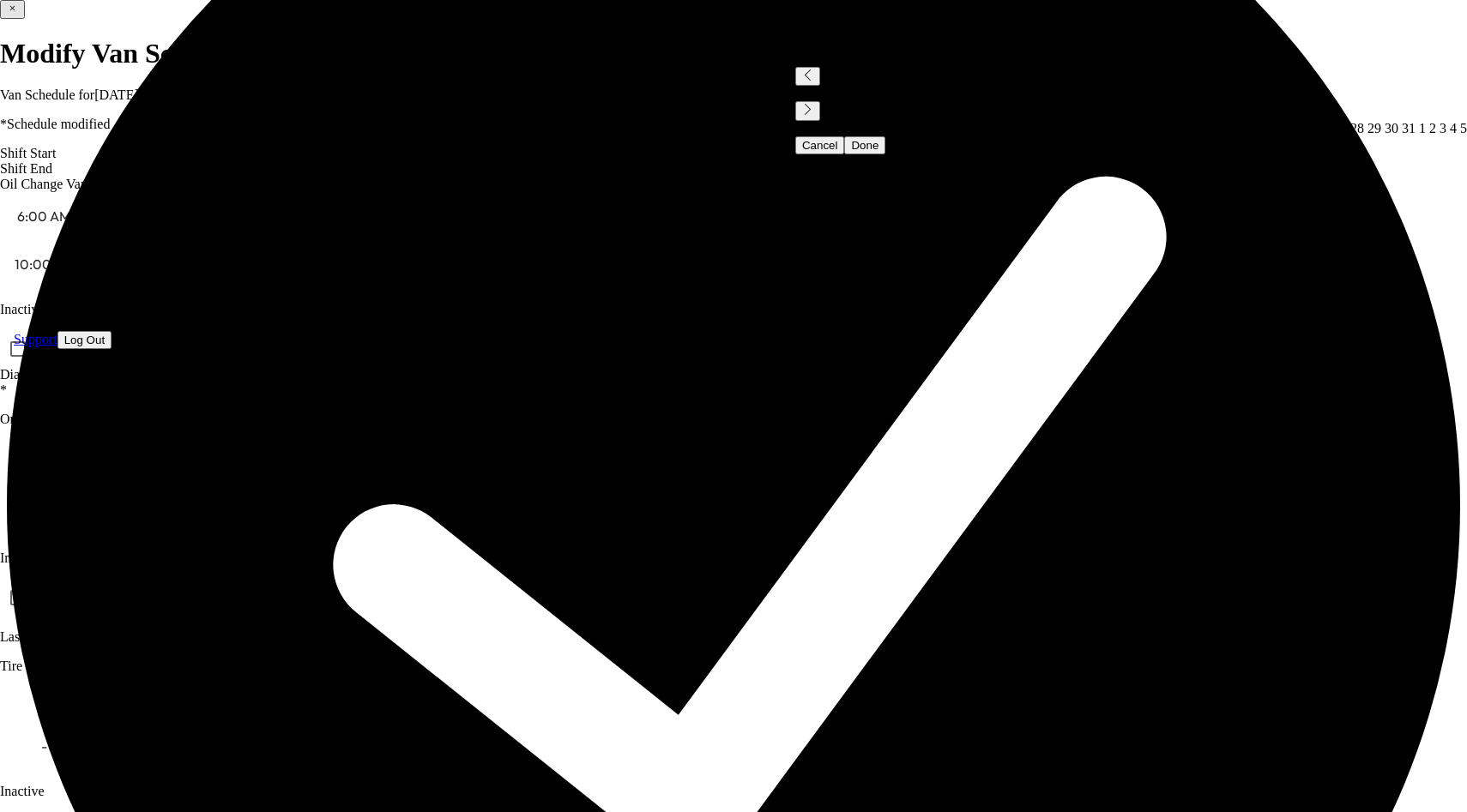
scroll to position [158, 0]
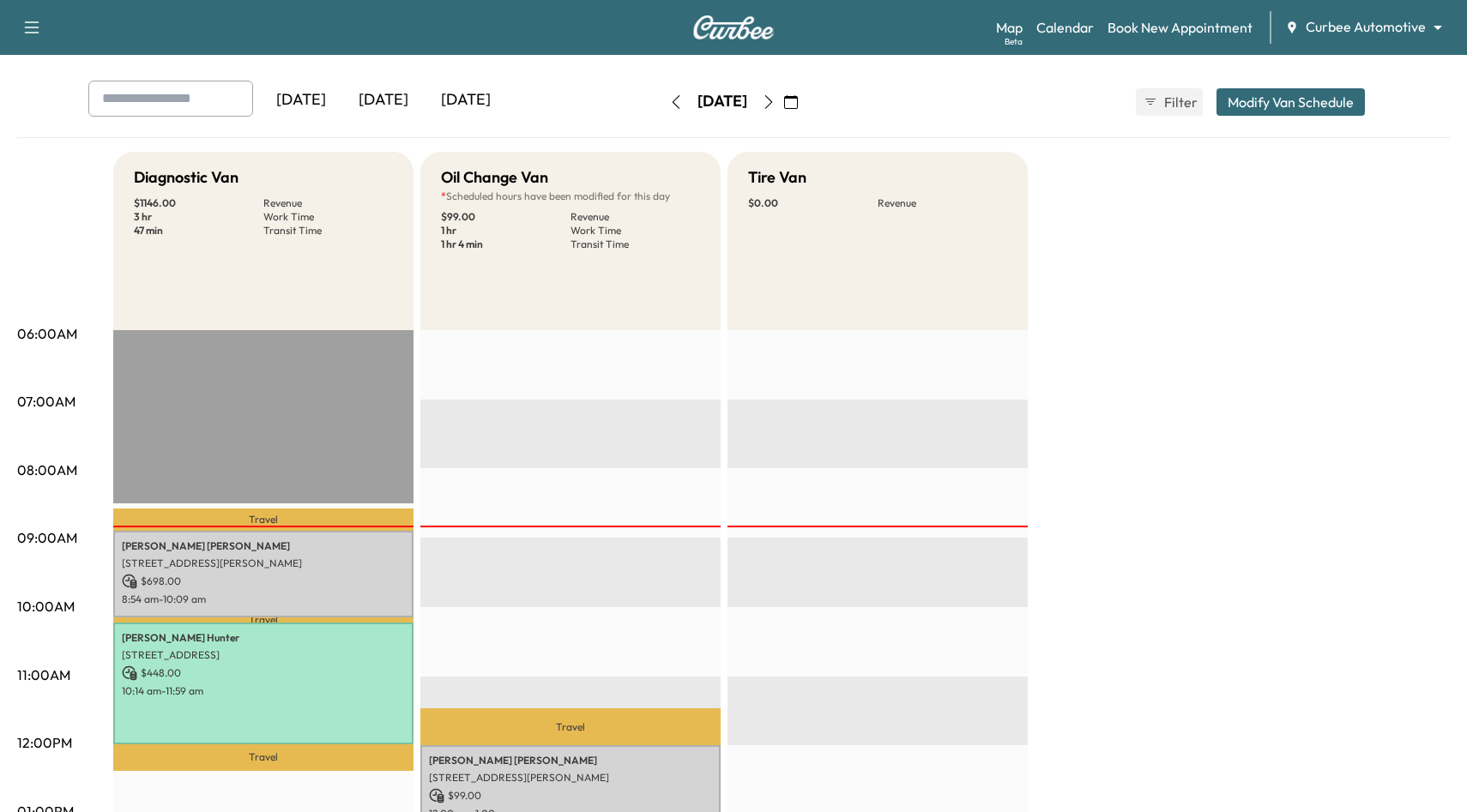
scroll to position [79, 0]
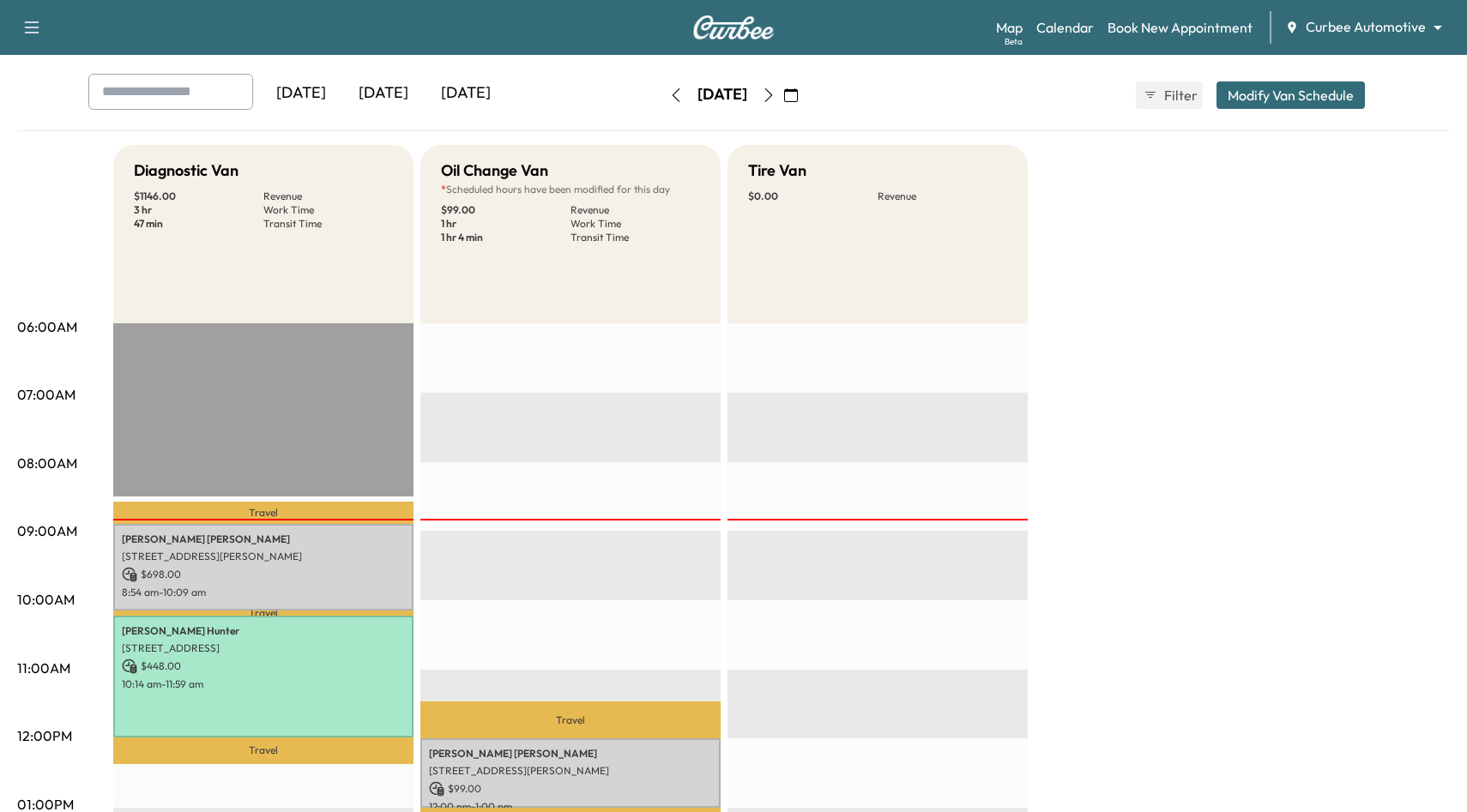
click at [1333, 94] on button "Modify Van Schedule" at bounding box center [1290, 96] width 148 height 28
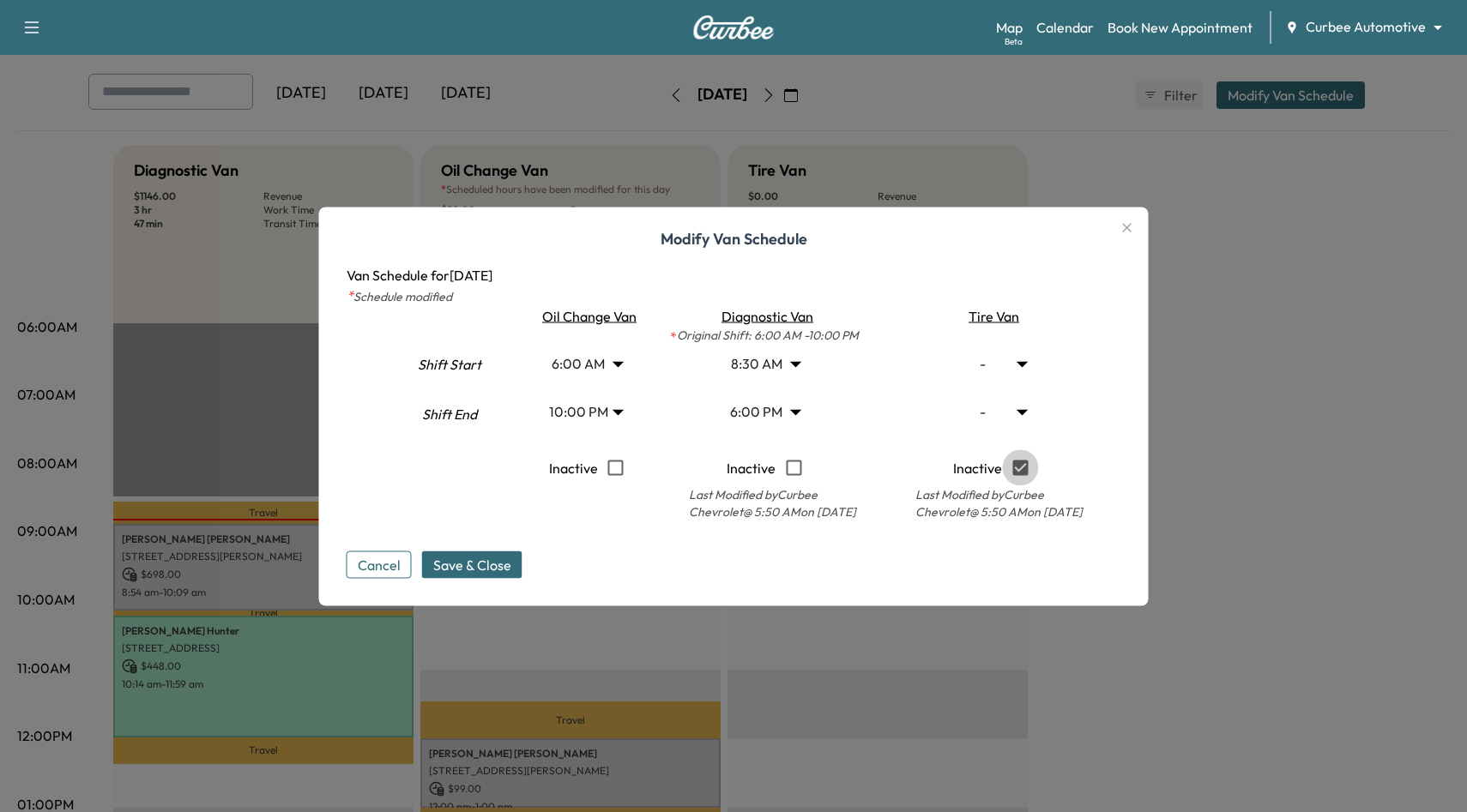
type input "*"
type input "**"
click at [1022, 370] on body "Support Log Out Map Beta Calendar Book New Appointment Curbee Automotive ******…" at bounding box center [734, 327] width 1467 height 812
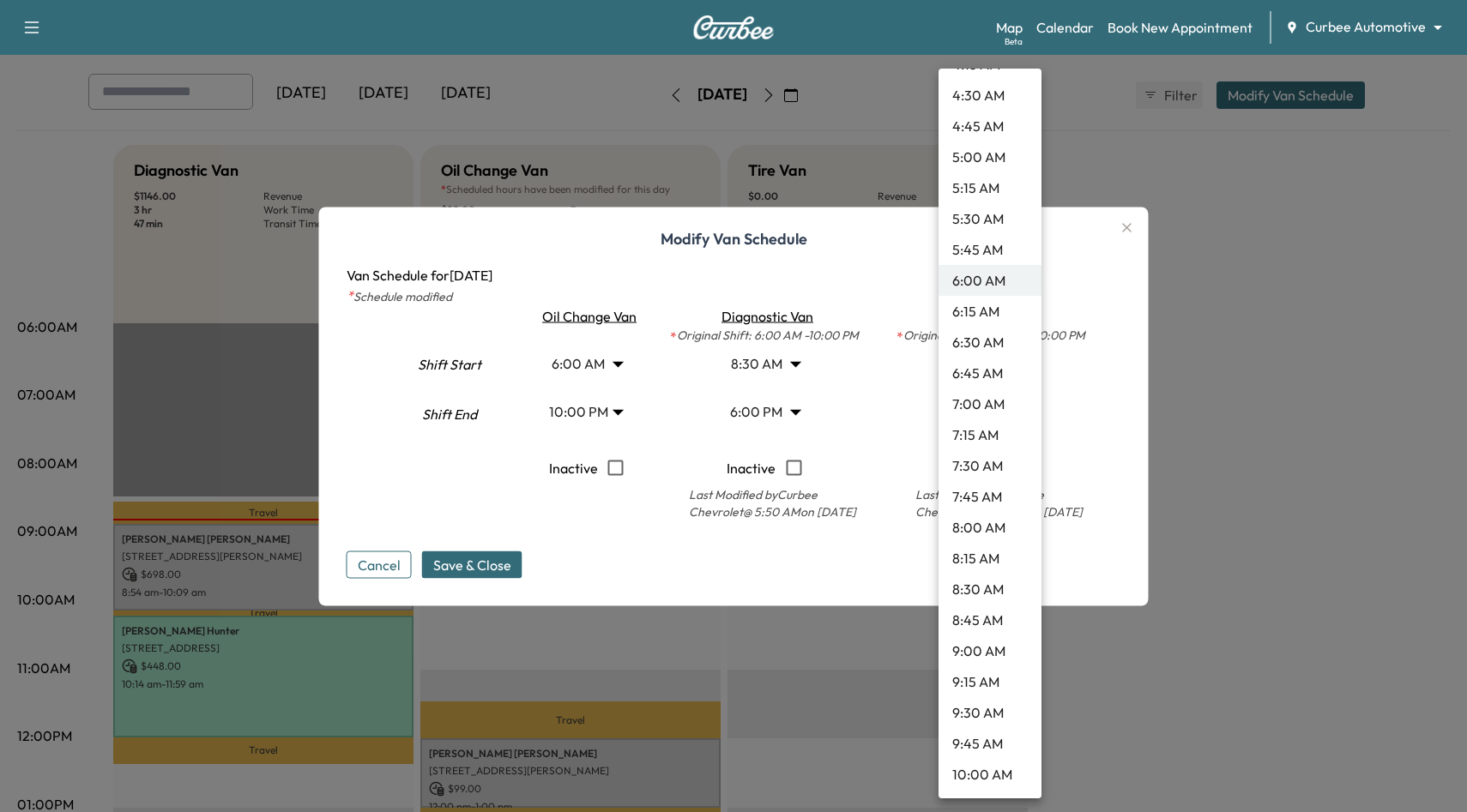
scroll to position [600, 0]
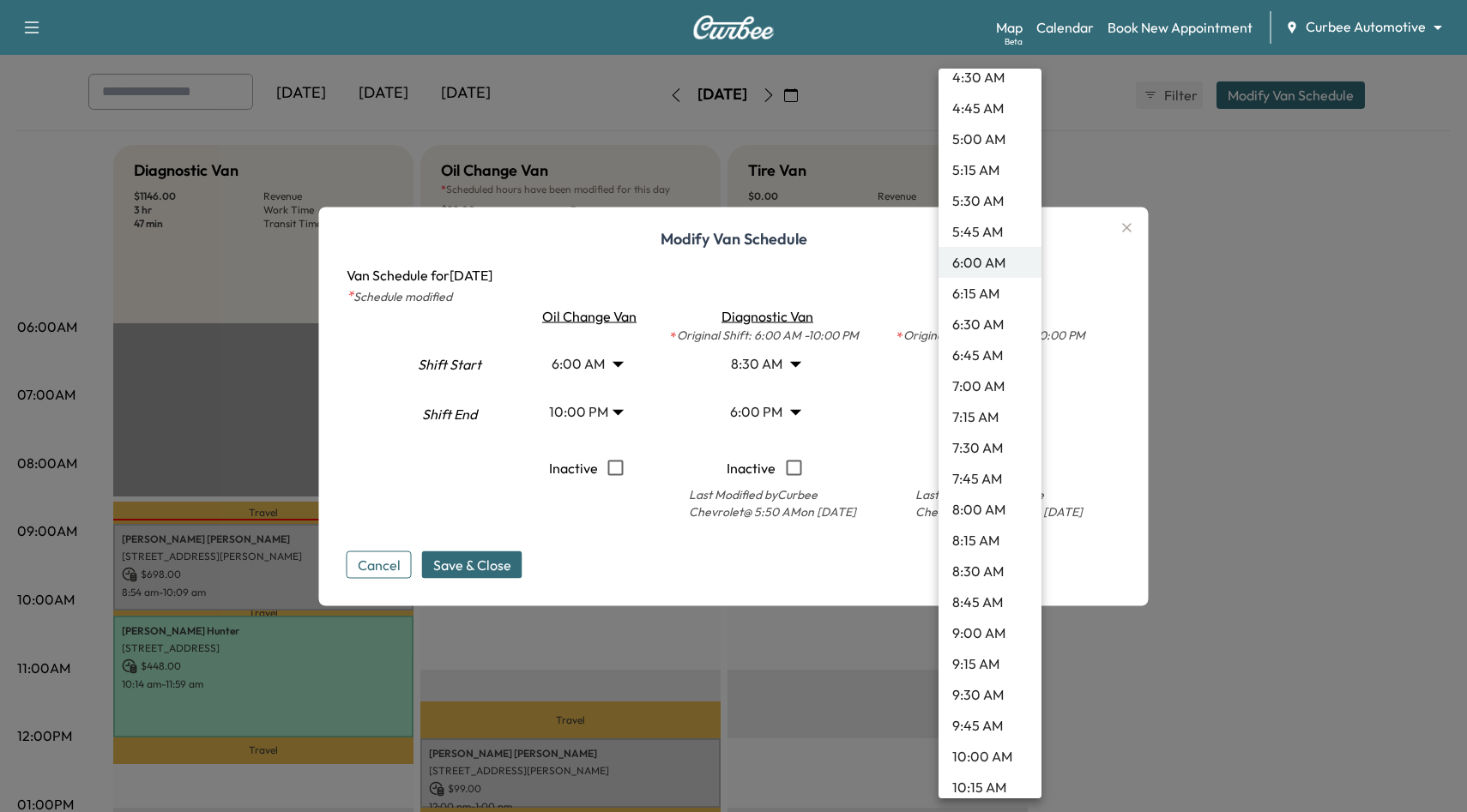
click at [982, 499] on li "8:00 AM" at bounding box center [990, 509] width 103 height 31
type input "*"
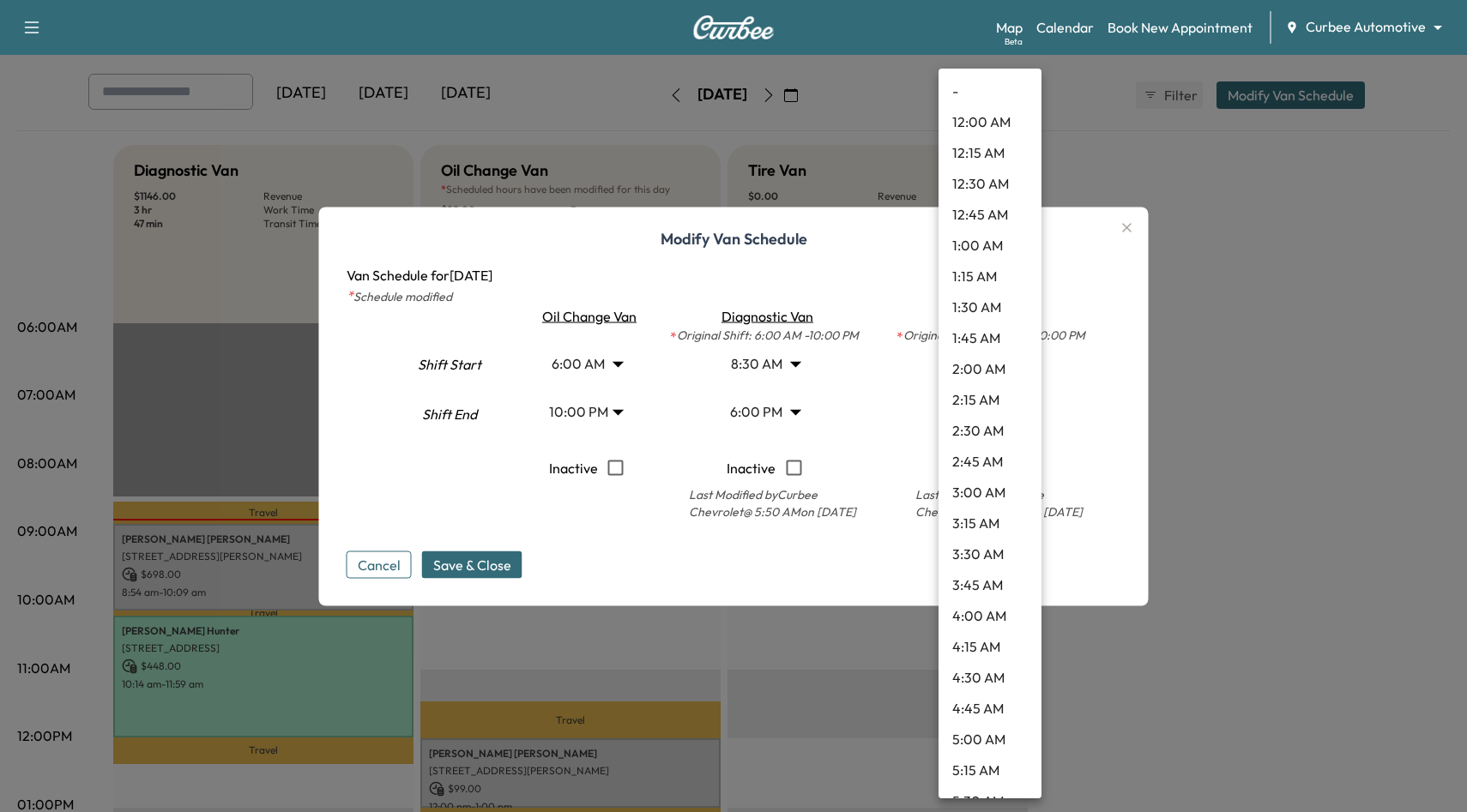
click at [1020, 407] on body "Support Log Out Map Beta Calendar Book New Appointment Curbee Automotive ******…" at bounding box center [734, 327] width 1467 height 812
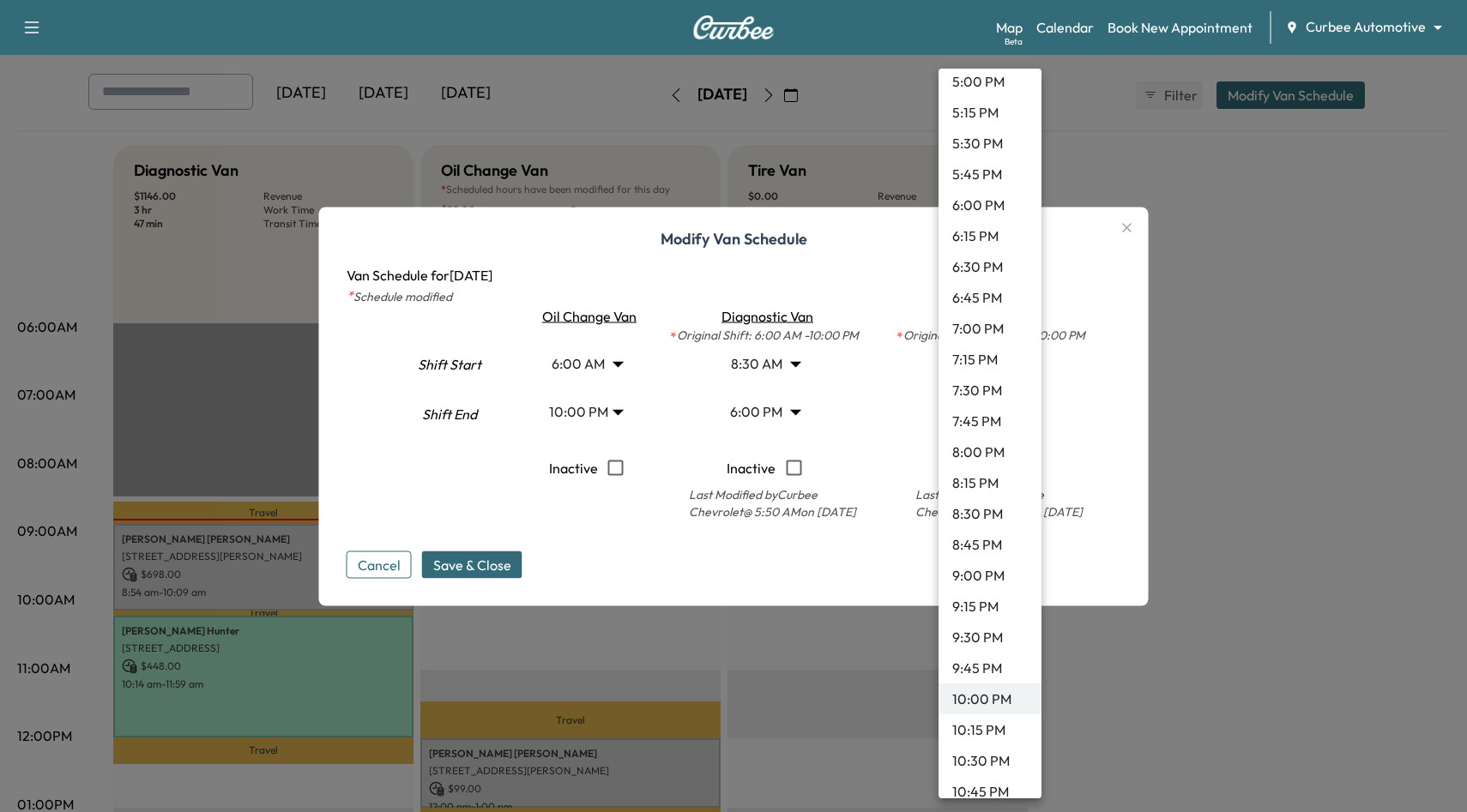
scroll to position [2117, 0]
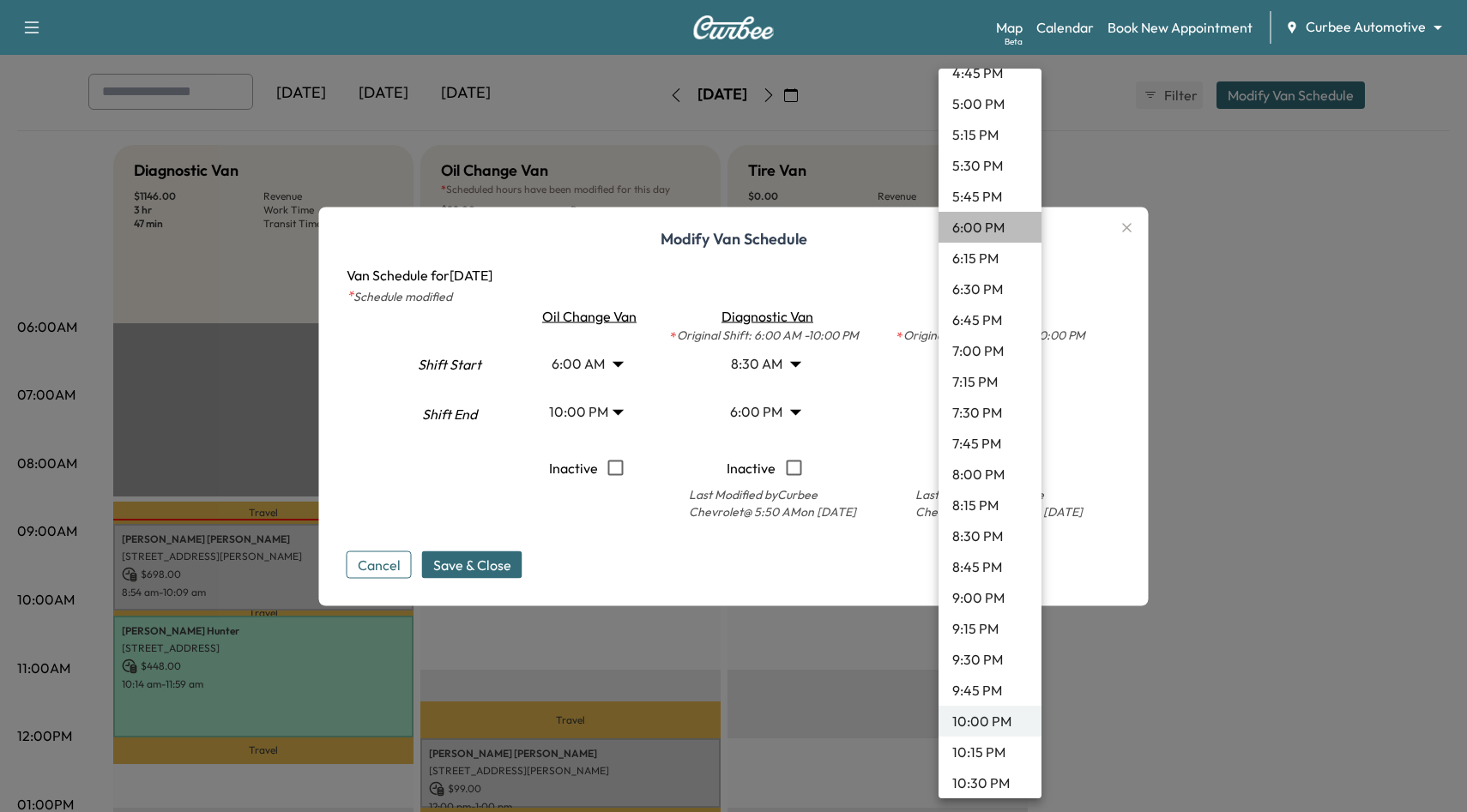
click at [988, 219] on li "6:00 PM" at bounding box center [990, 227] width 103 height 31
type input "**"
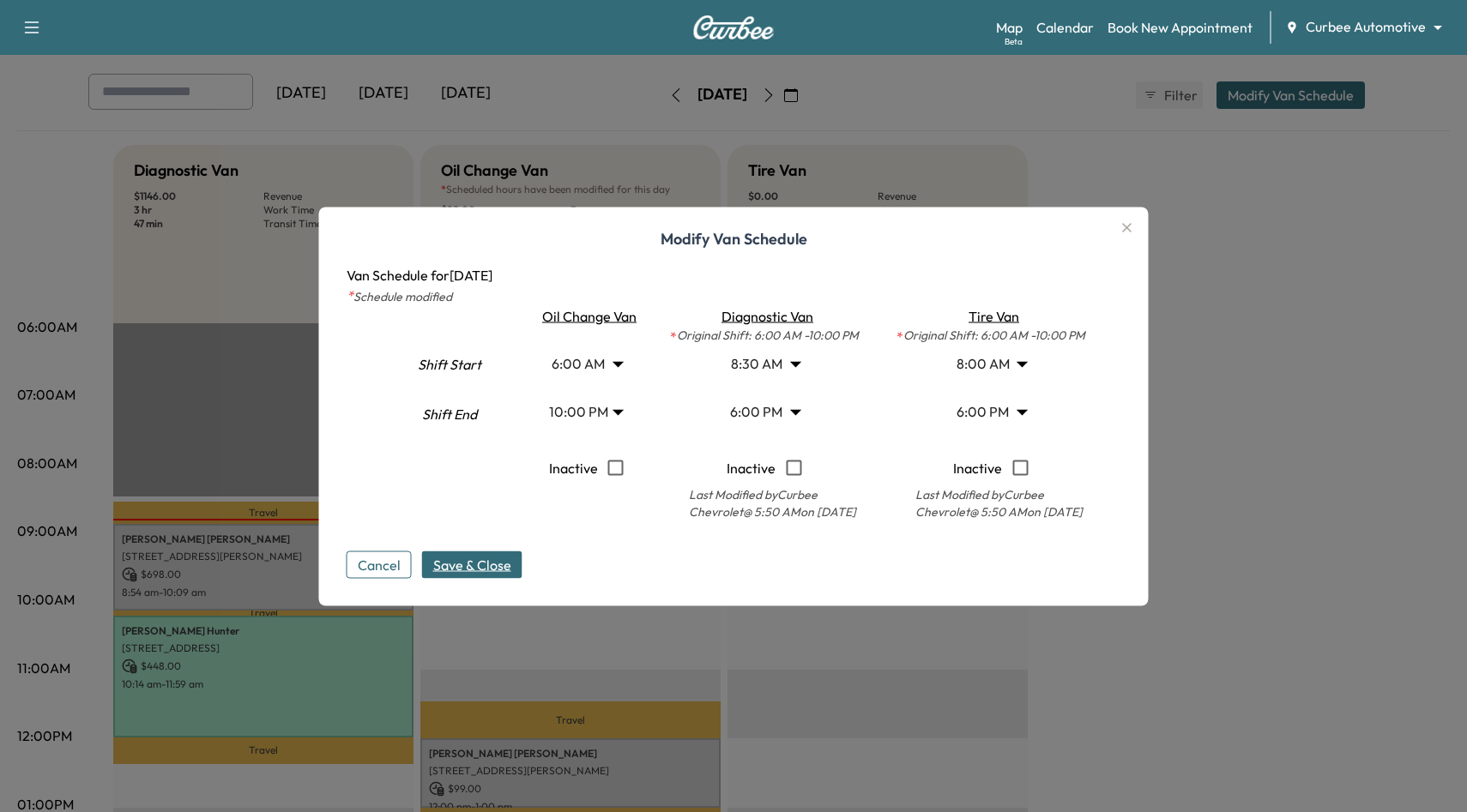
click at [500, 564] on span "Save & Close" at bounding box center [472, 563] width 78 height 21
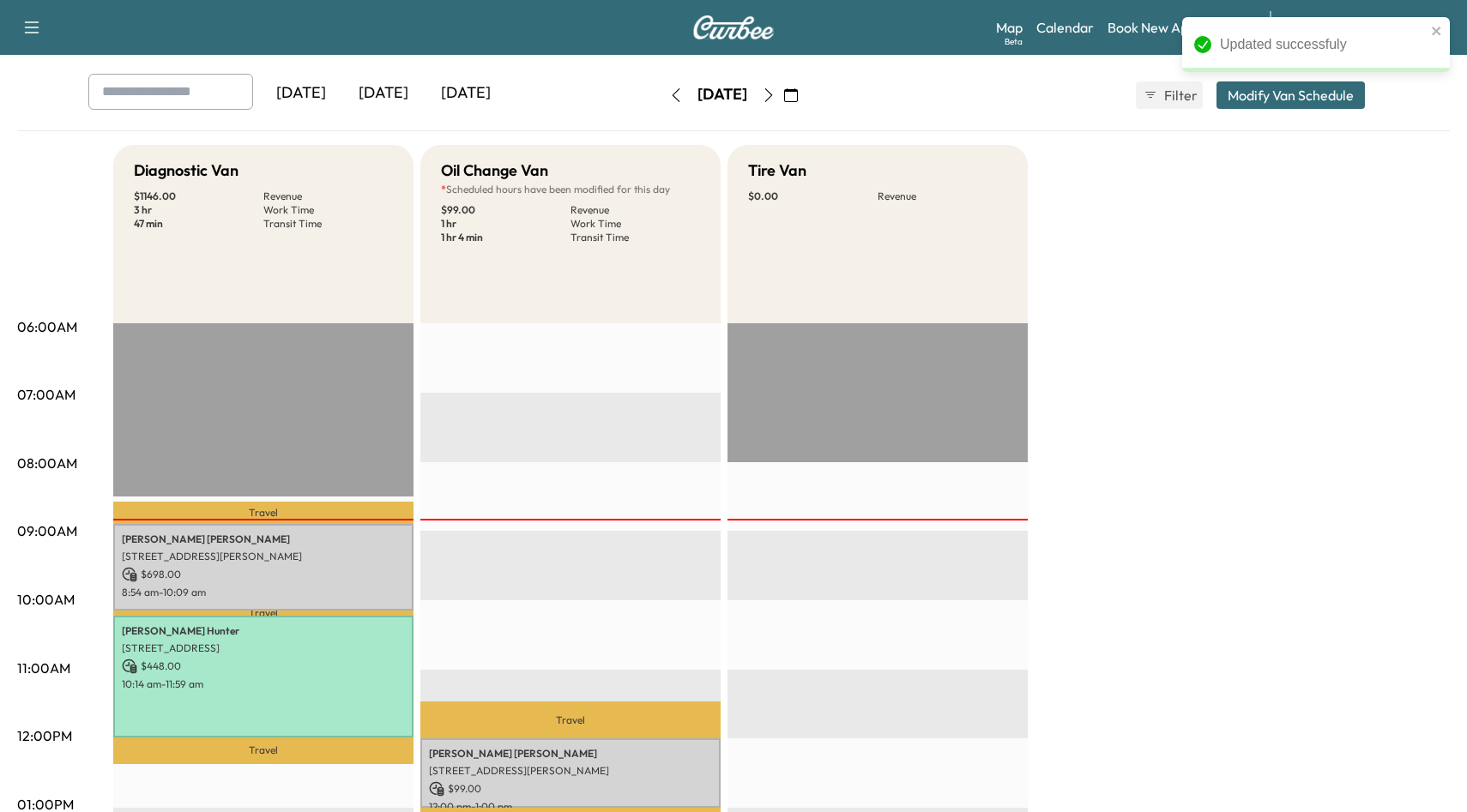
click at [1328, 109] on button "Modify Van Schedule" at bounding box center [1290, 96] width 148 height 28
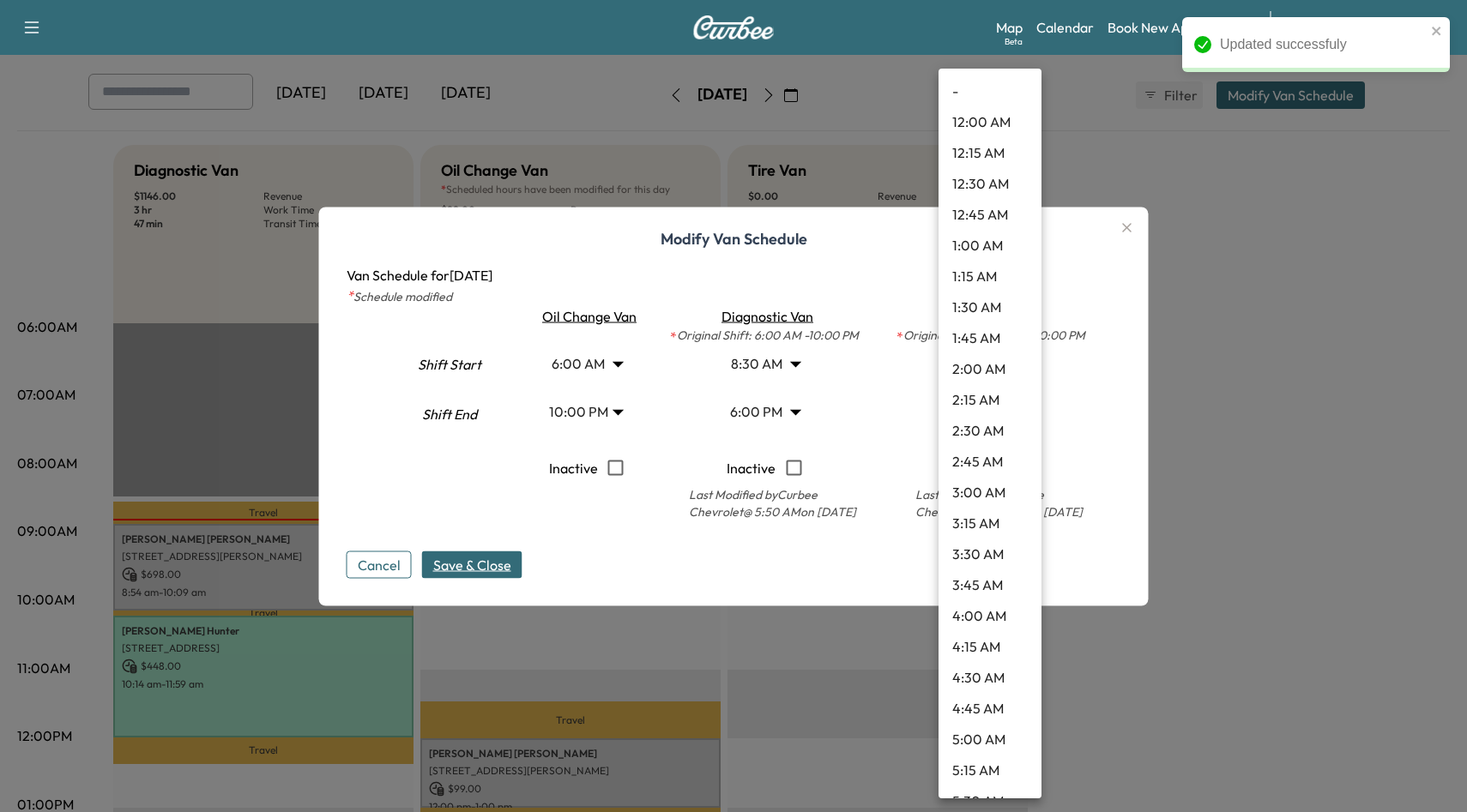
click at [1018, 355] on body "Updated successfuly Support Log Out Map Beta Calendar Book New Appointment Curb…" at bounding box center [734, 327] width 1467 height 812
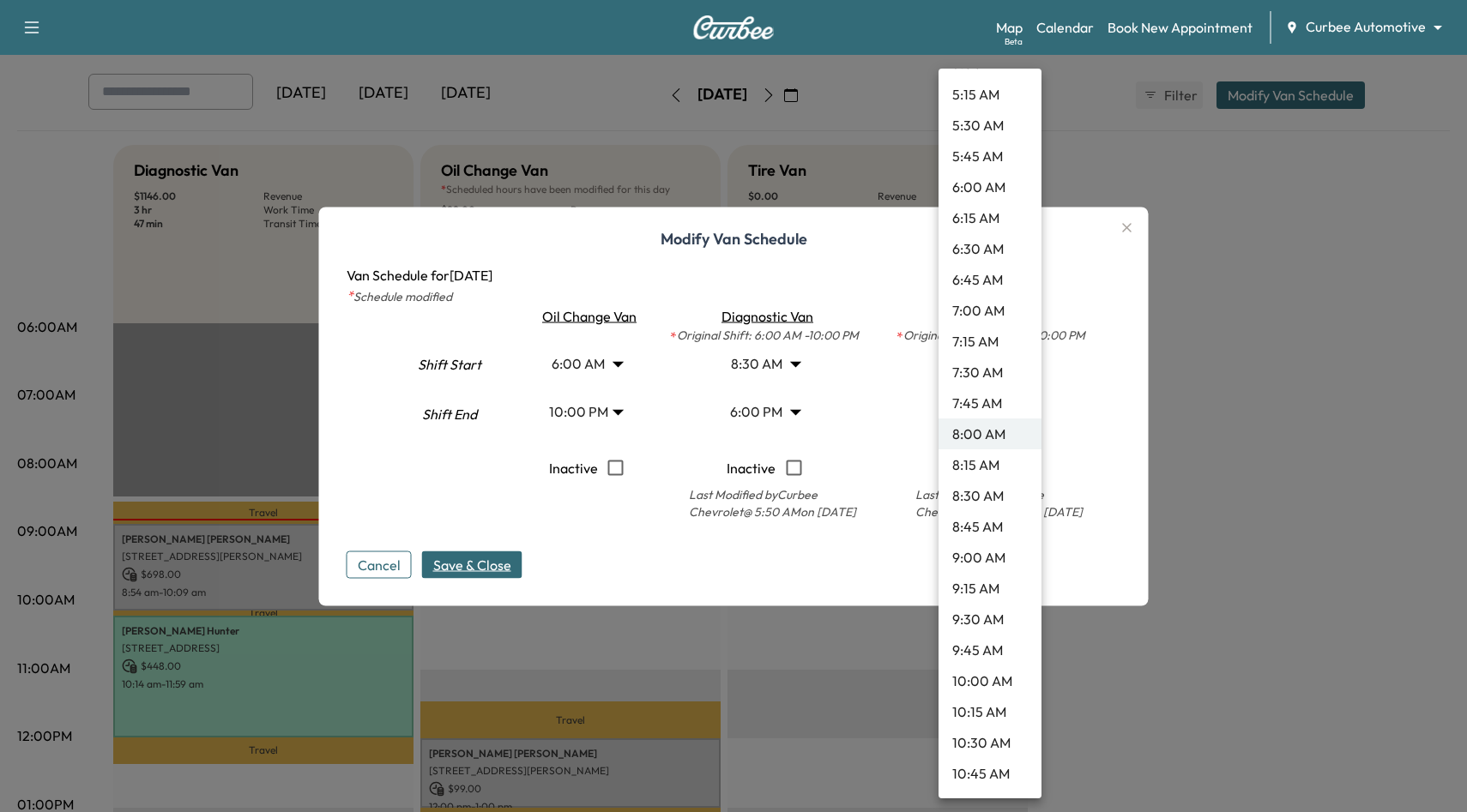
click at [1118, 339] on div at bounding box center [734, 406] width 1467 height 812
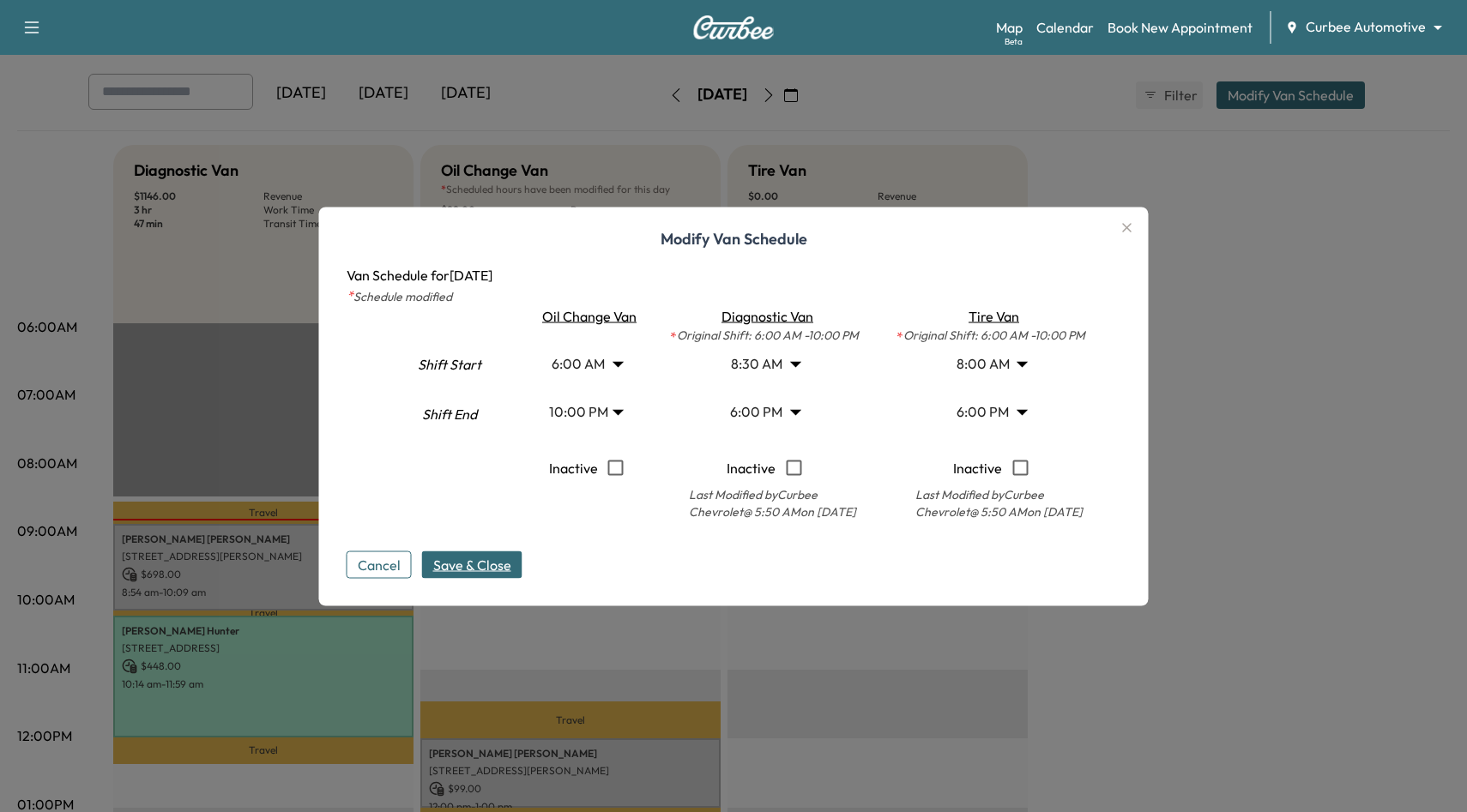
click at [1130, 226] on icon "button" at bounding box center [1127, 227] width 21 height 21
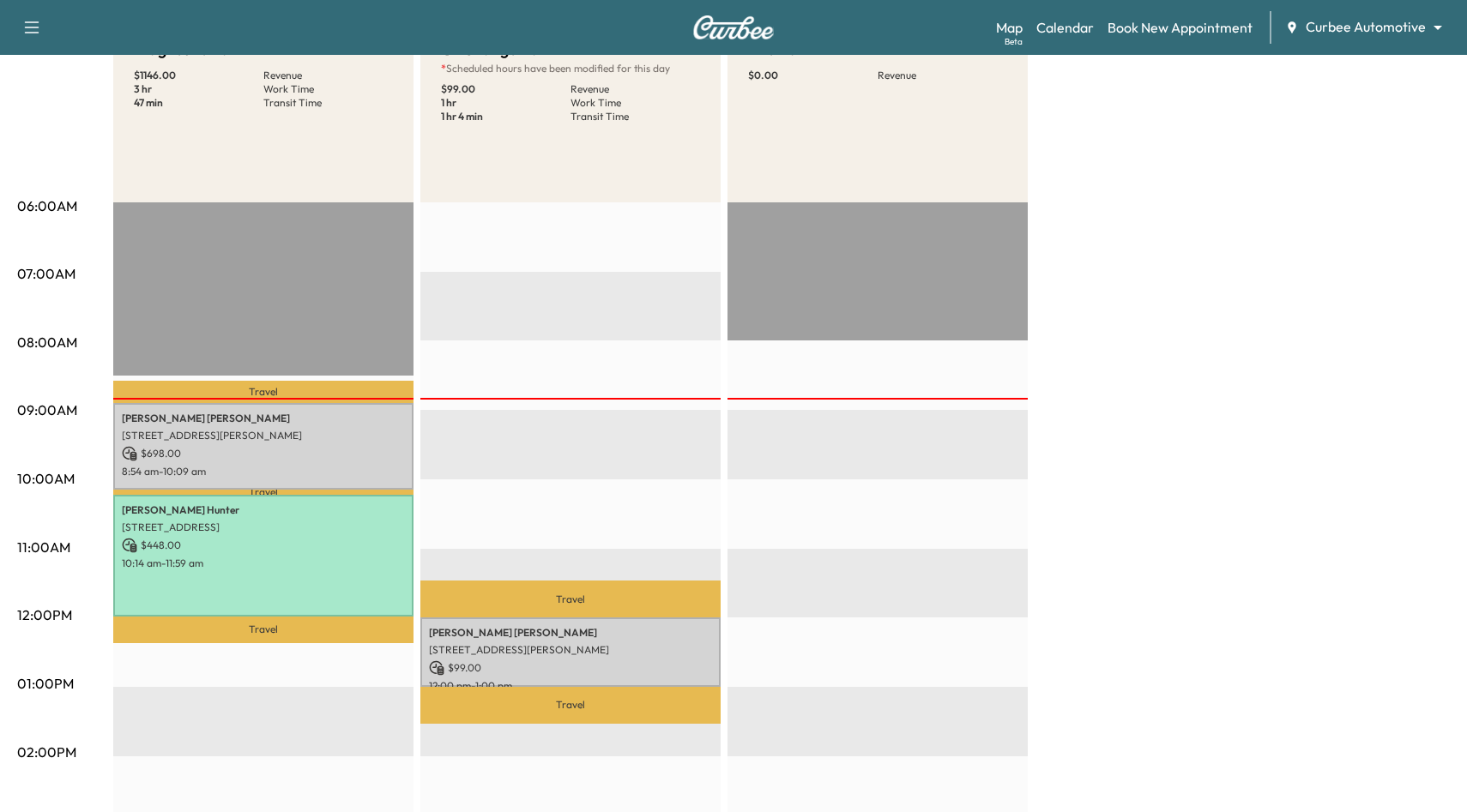
scroll to position [203, 0]
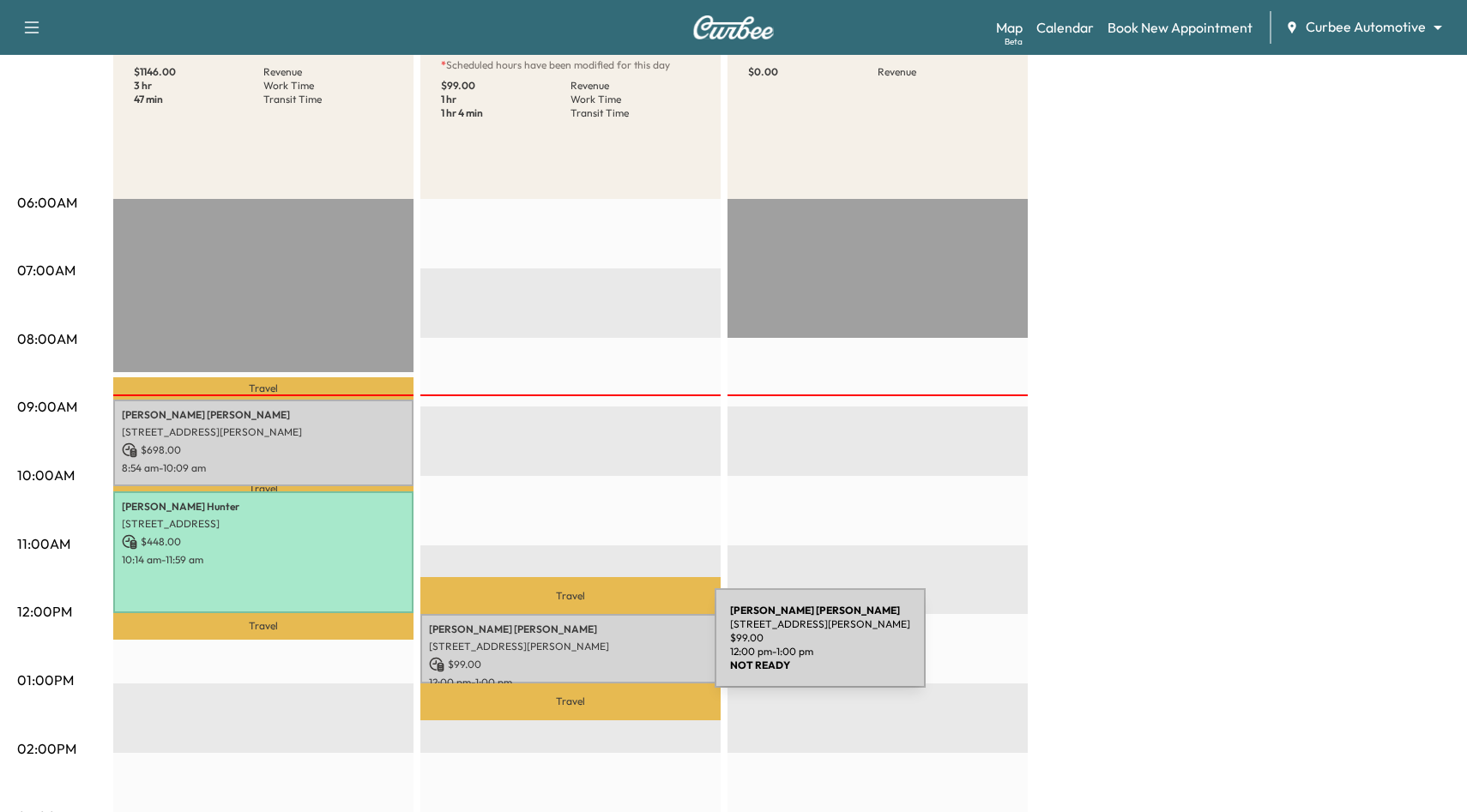
click at [586, 648] on p "[STREET_ADDRESS][PERSON_NAME]" at bounding box center [571, 646] width 283 height 14
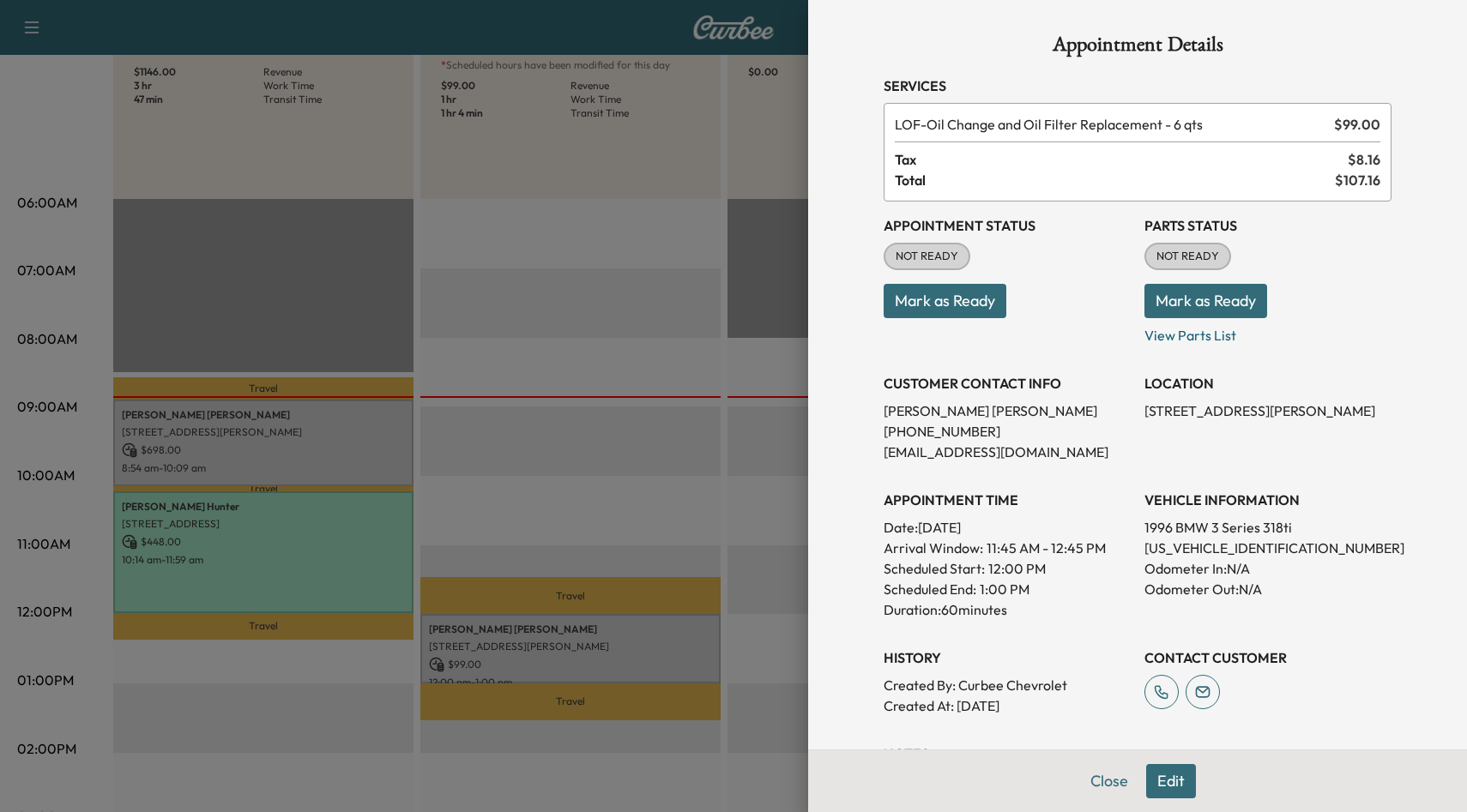
click at [683, 514] on div at bounding box center [734, 406] width 1467 height 812
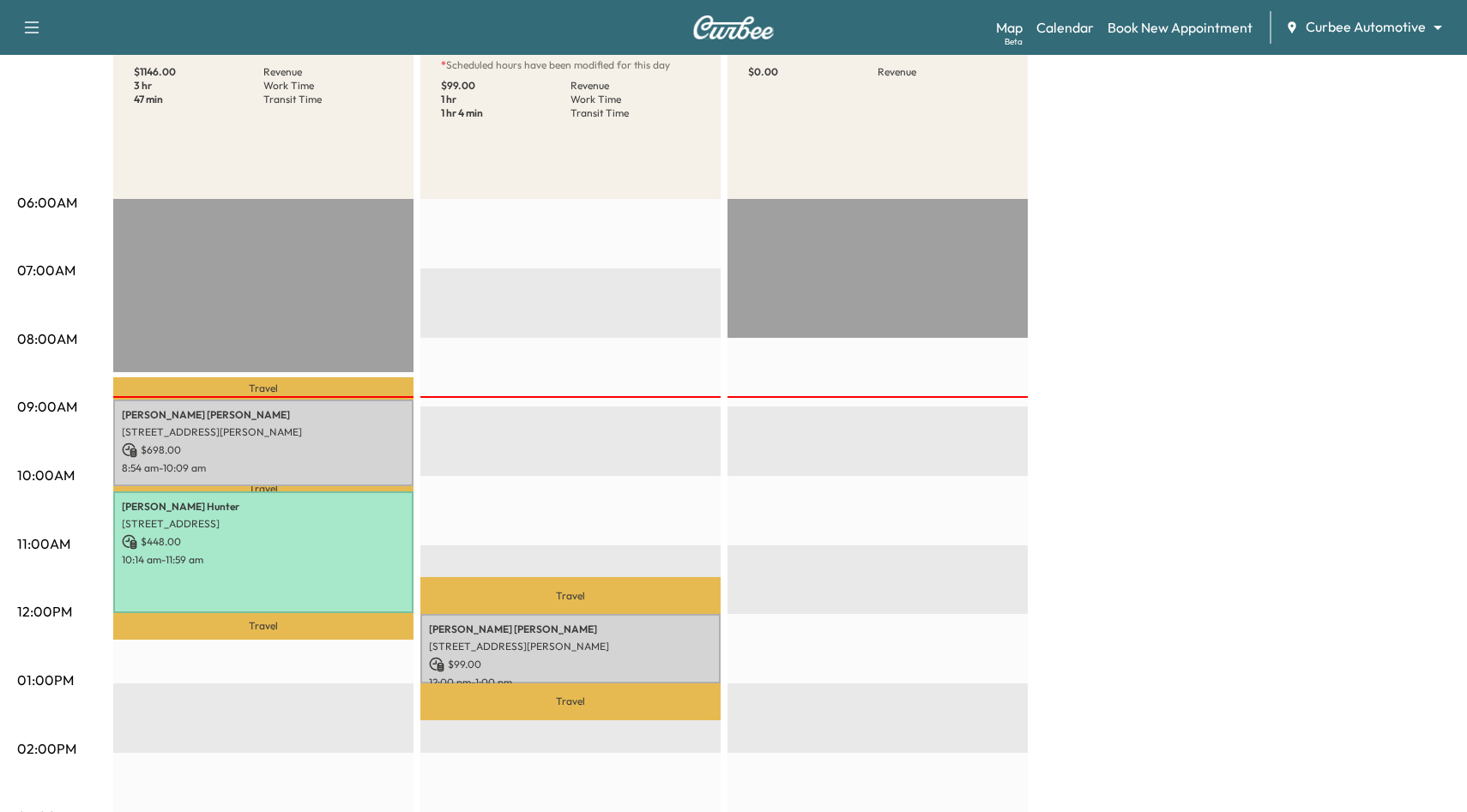
drag, startPoint x: 917, startPoint y: 408, endPoint x: 906, endPoint y: 679, distance: 271.2
click at [906, 679] on div "EST Start" at bounding box center [878, 753] width 300 height 1108
drag, startPoint x: 902, startPoint y: 417, endPoint x: 903, endPoint y: 659, distance: 242.0
click at [903, 659] on div "EST Start" at bounding box center [878, 753] width 300 height 1108
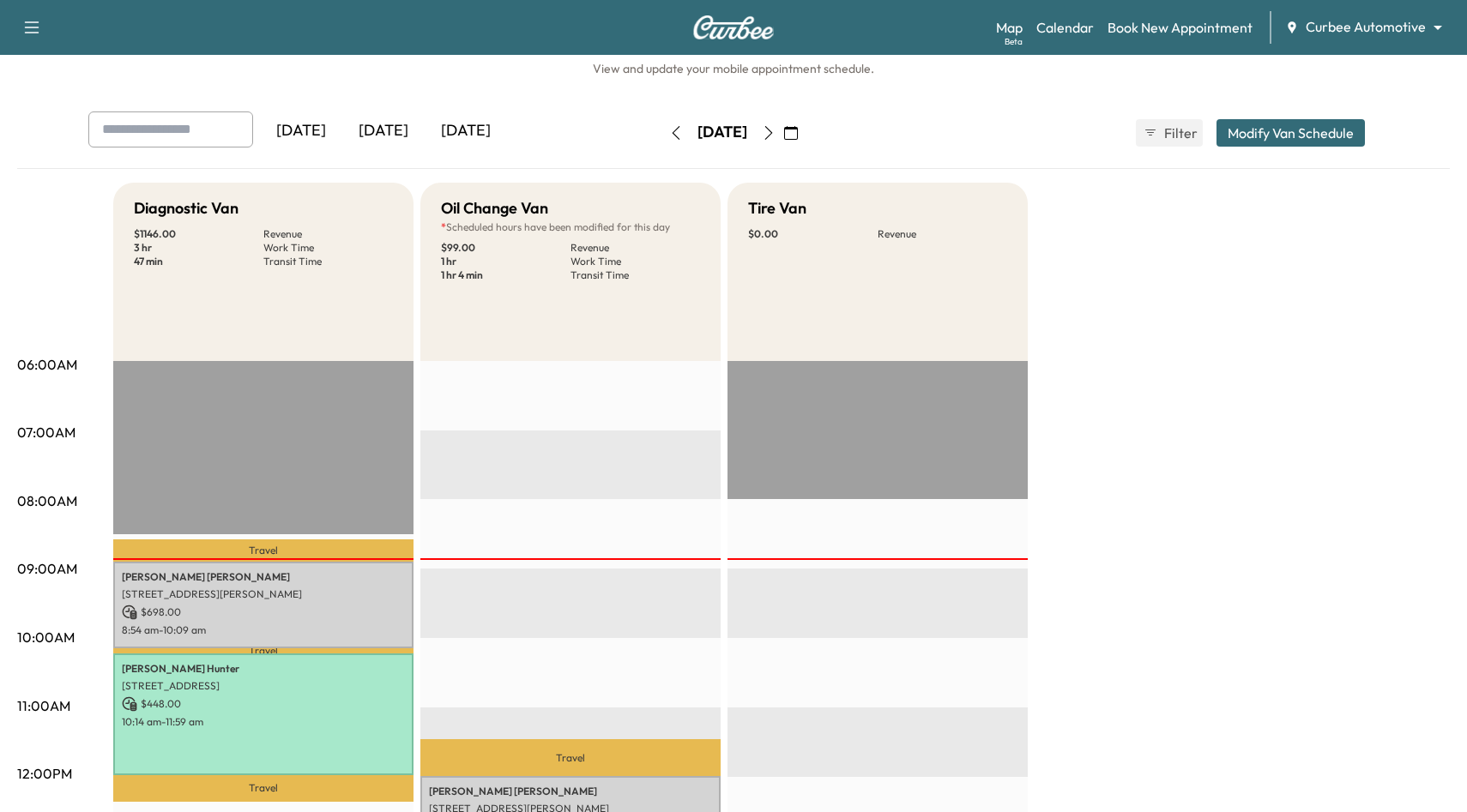
scroll to position [38, 0]
